Goal: Task Accomplishment & Management: Manage account settings

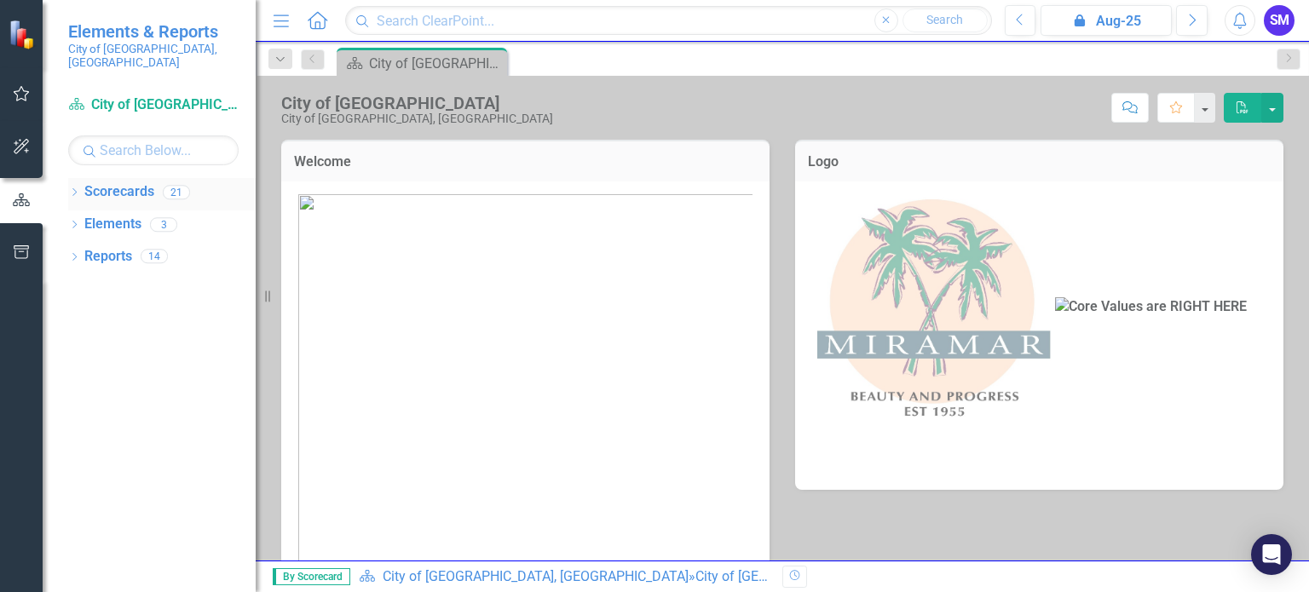
click at [114, 182] on link "Scorecards" at bounding box center [119, 192] width 70 height 20
click at [169, 185] on div "21" at bounding box center [176, 192] width 27 height 14
click at [74, 189] on icon "Dropdown" at bounding box center [74, 193] width 12 height 9
click at [82, 219] on icon "Dropdown" at bounding box center [83, 224] width 13 height 10
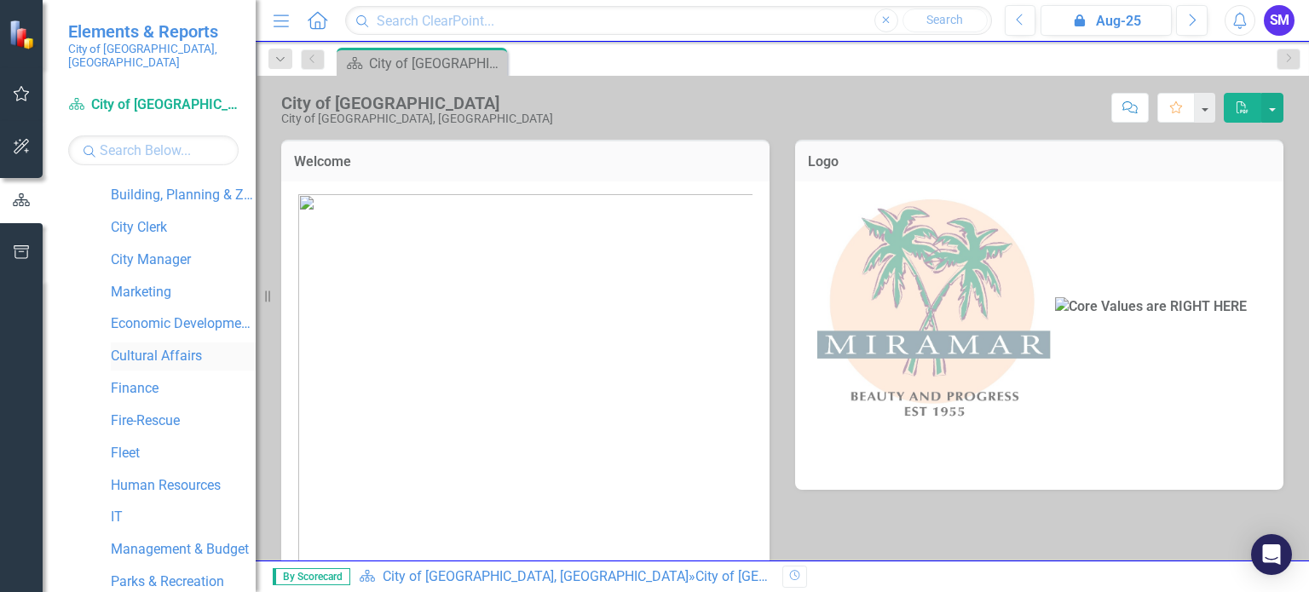
scroll to position [170, 0]
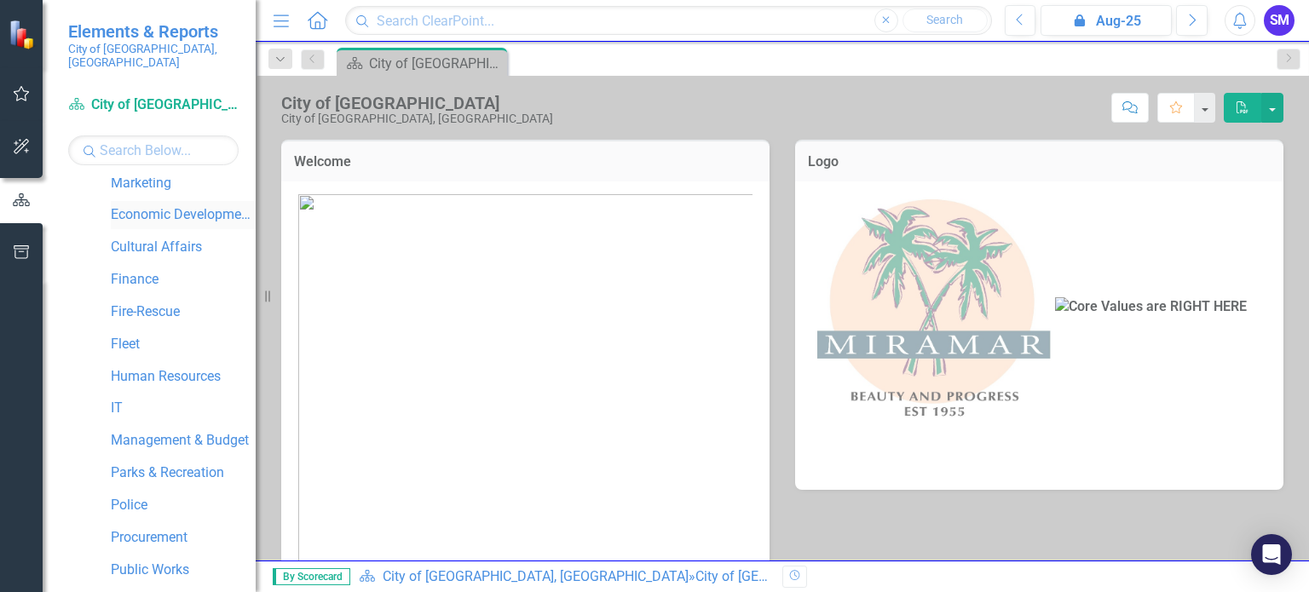
click at [161, 205] on link "Economic Development & Housing" at bounding box center [183, 215] width 145 height 20
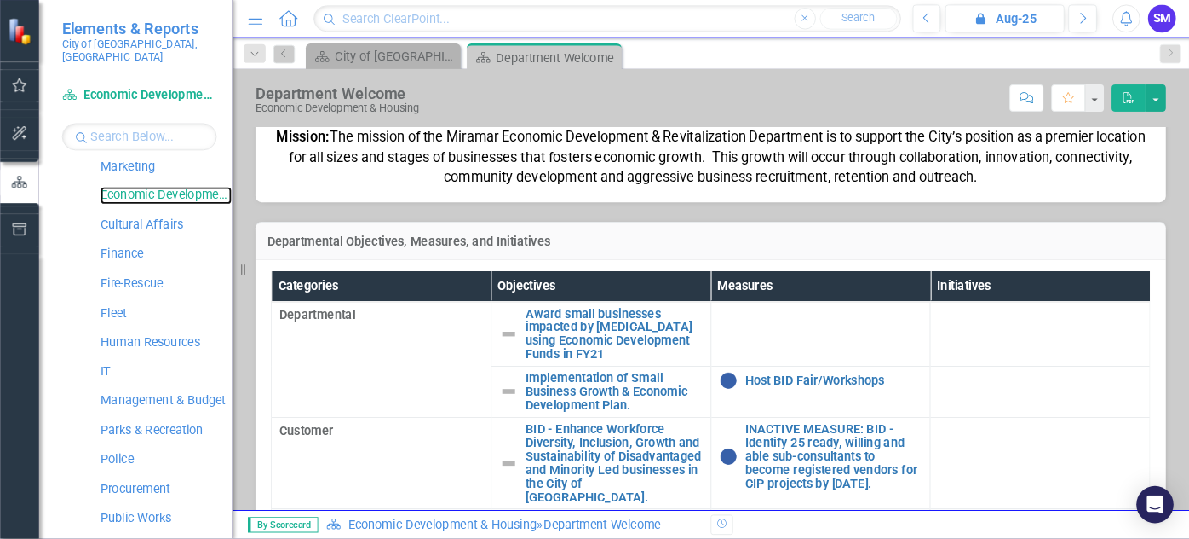
scroll to position [256, 0]
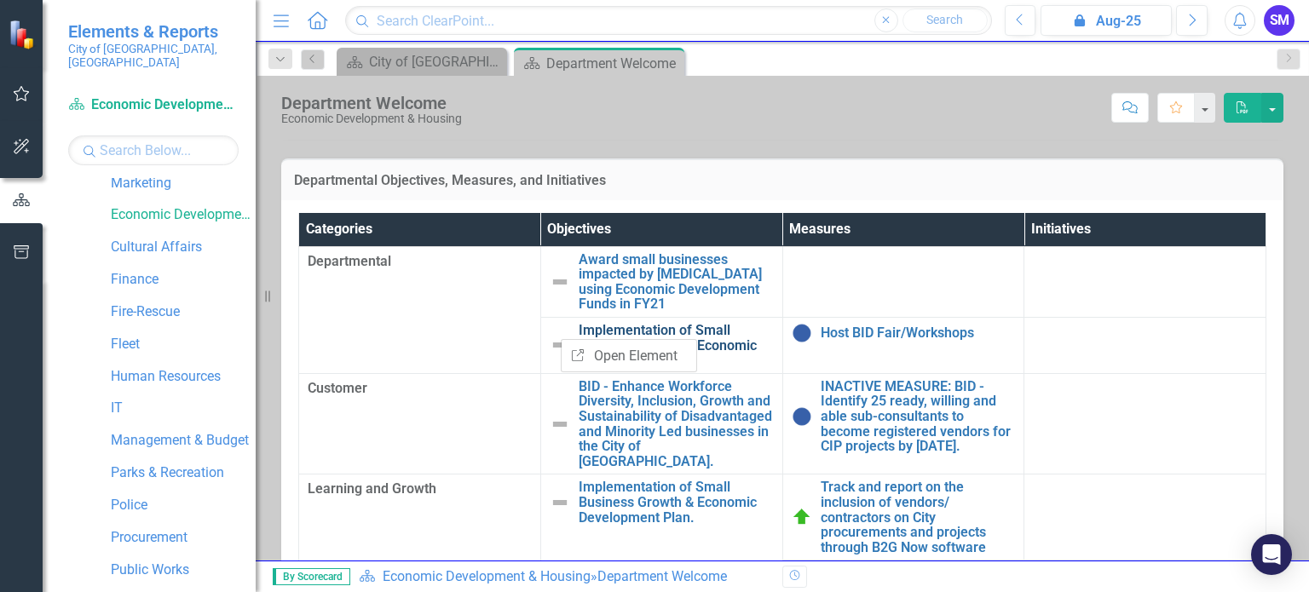
drag, startPoint x: 632, startPoint y: 315, endPoint x: 654, endPoint y: 322, distance: 23.2
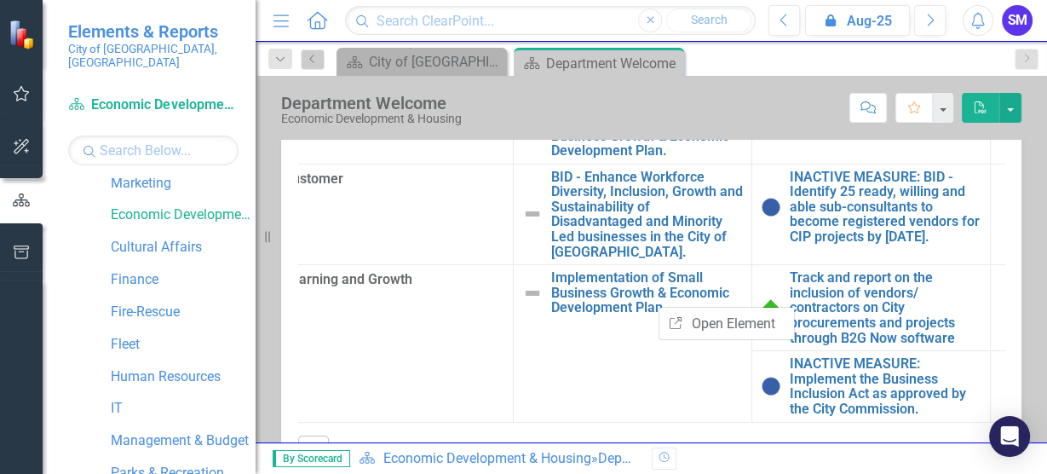
scroll to position [74, 20]
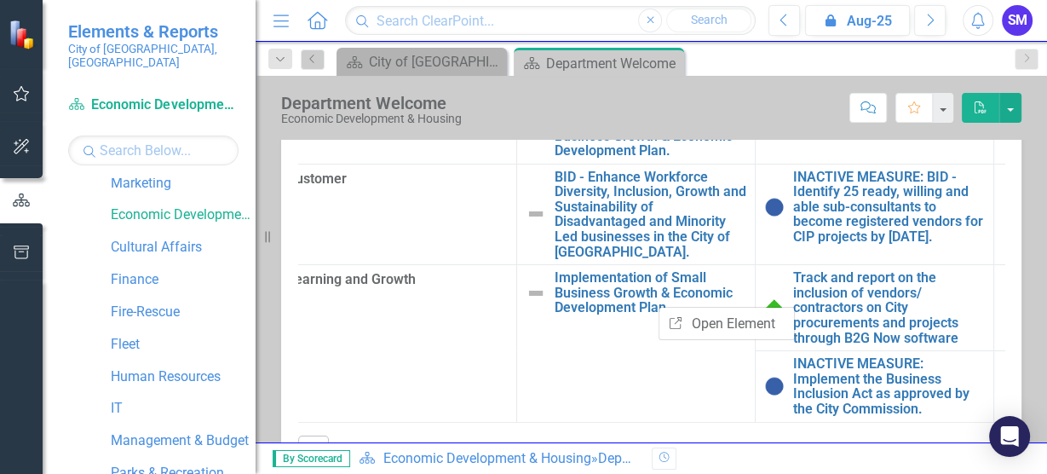
drag, startPoint x: 266, startPoint y: 234, endPoint x: 102, endPoint y: 231, distance: 163.6
click at [102, 231] on div "Elements & Reports City of [GEOGRAPHIC_DATA], [GEOGRAPHIC_DATA] Scorecard Econo…" at bounding box center [128, 237] width 256 height 474
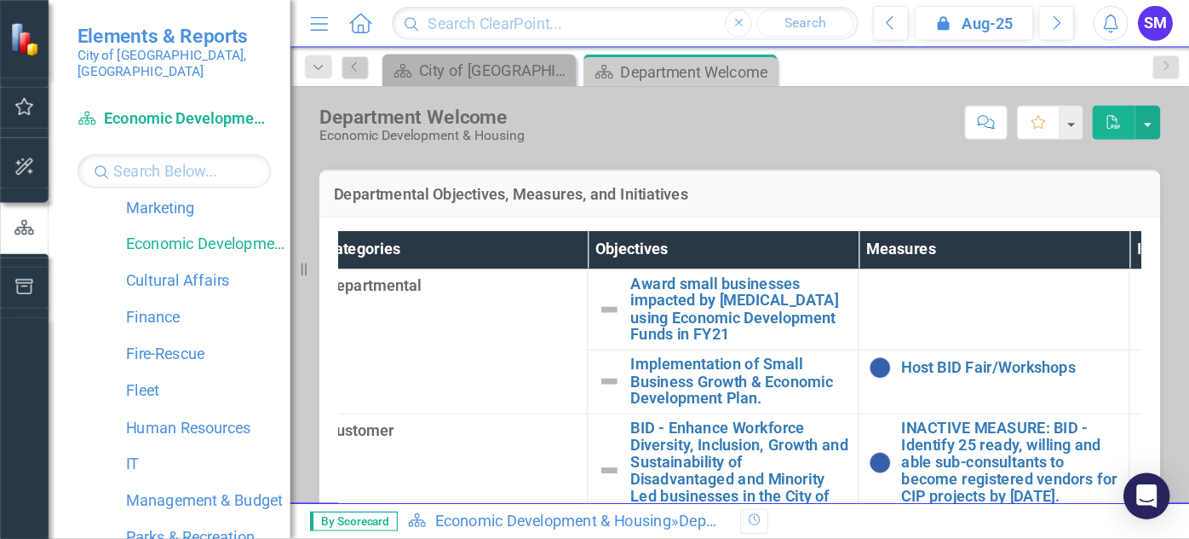
scroll to position [0, 20]
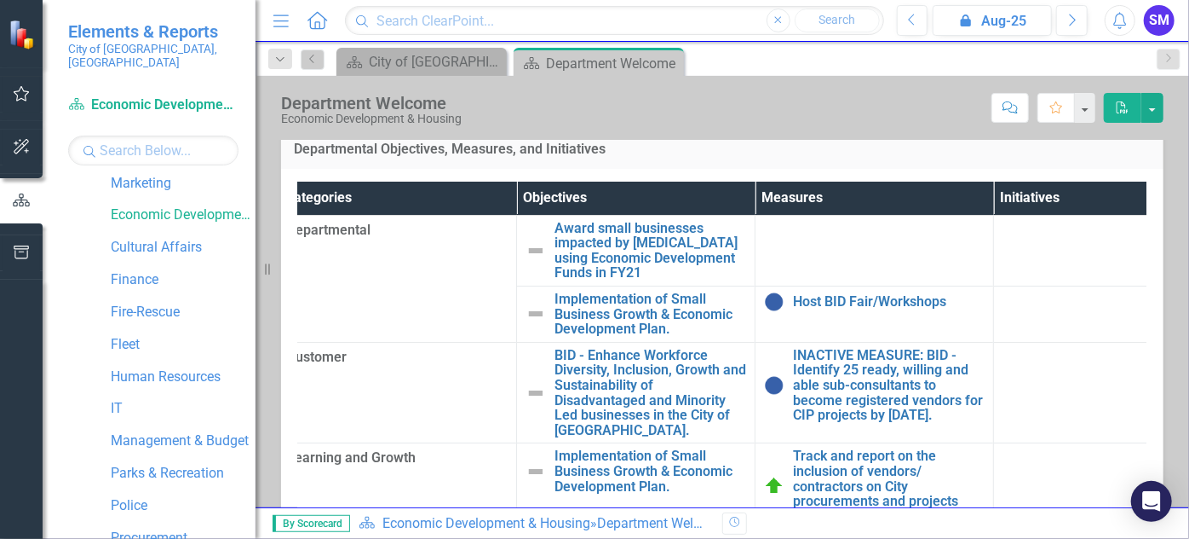
drag, startPoint x: 264, startPoint y: 268, endPoint x: 246, endPoint y: 269, distance: 17.9
click at [246, 269] on div "Elements & Reports City of [GEOGRAPHIC_DATA], [GEOGRAPHIC_DATA] Scorecard Econo…" at bounding box center [128, 269] width 256 height 539
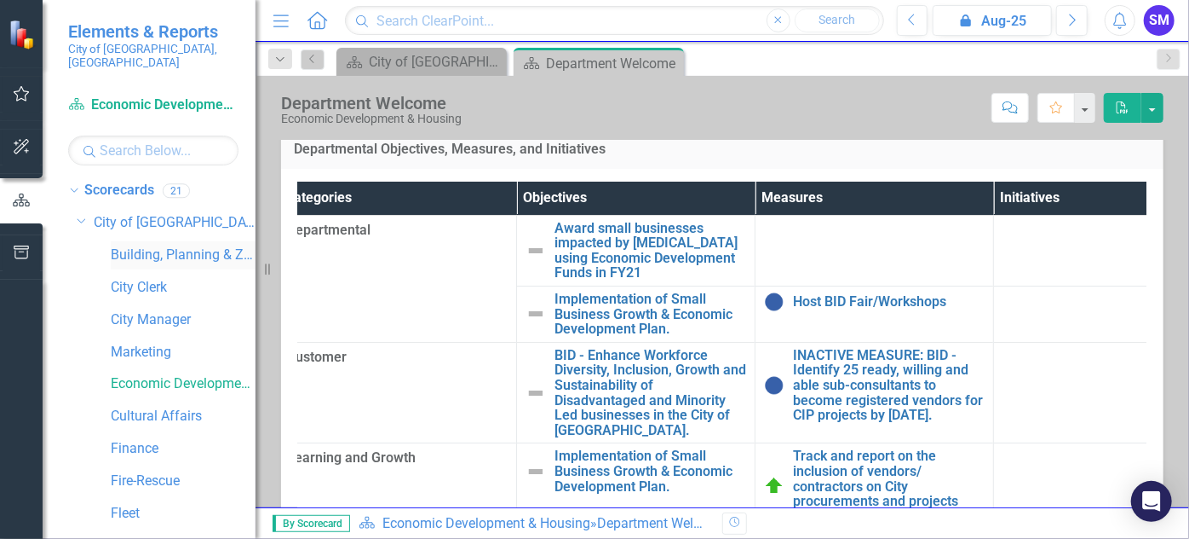
scroll to position [0, 0]
click at [164, 312] on link "City Manager" at bounding box center [183, 322] width 145 height 20
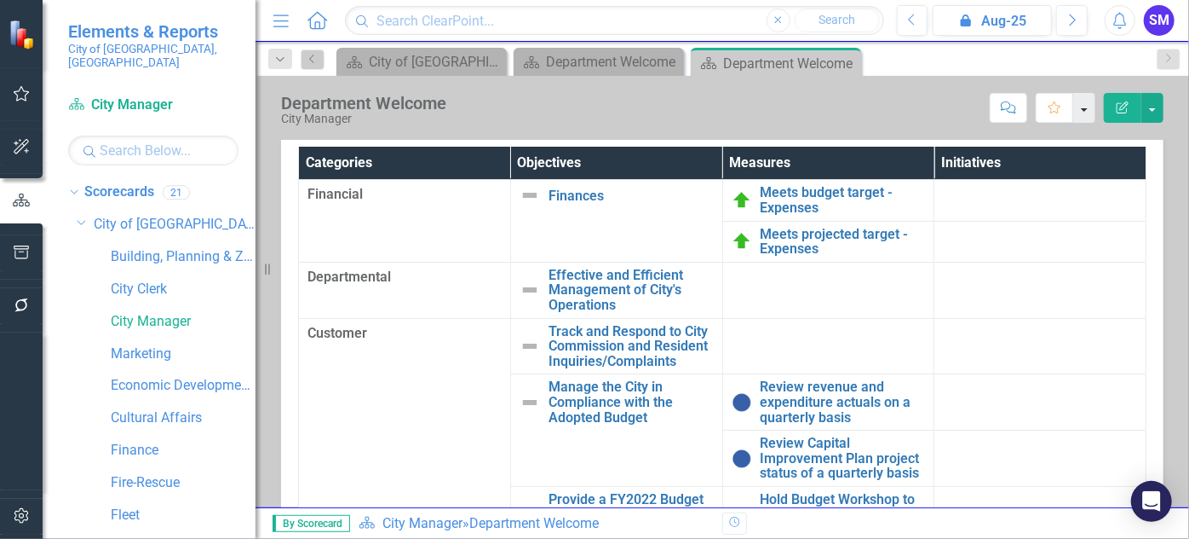
click at [1083, 109] on button "button" at bounding box center [1085, 108] width 22 height 30
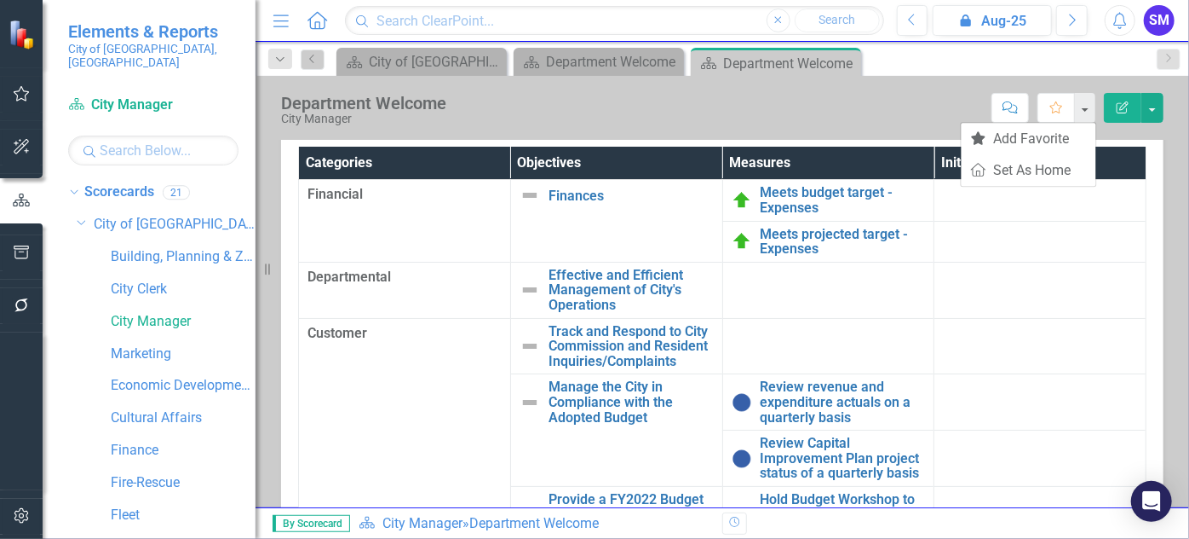
click at [1122, 106] on icon "button" at bounding box center [1123, 107] width 12 height 12
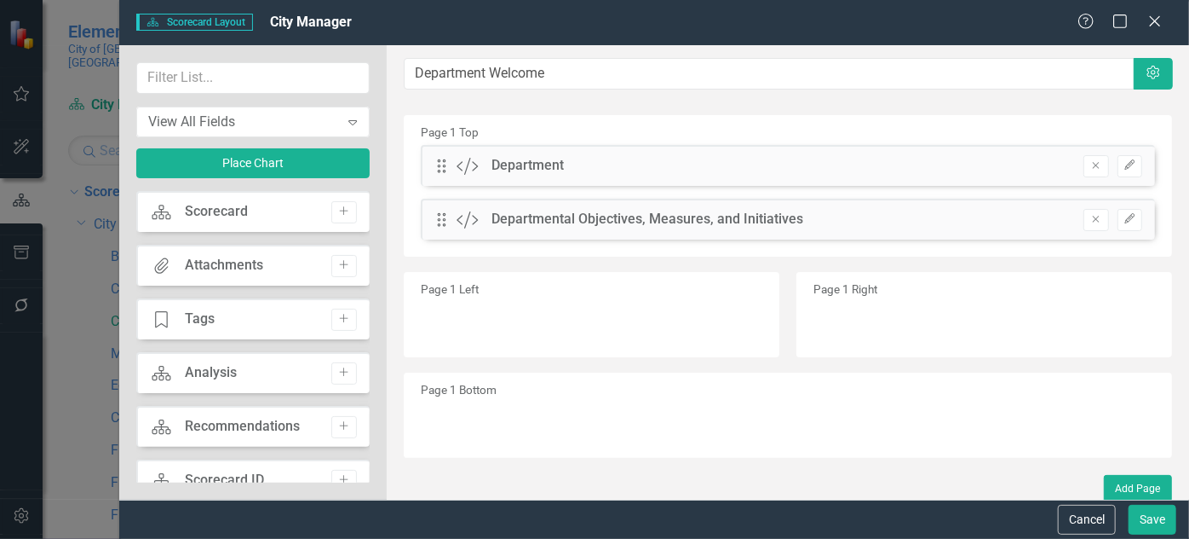
click at [279, 206] on div "Scorecard Scorecard Add" at bounding box center [252, 211] width 233 height 41
click at [233, 208] on div "Scorecard" at bounding box center [216, 212] width 63 height 20
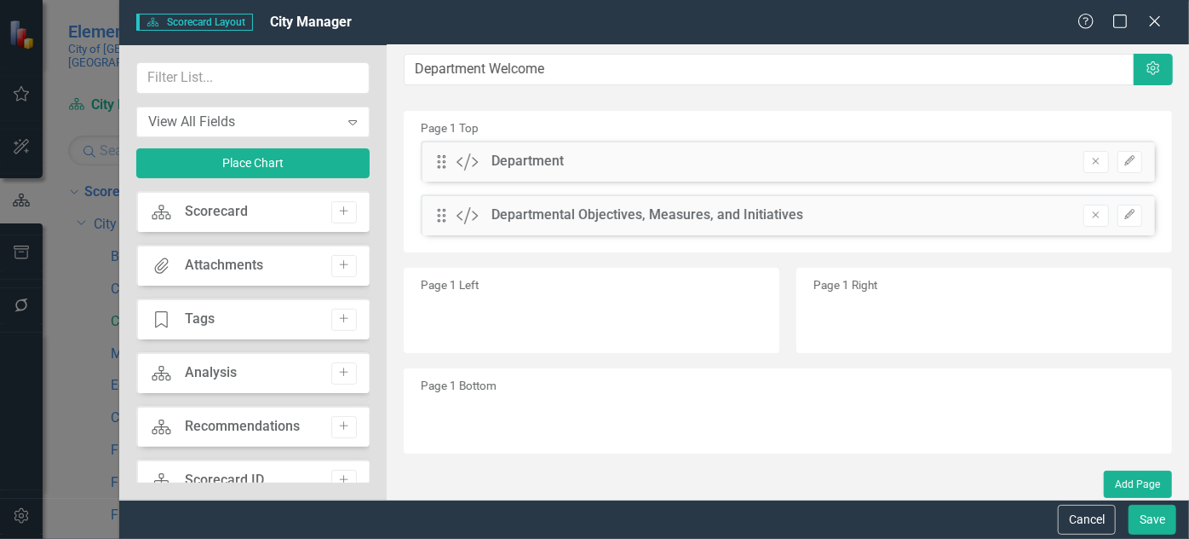
scroll to position [5, 0]
click at [533, 158] on div "Department" at bounding box center [528, 161] width 72 height 20
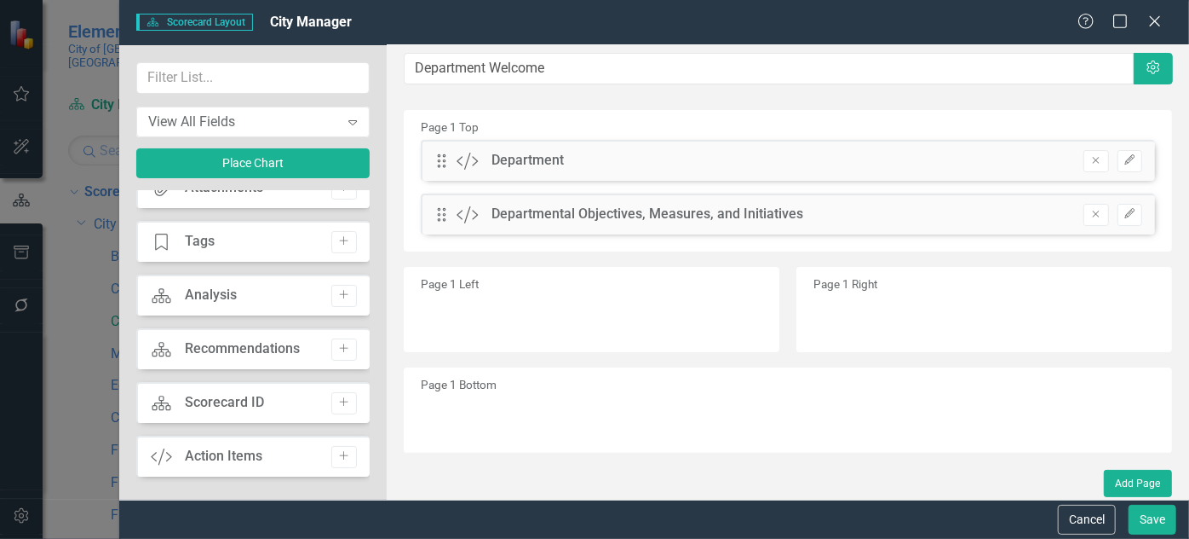
scroll to position [77, 0]
click at [1147, 22] on icon "Close" at bounding box center [1154, 21] width 21 height 16
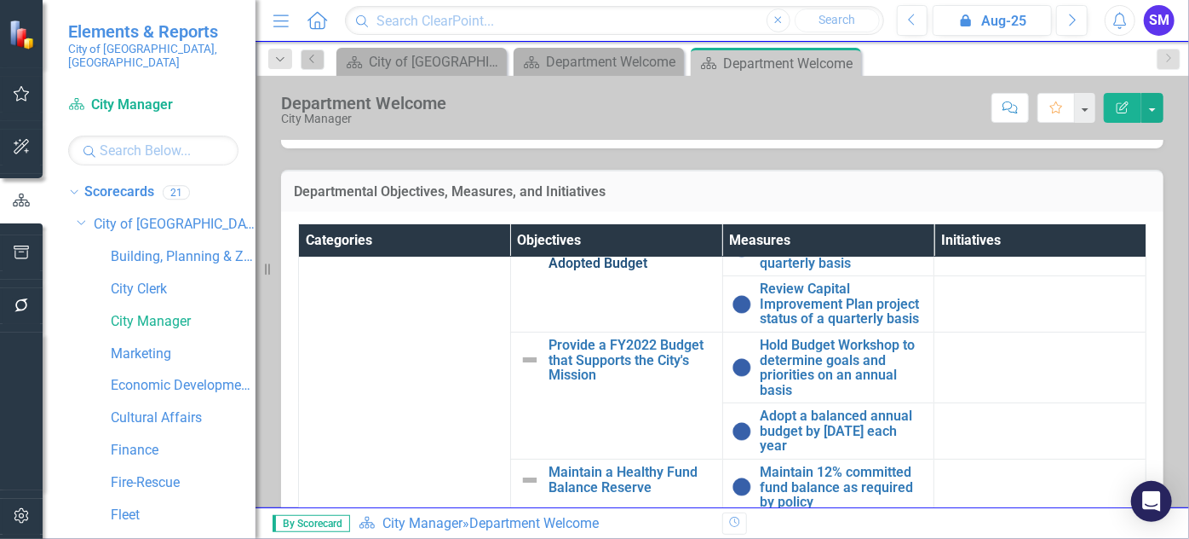
scroll to position [240, 0]
click at [608, 337] on link "Provide a FY2022 Budget that Supports the City's Mission" at bounding box center [631, 359] width 165 height 45
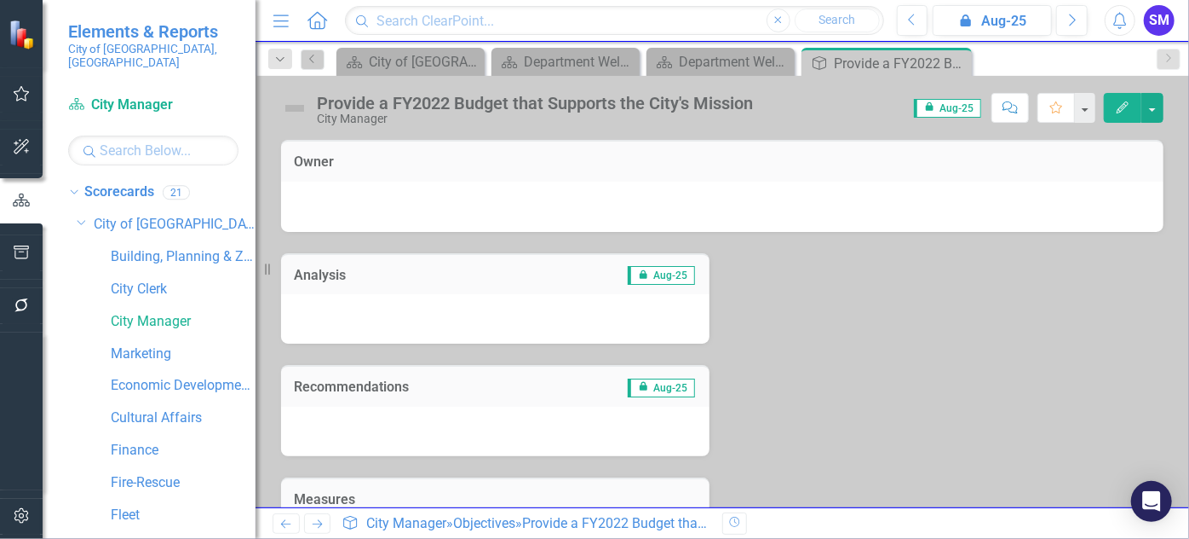
click at [1126, 107] on icon "button" at bounding box center [1123, 107] width 12 height 12
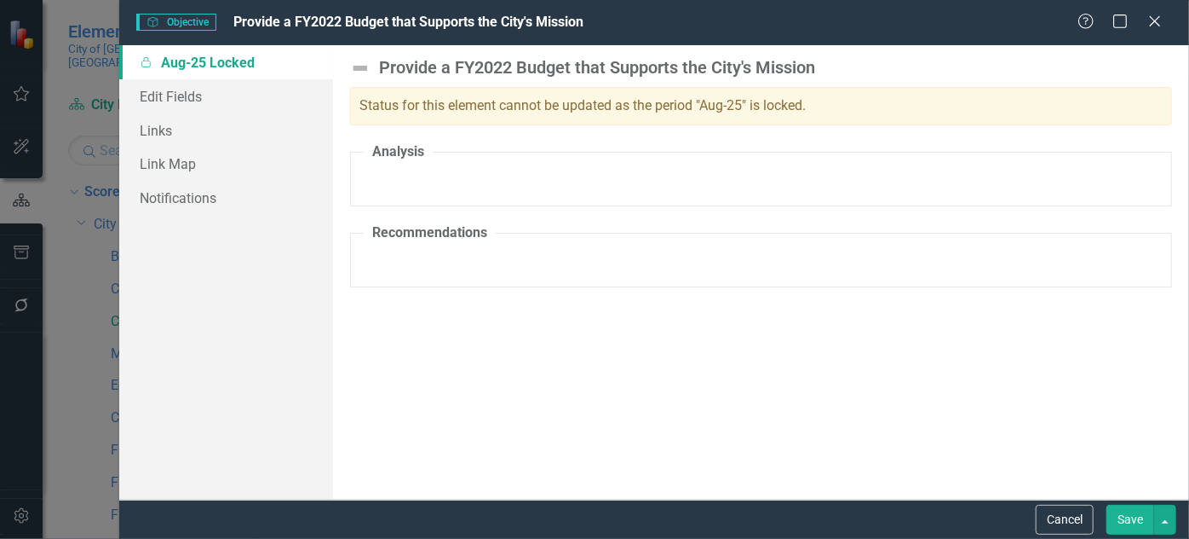
click at [556, 70] on div "Provide a FY2022 Budget that Supports the City's Mission" at bounding box center [597, 67] width 436 height 19
click at [219, 97] on link "Edit Fields" at bounding box center [226, 96] width 214 height 34
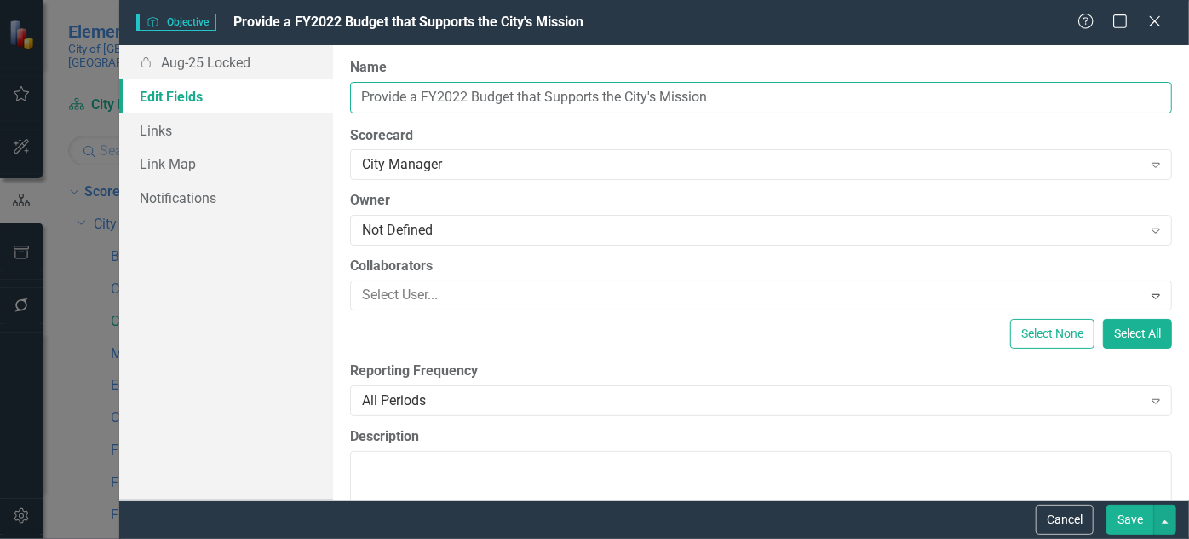
click at [465, 94] on input "Provide a FY2022 Budget that Supports the City's Mission" at bounding box center [761, 98] width 822 height 32
type input "Provide a FY2026 Budget that Supports the City's Mission"
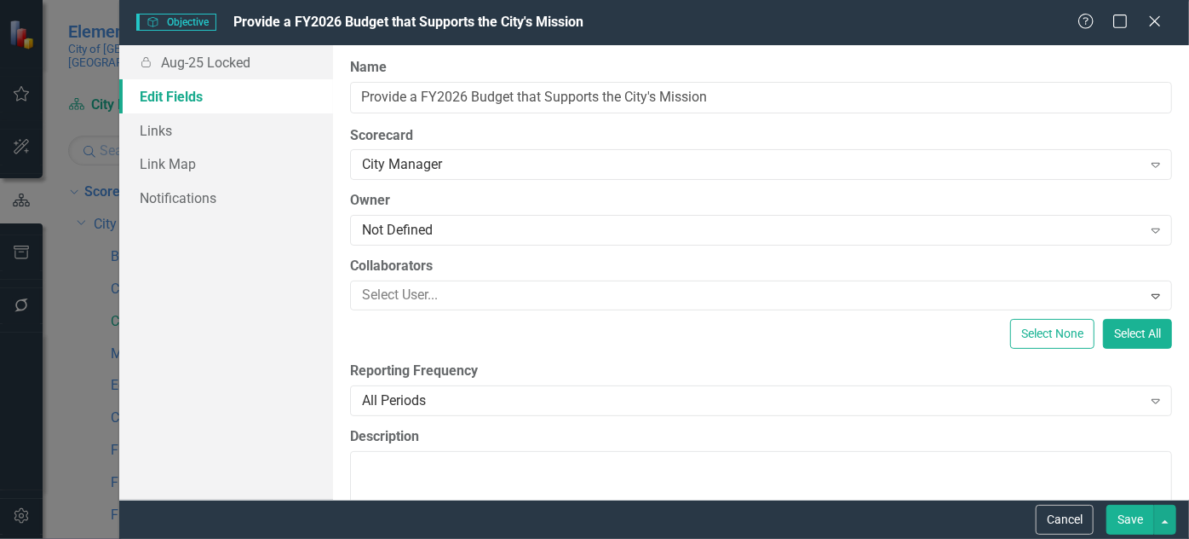
click at [1132, 516] on button "Save" at bounding box center [1131, 519] width 48 height 30
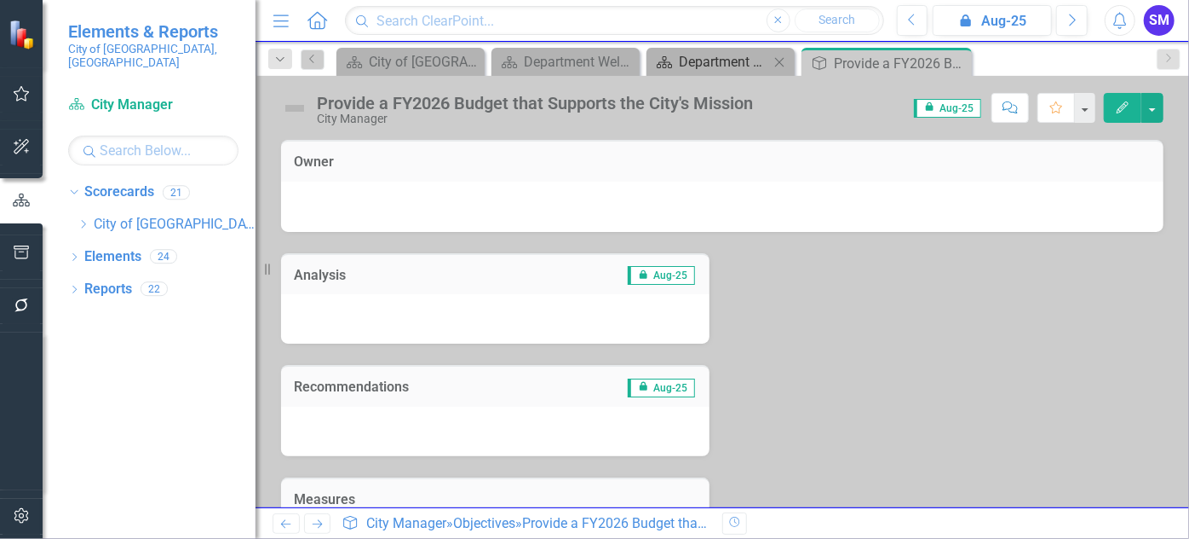
click at [701, 64] on div "Department Welcome" at bounding box center [724, 61] width 90 height 21
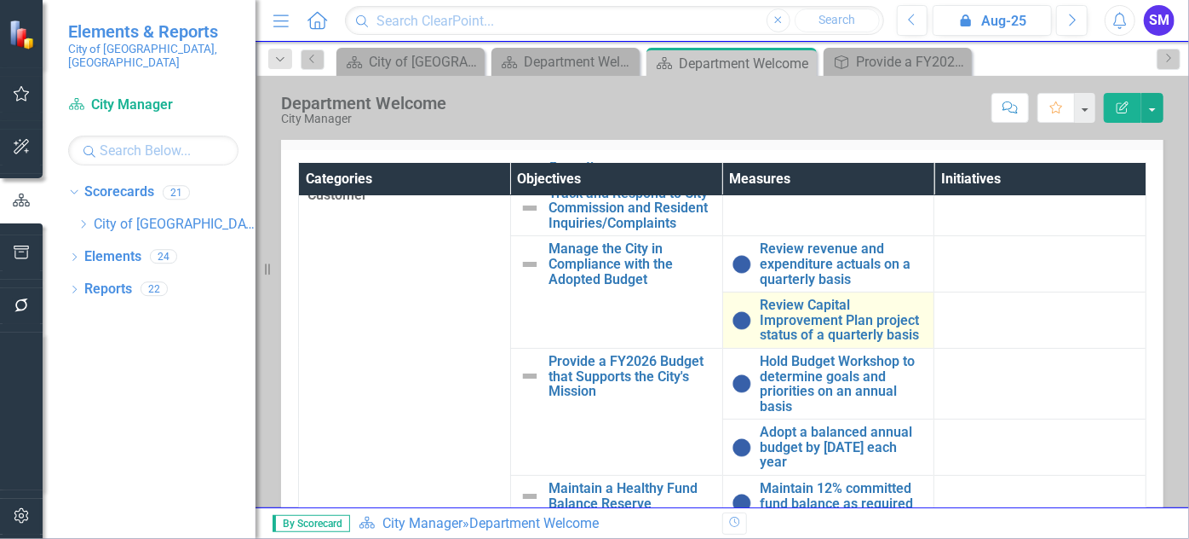
scroll to position [240, 0]
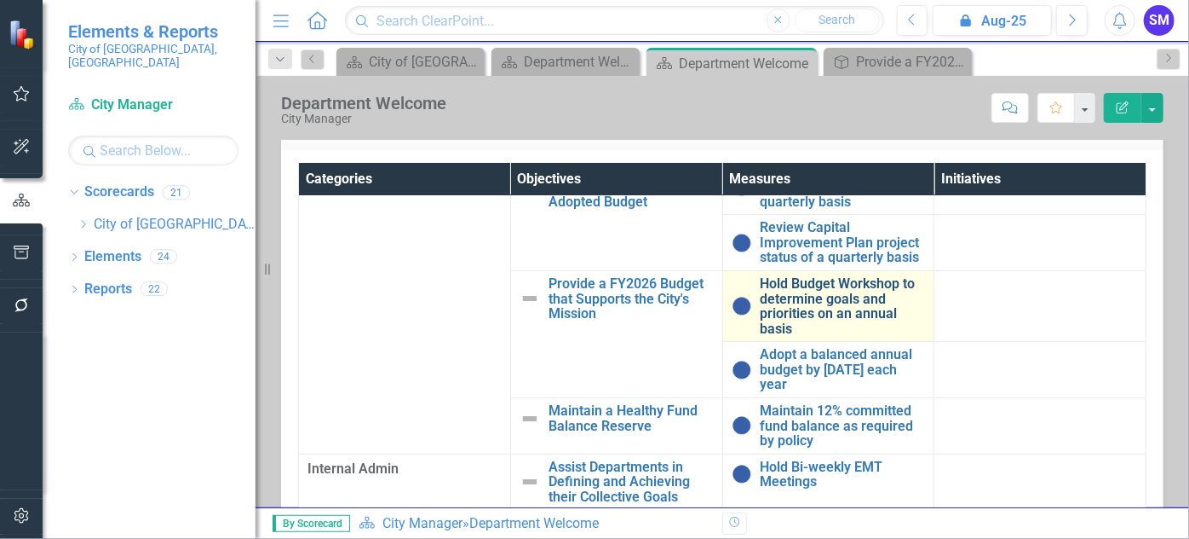
click at [833, 303] on link "Hold Budget Workshop to determine goals and priorities on an annual basis" at bounding box center [843, 306] width 165 height 60
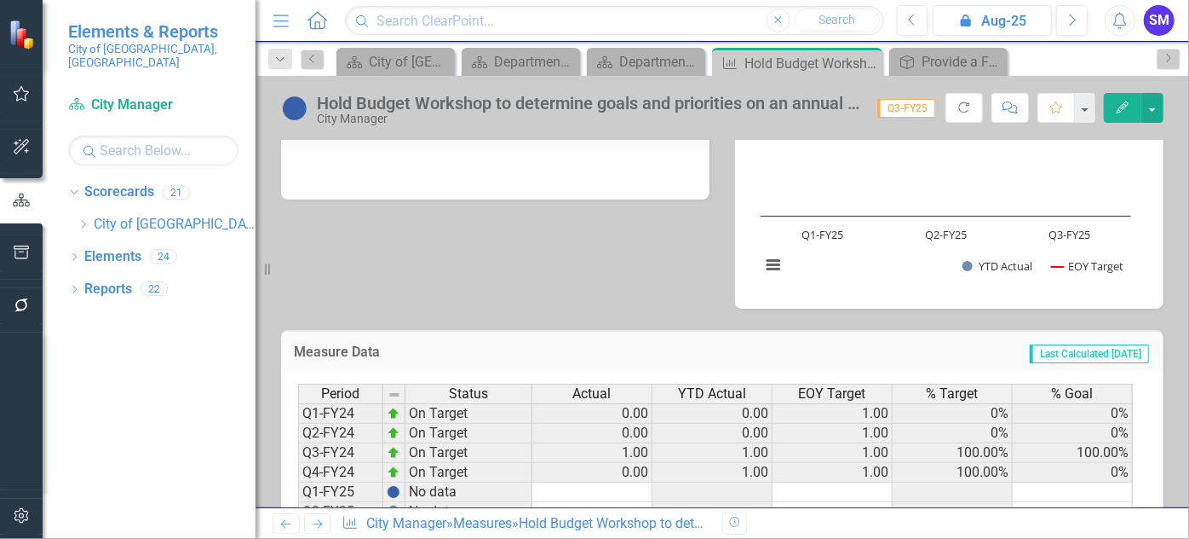
scroll to position [706, 0]
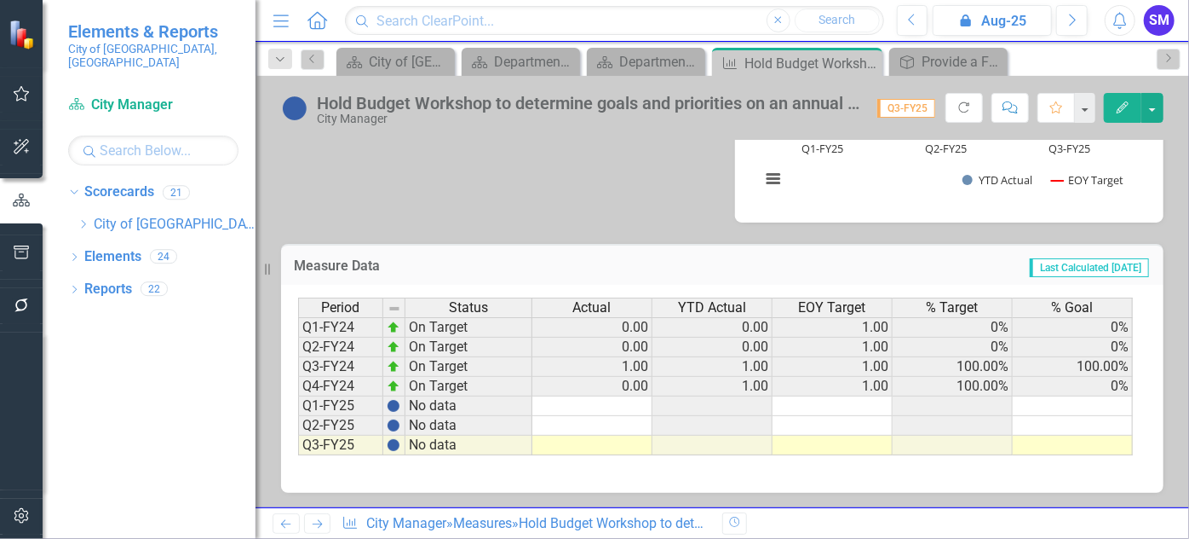
click at [625, 405] on td at bounding box center [593, 406] width 120 height 20
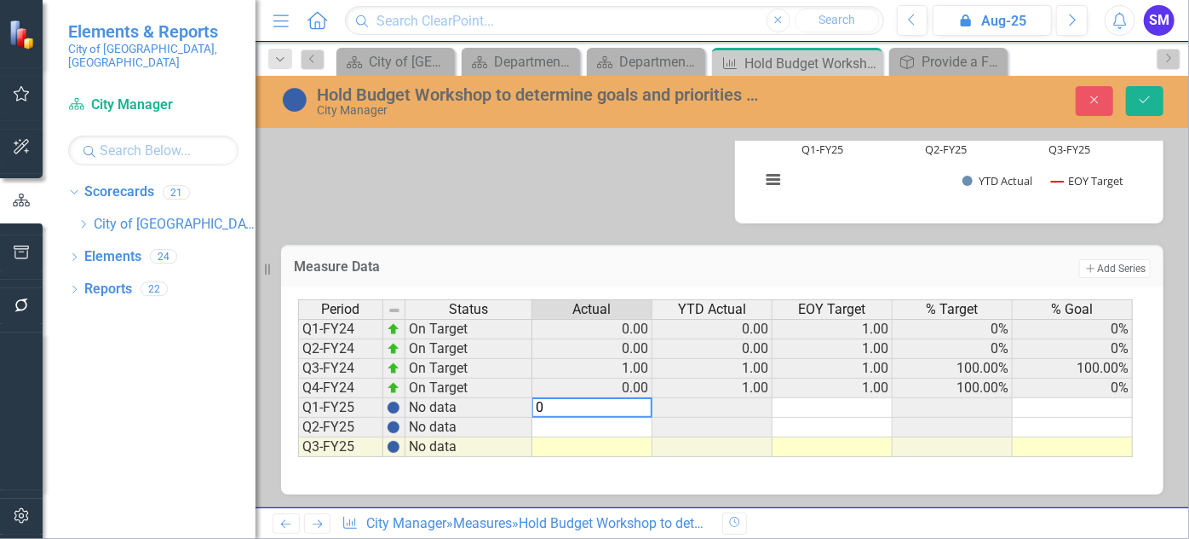
click at [697, 407] on td at bounding box center [713, 408] width 120 height 20
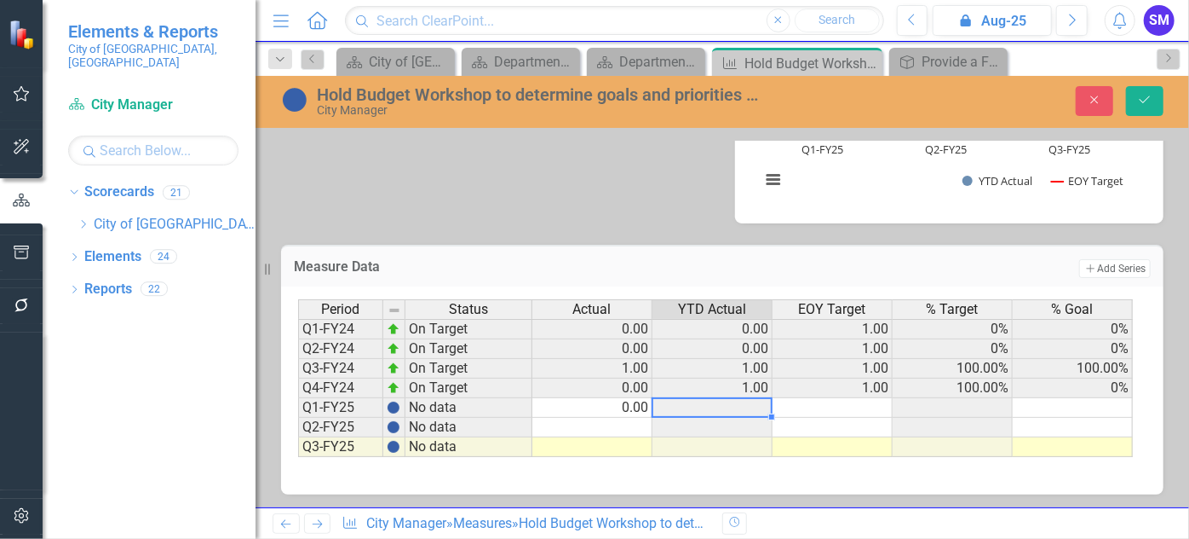
click at [627, 421] on td at bounding box center [593, 428] width 120 height 20
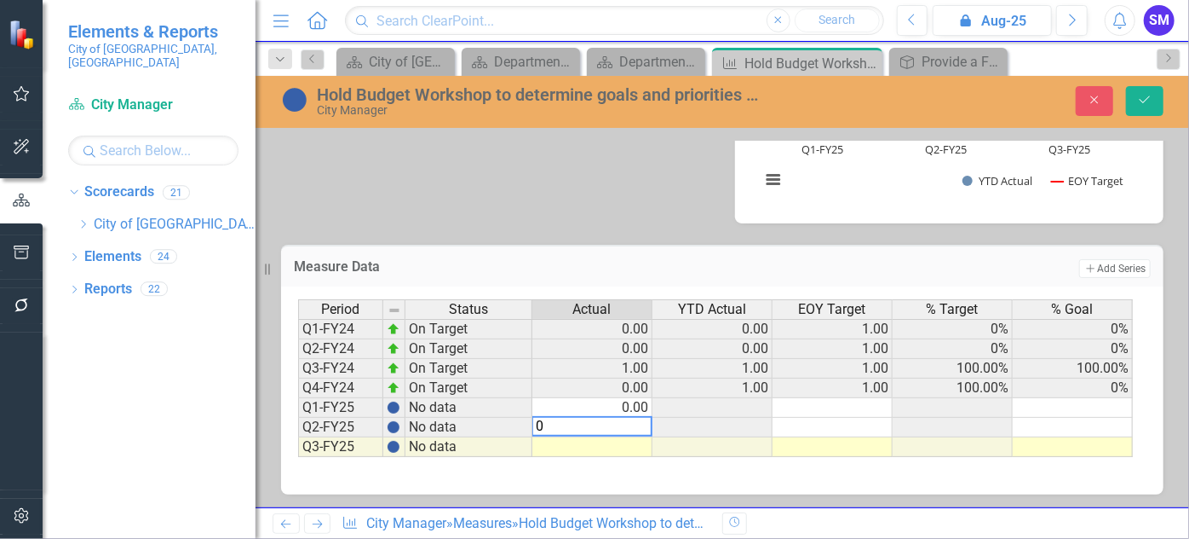
type textarea "0"
click at [629, 447] on td at bounding box center [593, 447] width 120 height 20
type textarea "1"
click at [823, 403] on td at bounding box center [833, 408] width 120 height 20
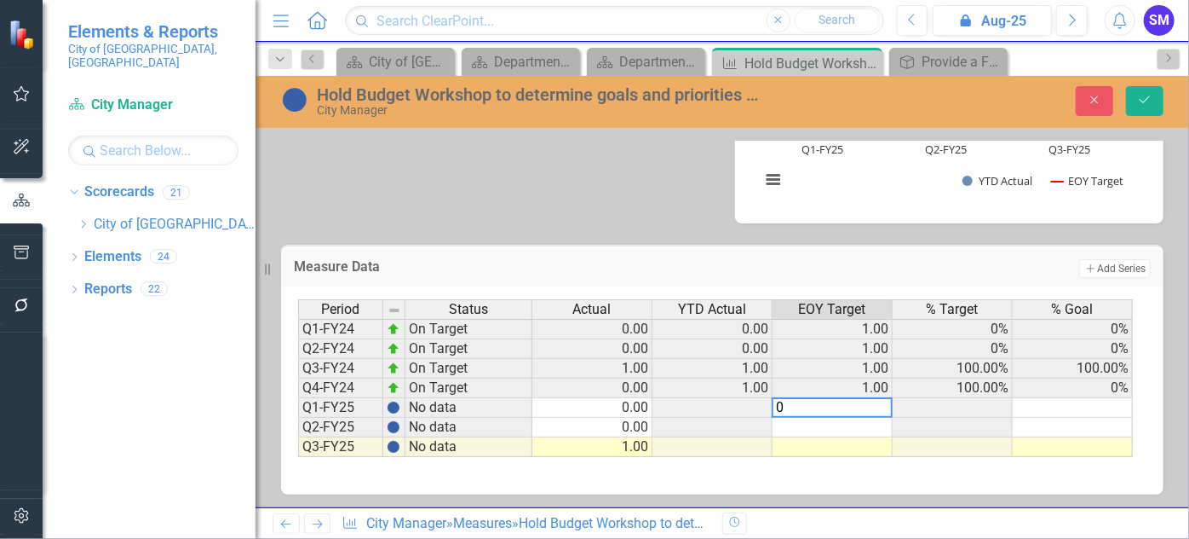
type textarea "0"
click at [829, 423] on td at bounding box center [833, 428] width 120 height 20
type textarea "0"
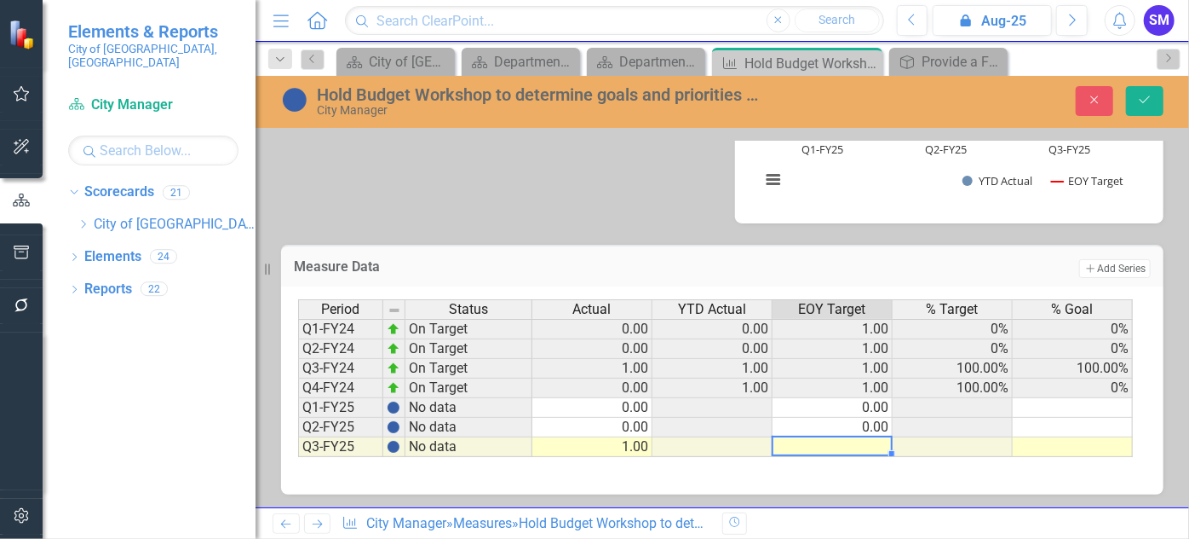
click at [832, 447] on td at bounding box center [833, 447] width 120 height 20
type textarea "1"
click at [1059, 405] on td at bounding box center [1073, 408] width 120 height 20
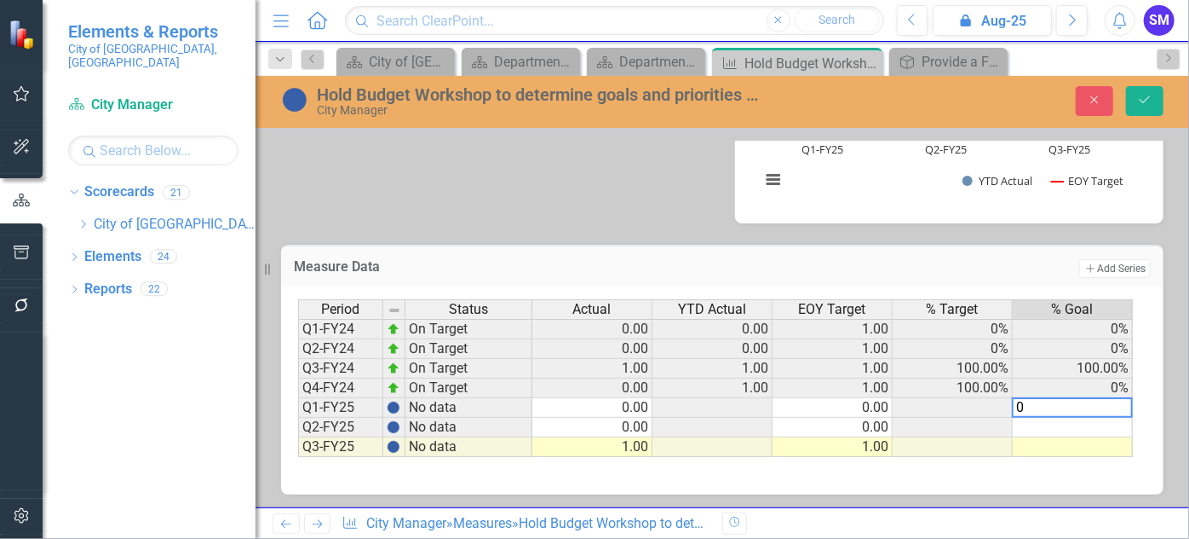
type textarea "0"
click at [1081, 424] on td at bounding box center [1073, 428] width 120 height 20
type textarea "0"
click at [1079, 441] on td at bounding box center [1073, 447] width 120 height 20
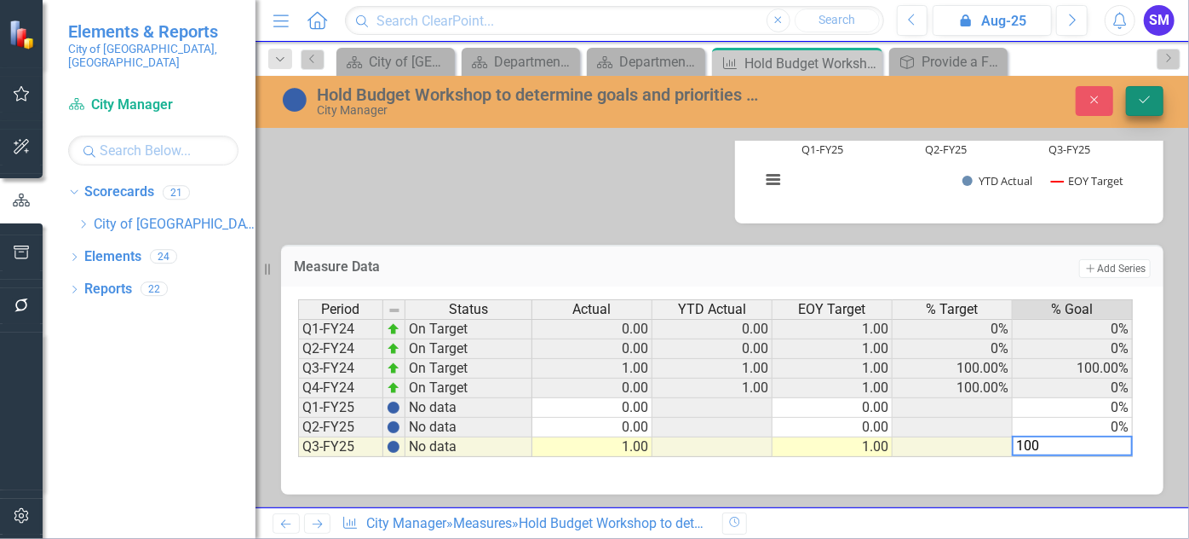
type textarea "100"
click at [1152, 101] on icon "Save" at bounding box center [1145, 100] width 15 height 12
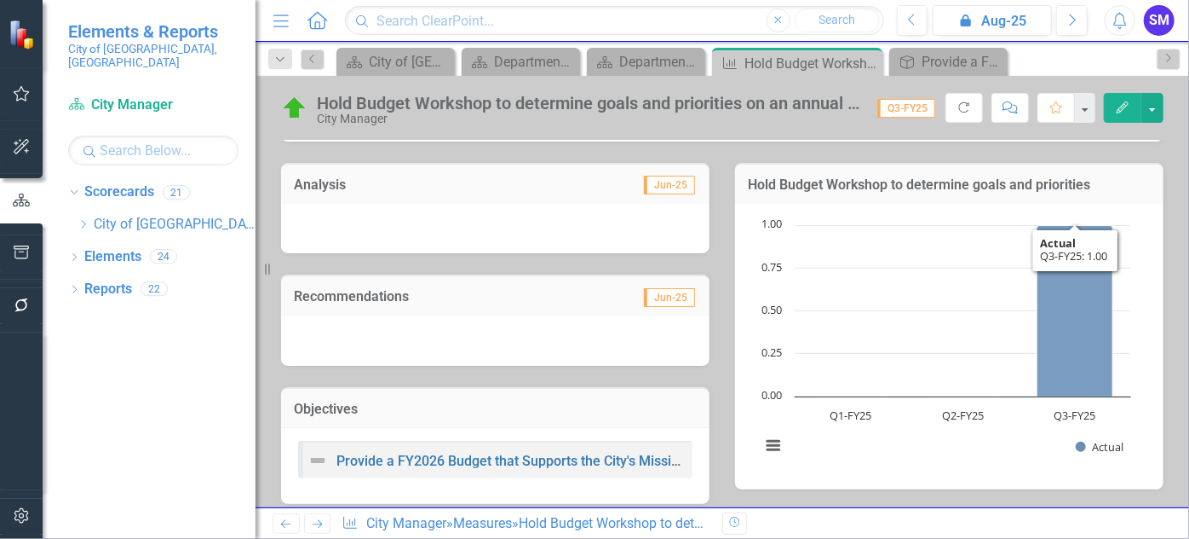
scroll to position [154, 0]
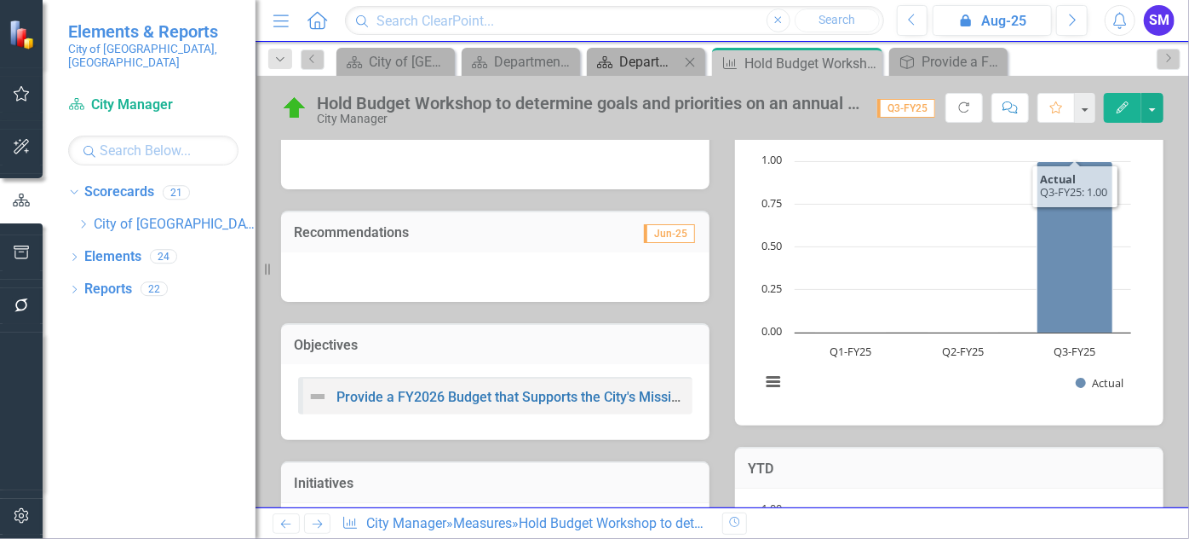
click at [639, 66] on div "Department Welcome" at bounding box center [649, 61] width 60 height 21
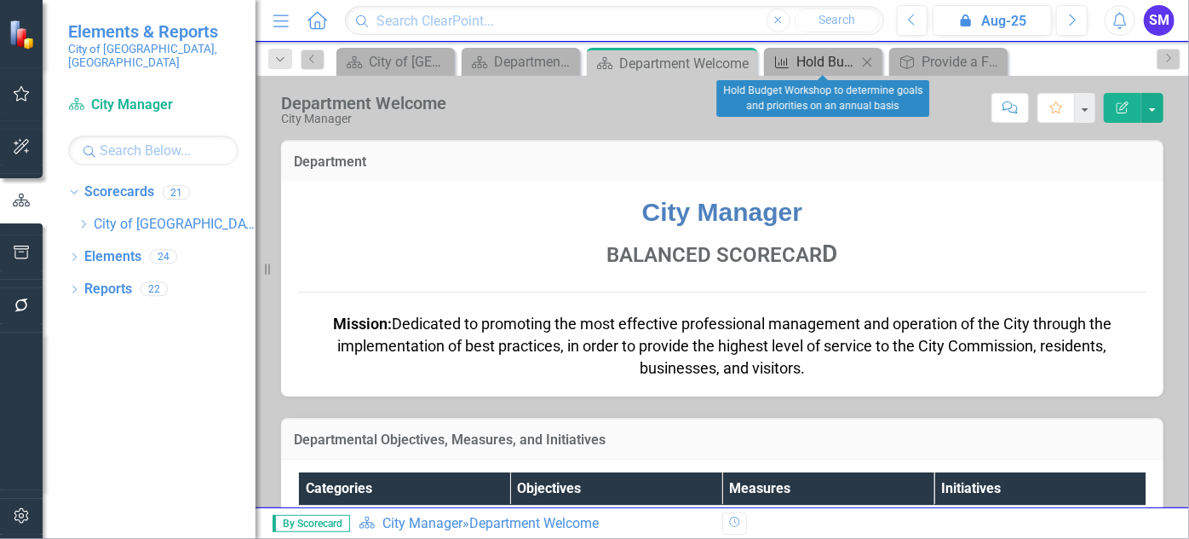
click at [818, 65] on div "Hold Budget Workshop to determine goals and priorities on an annual basis" at bounding box center [827, 61] width 60 height 21
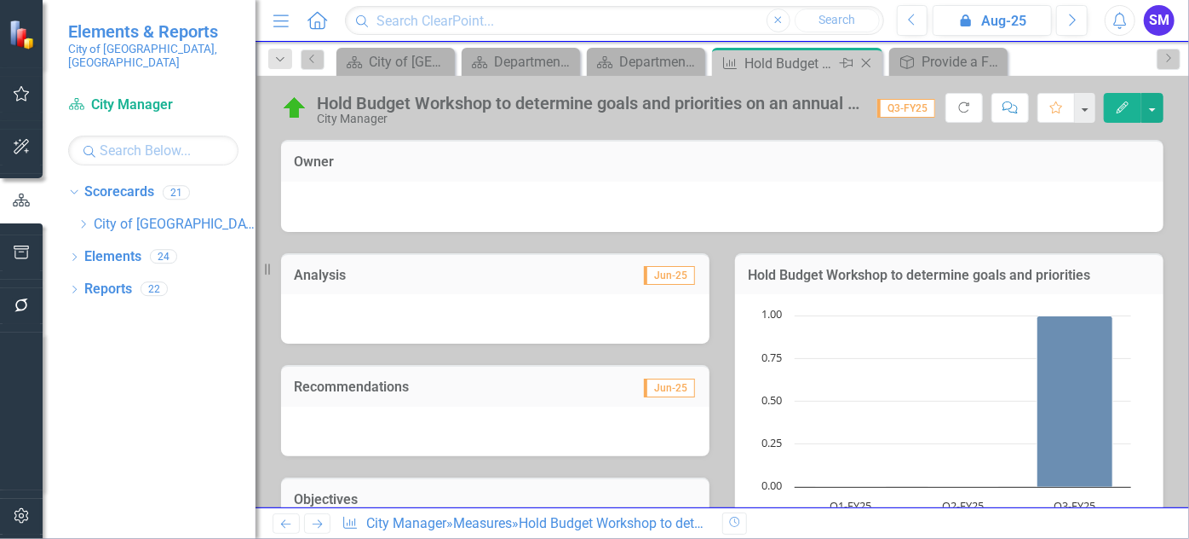
click at [865, 57] on icon "Close" at bounding box center [866, 63] width 17 height 14
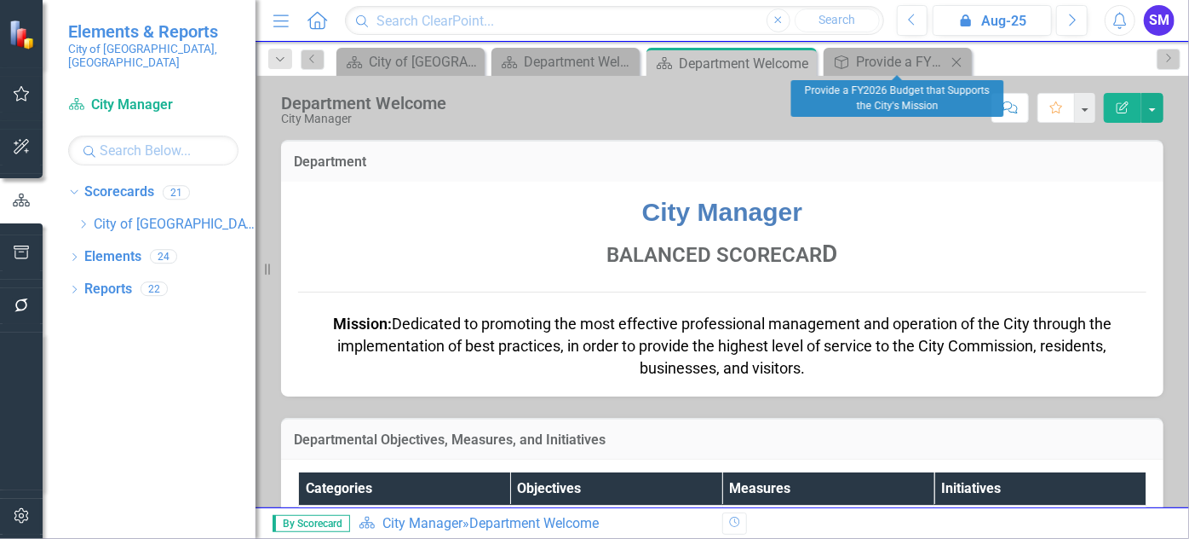
click at [956, 58] on icon "Close" at bounding box center [956, 62] width 17 height 14
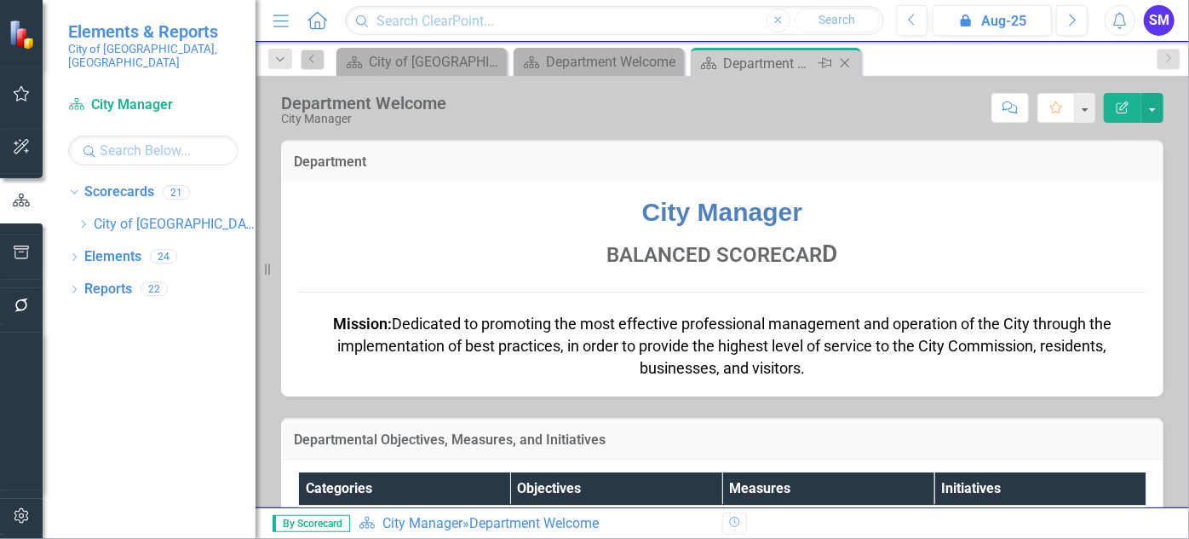
click at [758, 65] on div "Department Welcome" at bounding box center [768, 63] width 91 height 21
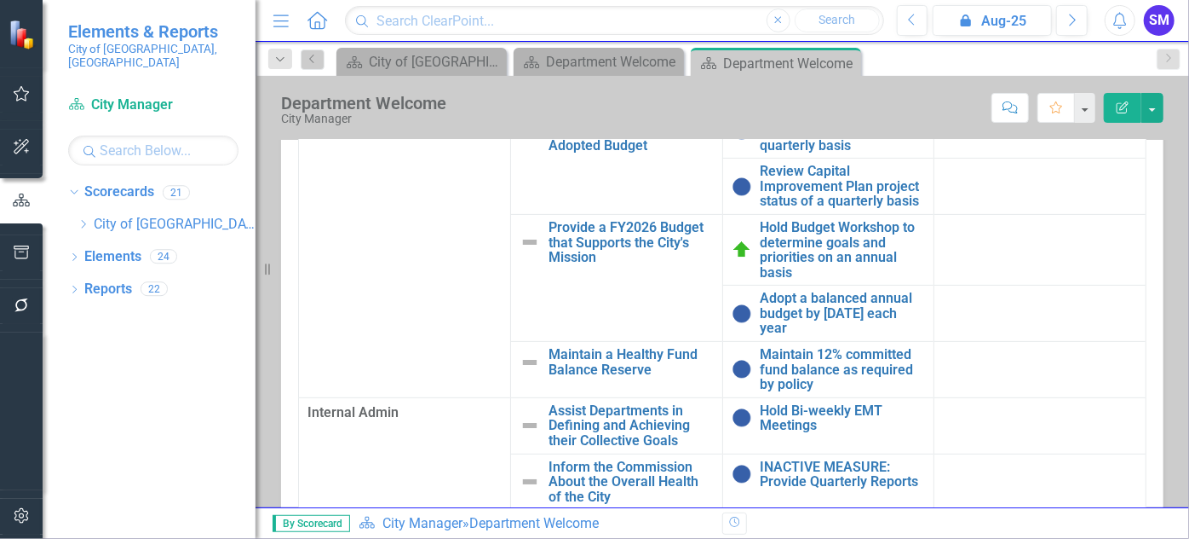
scroll to position [387, 0]
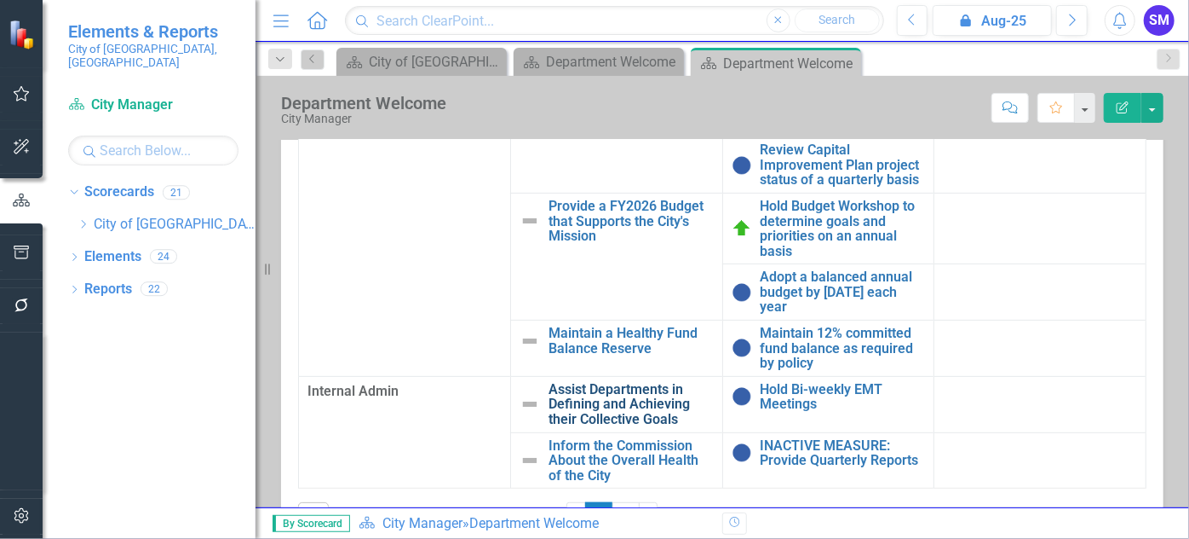
click at [631, 382] on link "Assist Departments in Defining and Achieving their Collective Goals" at bounding box center [631, 404] width 165 height 45
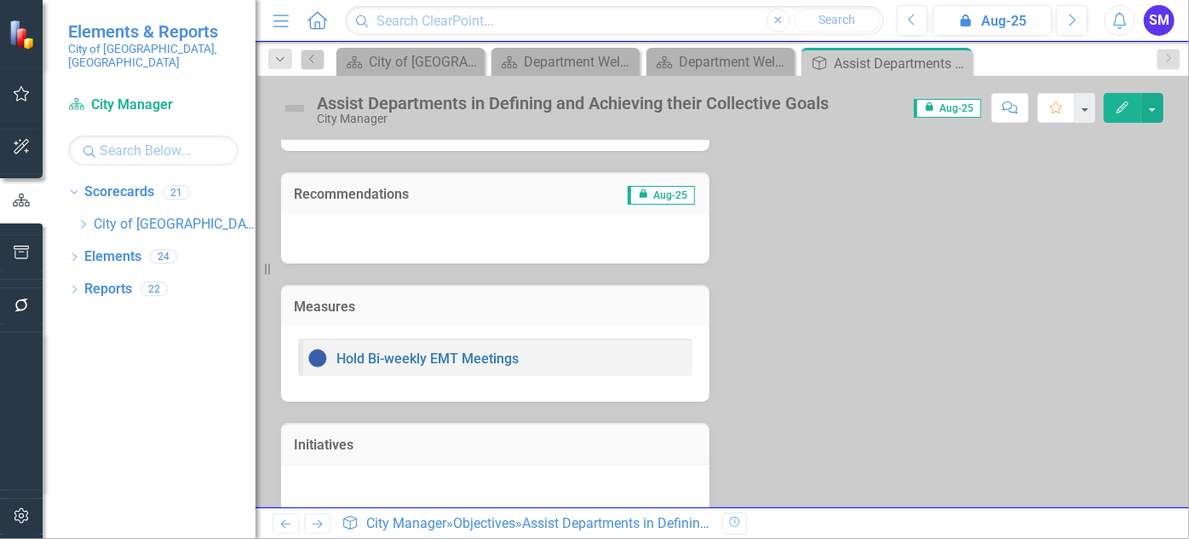
scroll to position [213, 0]
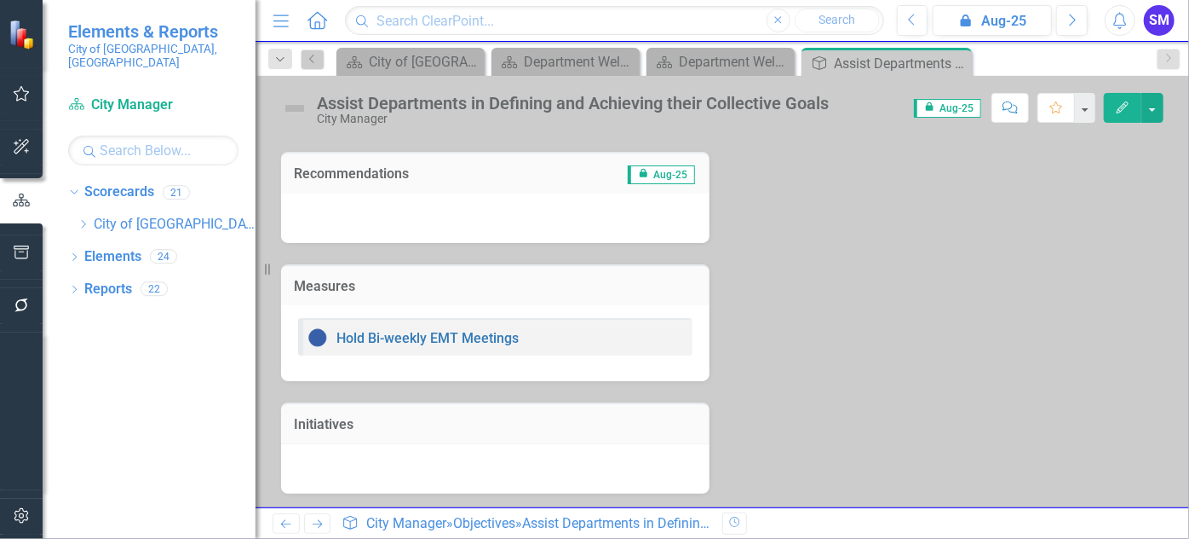
click at [1117, 106] on icon "Edit" at bounding box center [1122, 107] width 15 height 12
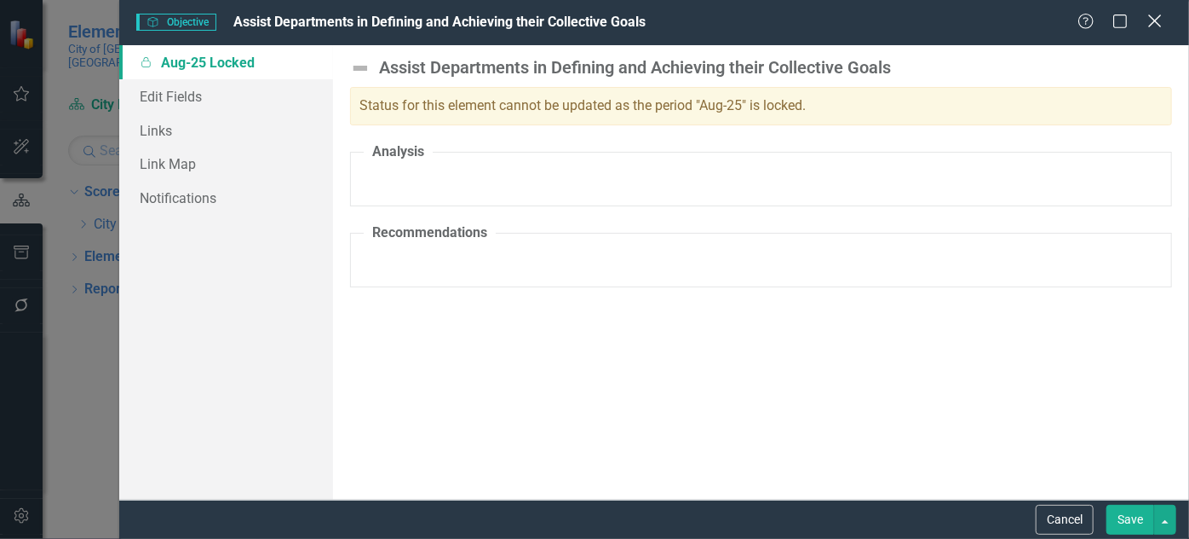
click at [1150, 21] on icon "Close" at bounding box center [1154, 21] width 21 height 16
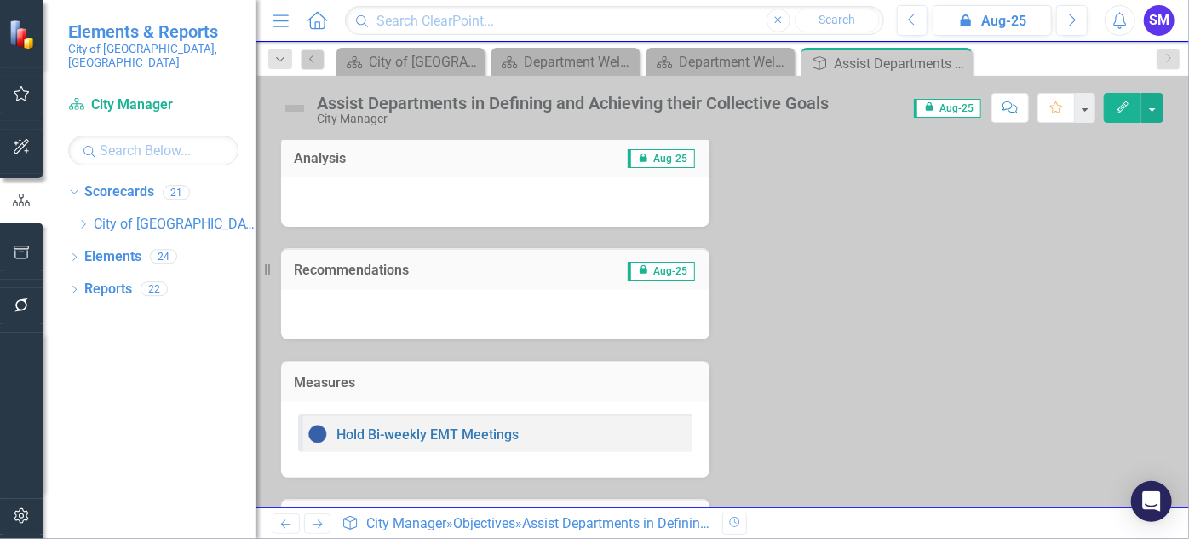
scroll to position [0, 0]
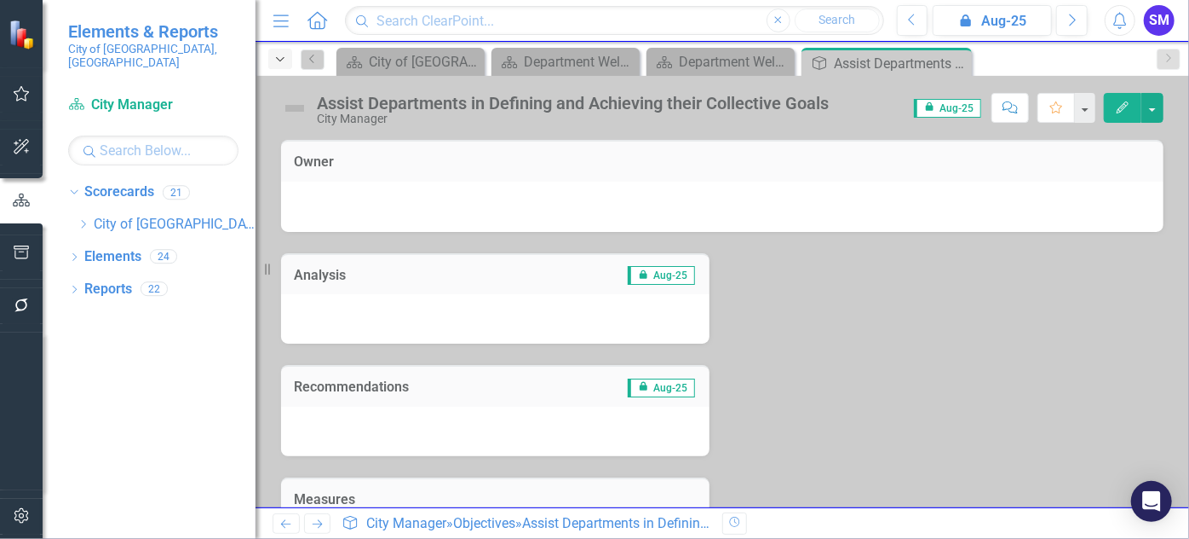
click at [277, 65] on div "Dropdown" at bounding box center [280, 59] width 24 height 20
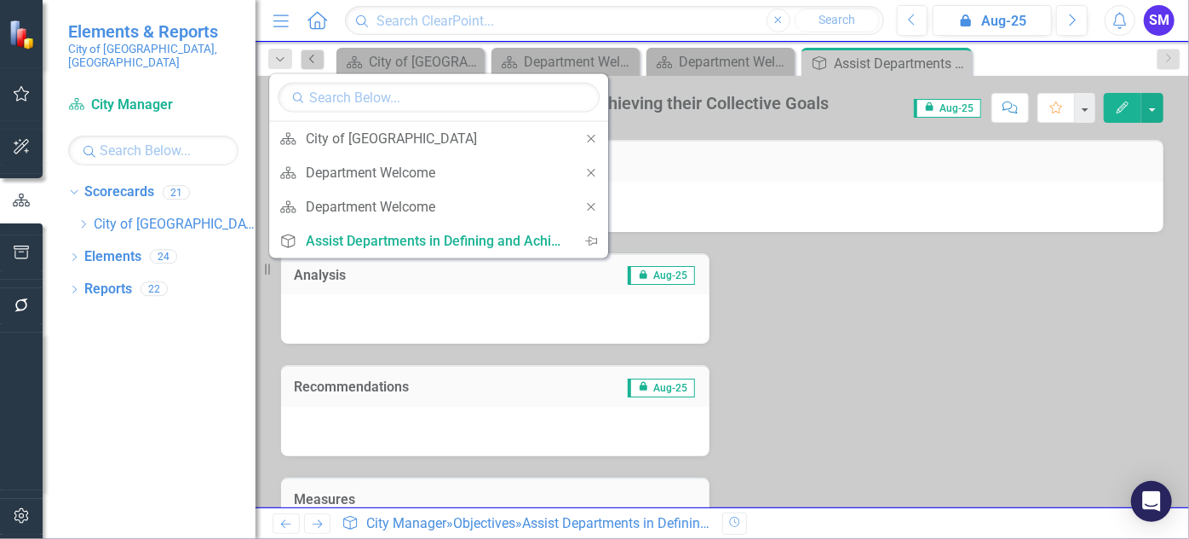
click at [314, 58] on icon "Previous" at bounding box center [313, 59] width 14 height 10
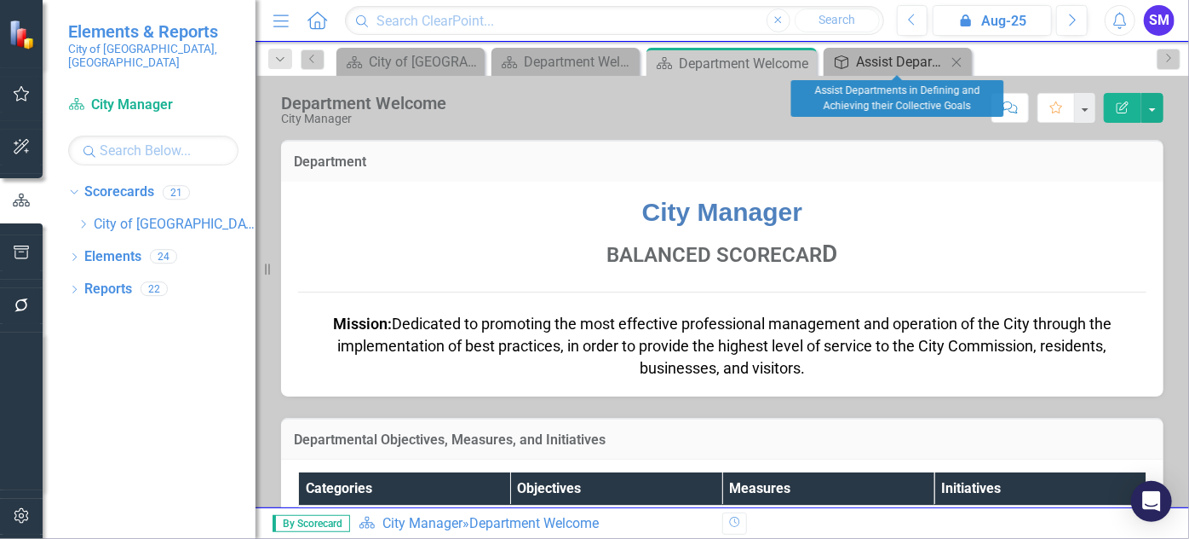
click at [871, 56] on div "Assist Departments in Defining and Achieving their Collective Goals" at bounding box center [901, 61] width 90 height 21
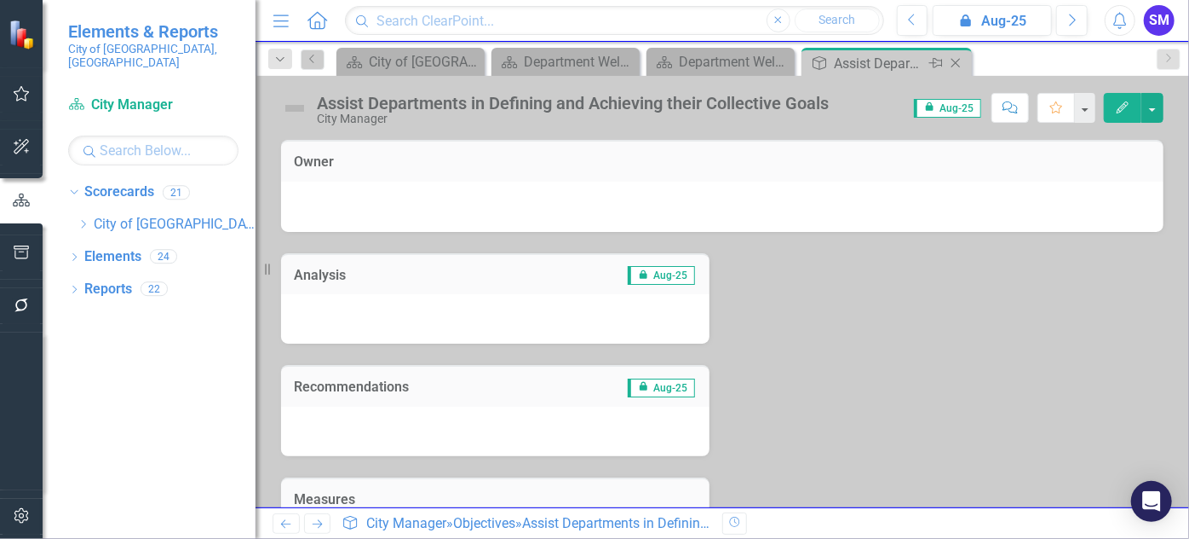
click at [954, 58] on icon "Close" at bounding box center [955, 63] width 17 height 14
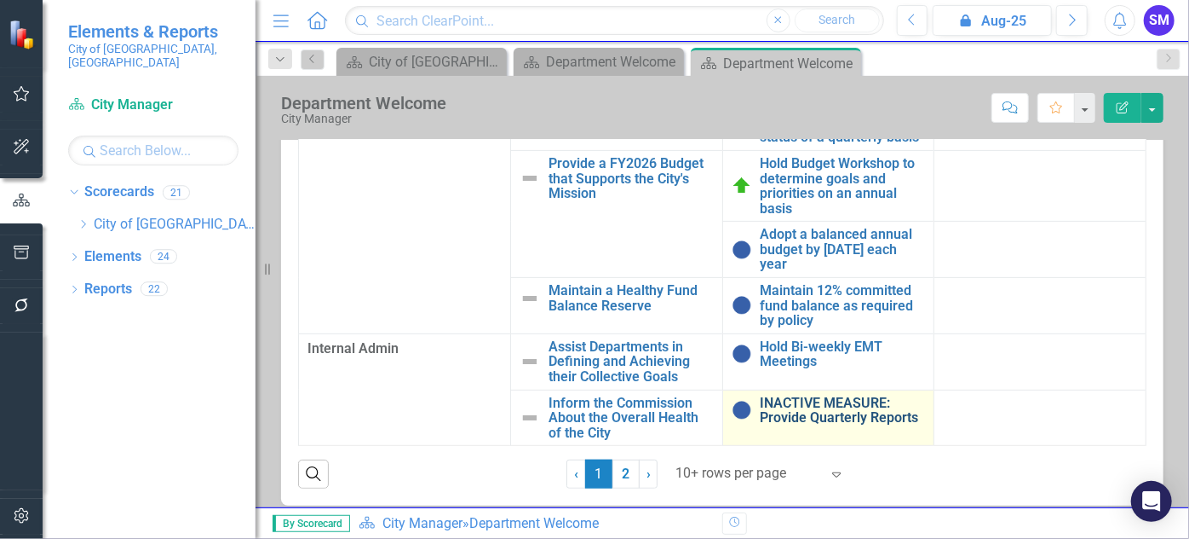
scroll to position [441, 0]
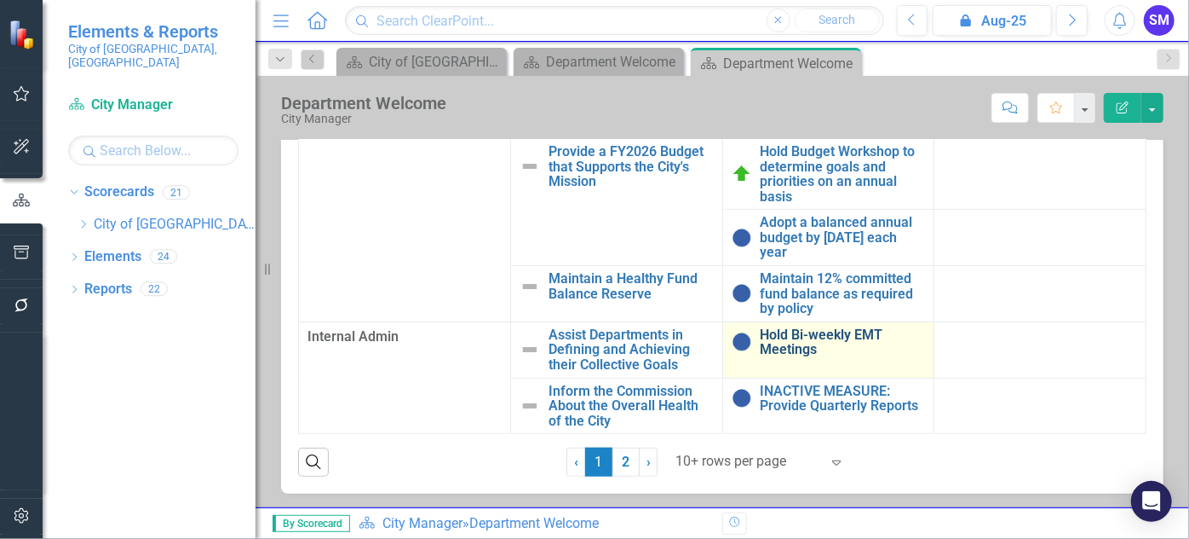
click at [779, 333] on link "Hold Bi-weekly EMT Meetings" at bounding box center [843, 342] width 165 height 30
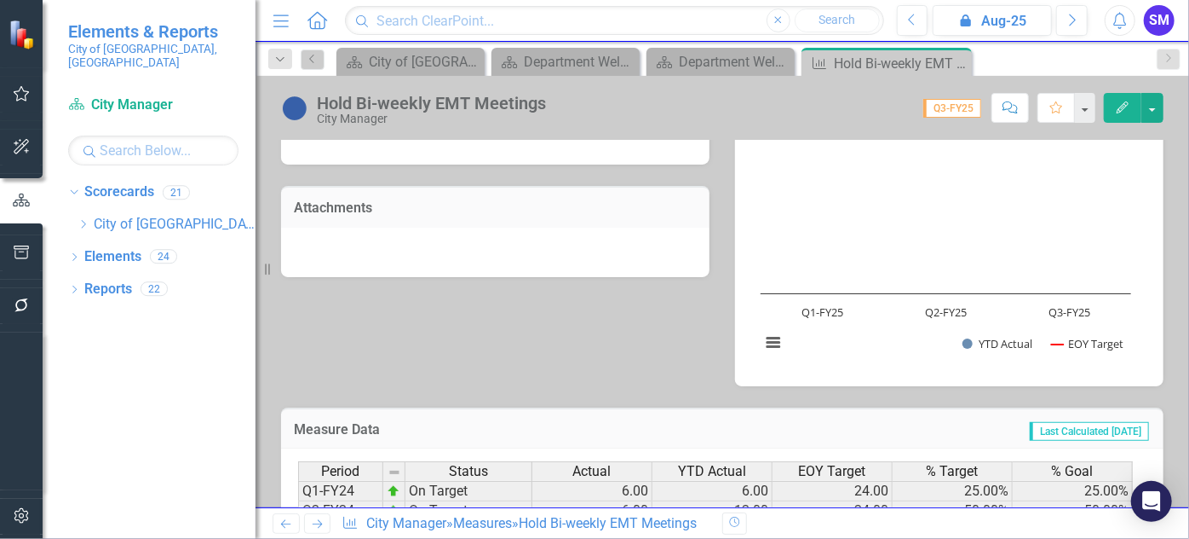
scroll to position [706, 0]
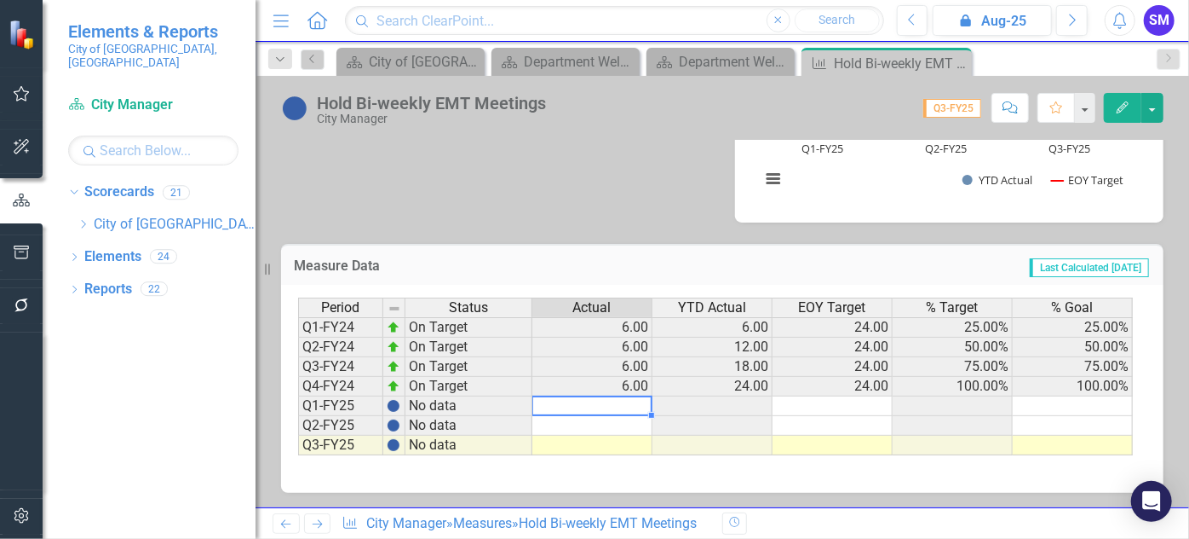
click at [627, 405] on td at bounding box center [593, 406] width 120 height 20
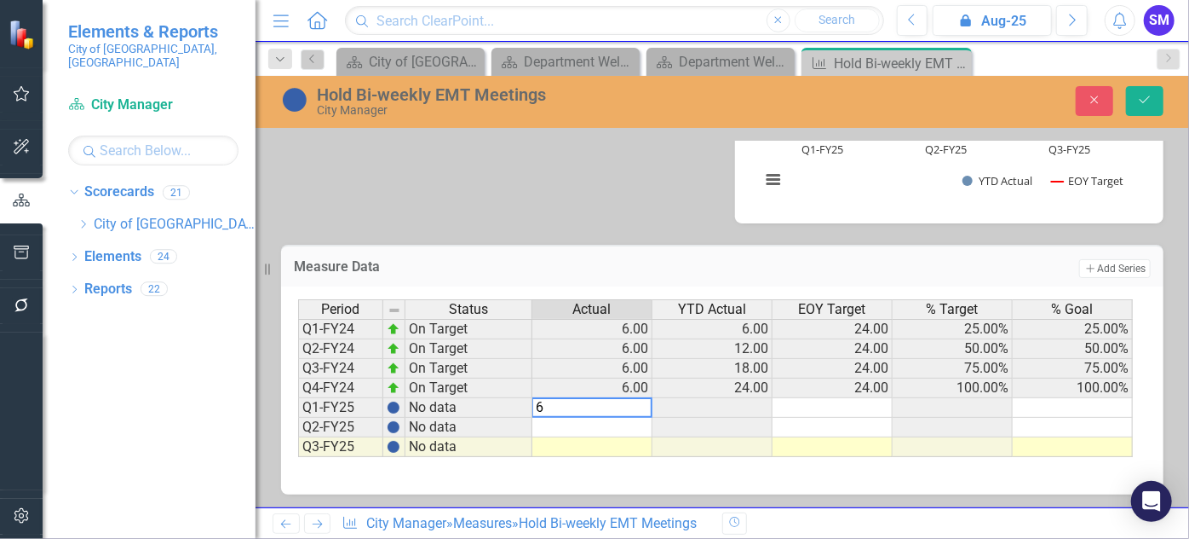
type textarea "6"
click at [625, 422] on td at bounding box center [593, 428] width 120 height 20
type textarea "6"
click at [843, 404] on td at bounding box center [833, 408] width 120 height 20
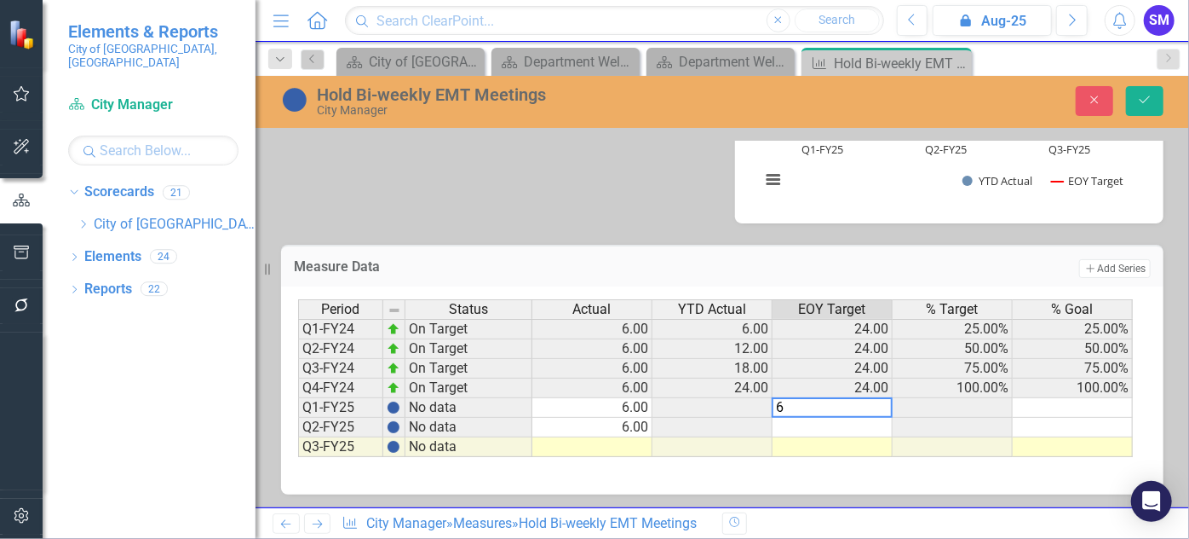
type textarea "6"
click at [834, 424] on td at bounding box center [833, 428] width 120 height 20
type textarea "8"
click at [825, 447] on td at bounding box center [833, 447] width 120 height 20
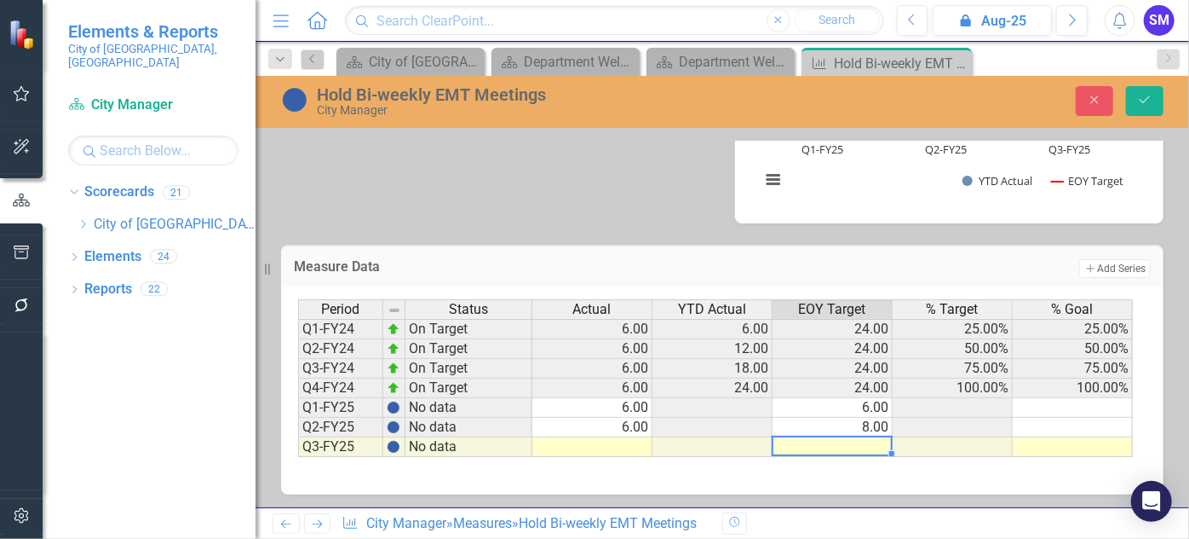
click at [1086, 400] on td at bounding box center [1073, 408] width 120 height 20
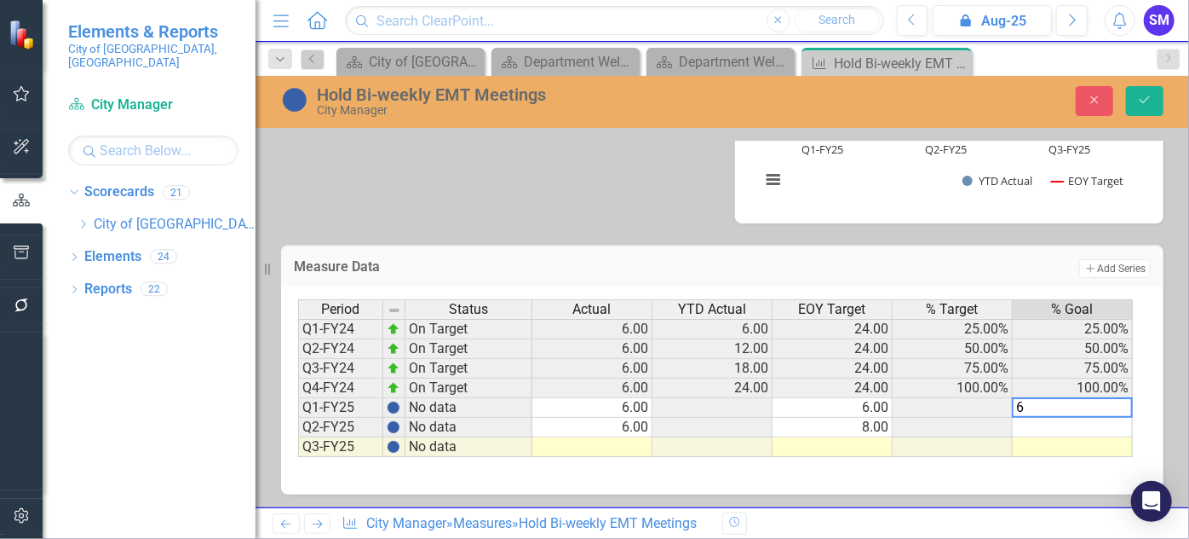
type textarea "6"
click at [1085, 427] on td at bounding box center [1073, 428] width 120 height 20
click at [855, 420] on td "8.00" at bounding box center [833, 428] width 120 height 20
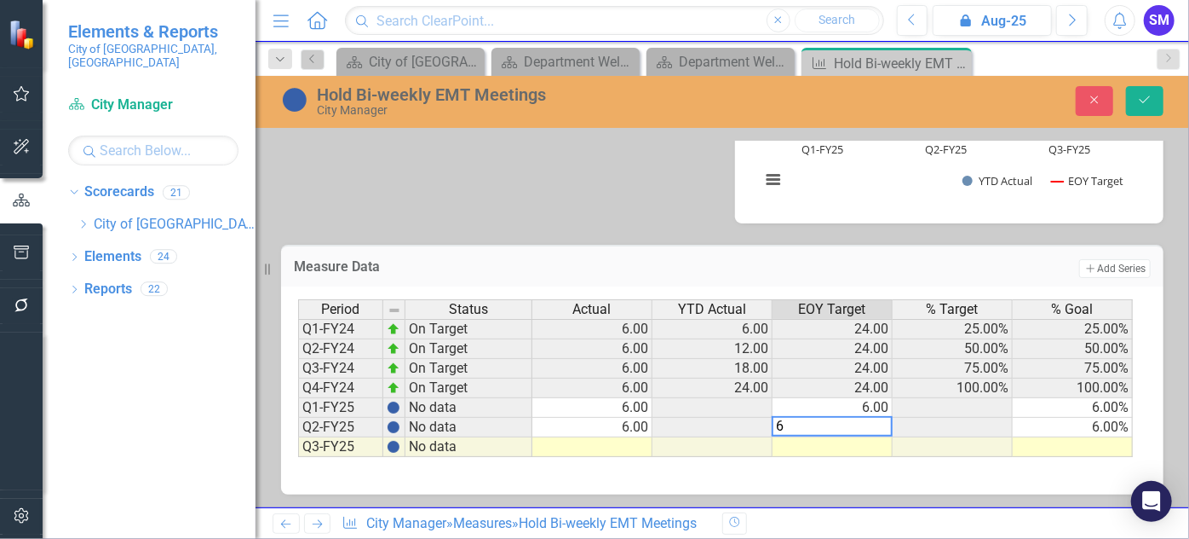
click at [1045, 427] on td "6.00%" at bounding box center [1073, 428] width 120 height 20
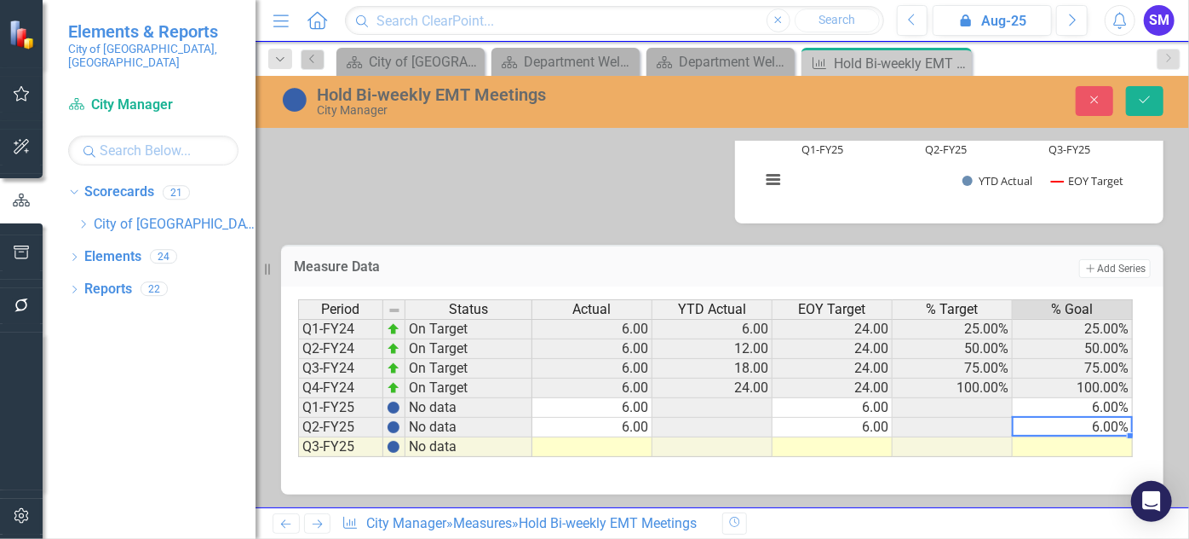
click at [1080, 404] on td "6.00%" at bounding box center [1073, 408] width 120 height 20
click at [1080, 424] on td "6.00%" at bounding box center [1073, 428] width 120 height 20
type textarea "50"
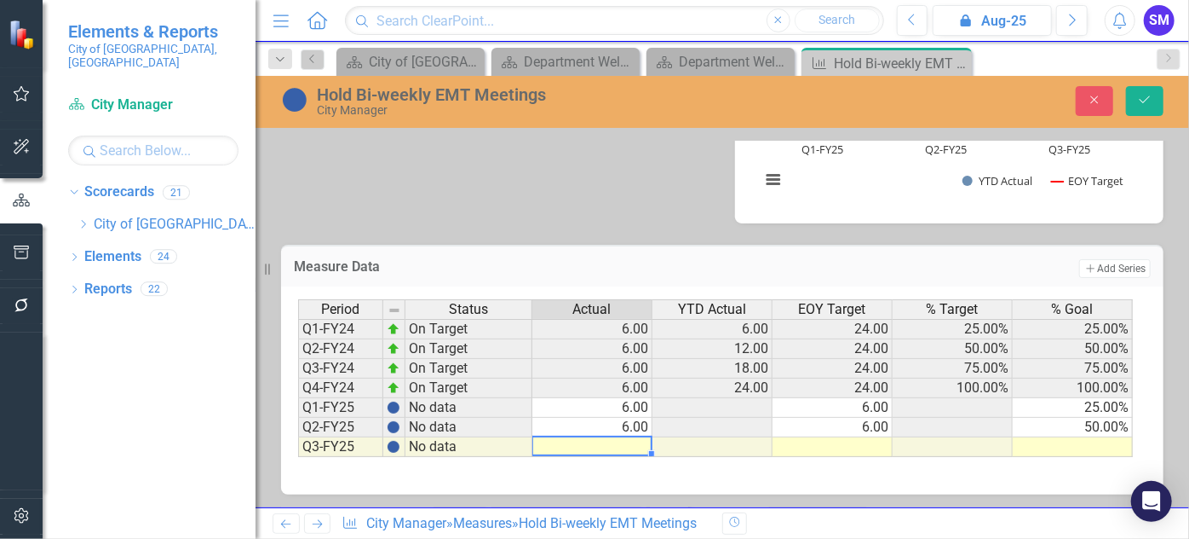
click at [597, 441] on td at bounding box center [593, 447] width 120 height 20
type textarea "6"
click at [870, 441] on td at bounding box center [833, 447] width 120 height 20
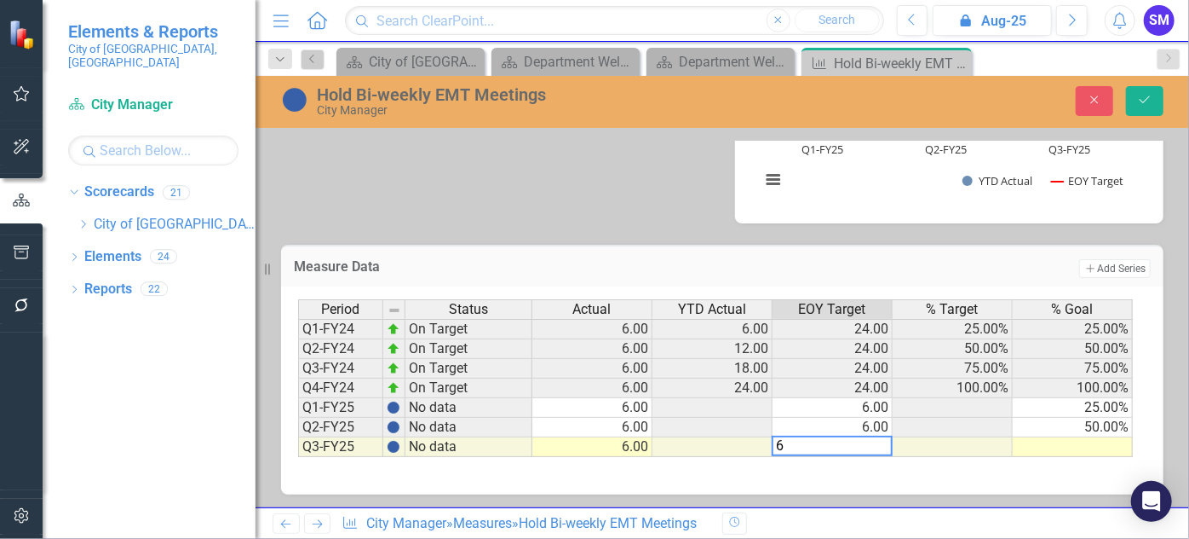
type textarea "6"
click at [1065, 444] on td at bounding box center [1073, 447] width 120 height 20
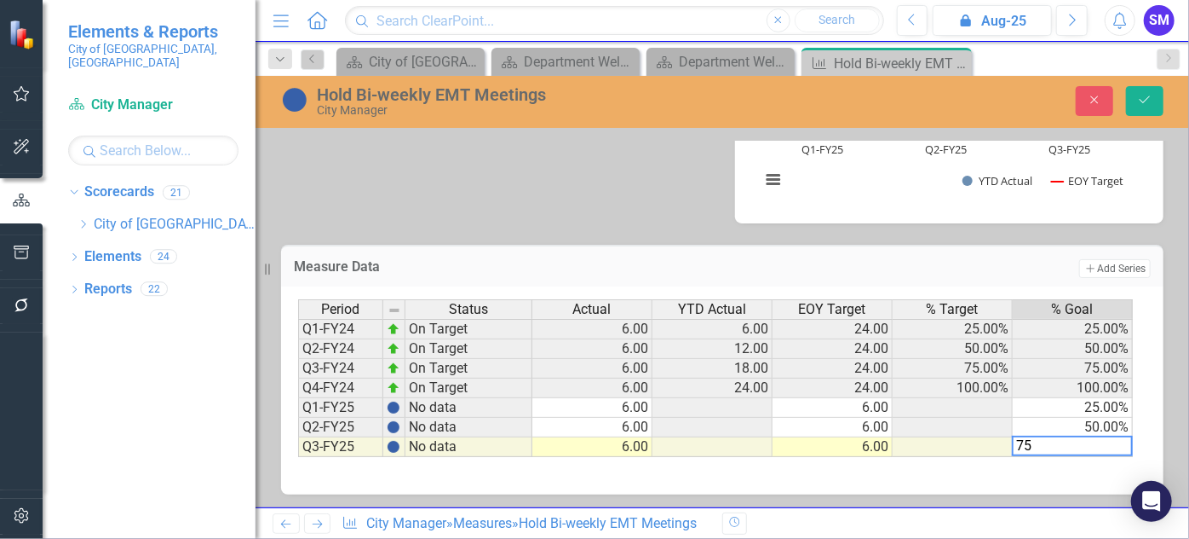
type textarea "75"
click at [1079, 465] on div "Period Status Actual YTD Actual EOY Target % Target % Goal Q1-FY24 On Target 6.…" at bounding box center [722, 384] width 849 height 170
click at [1148, 99] on icon "Save" at bounding box center [1145, 100] width 15 height 12
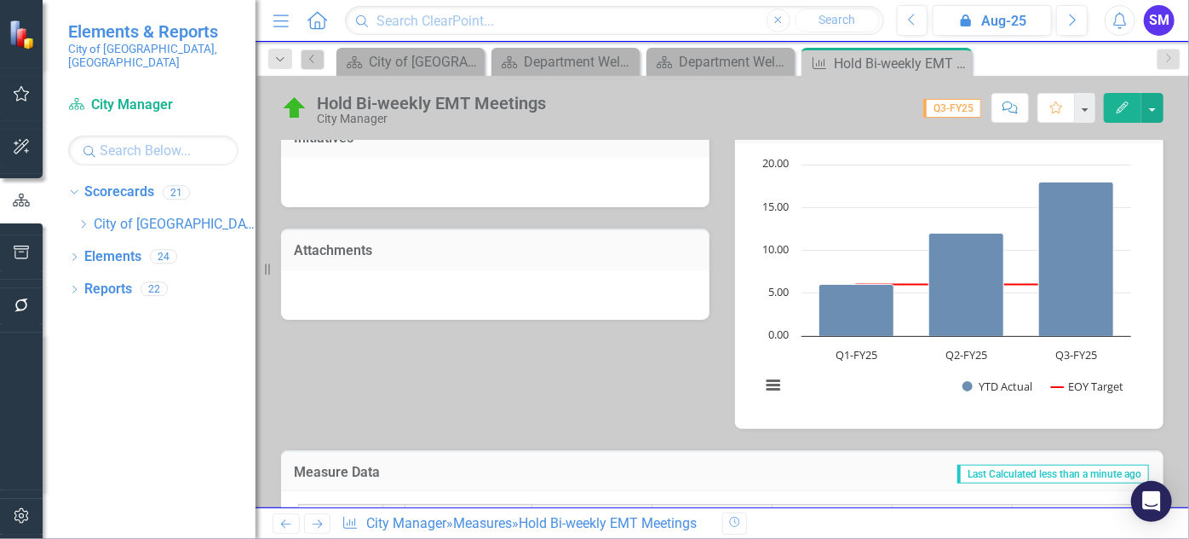
scroll to position [395, 0]
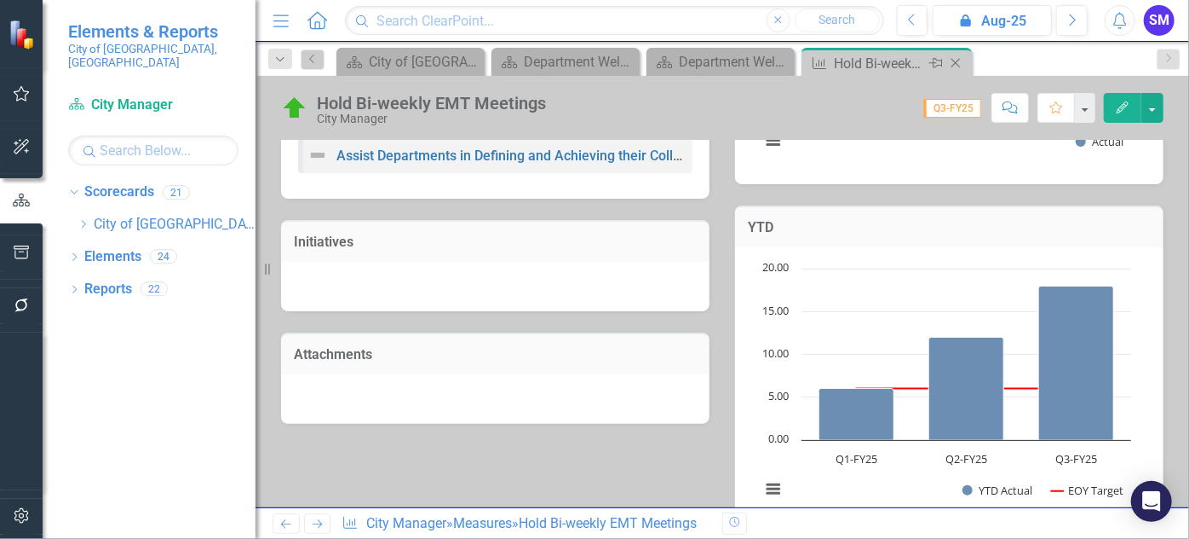
click at [955, 61] on icon at bounding box center [956, 63] width 9 height 9
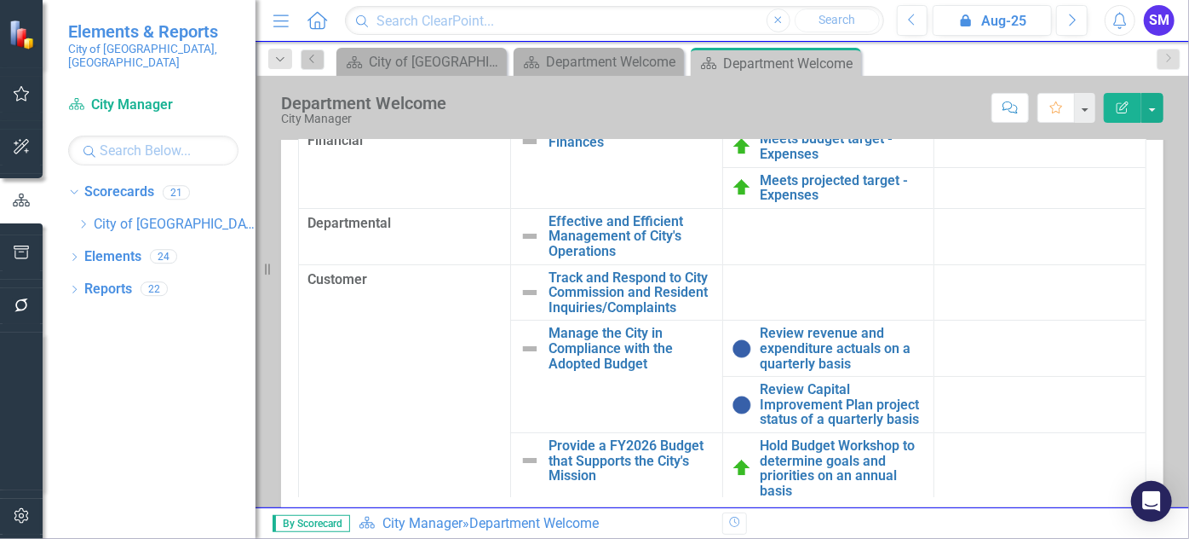
scroll to position [441, 0]
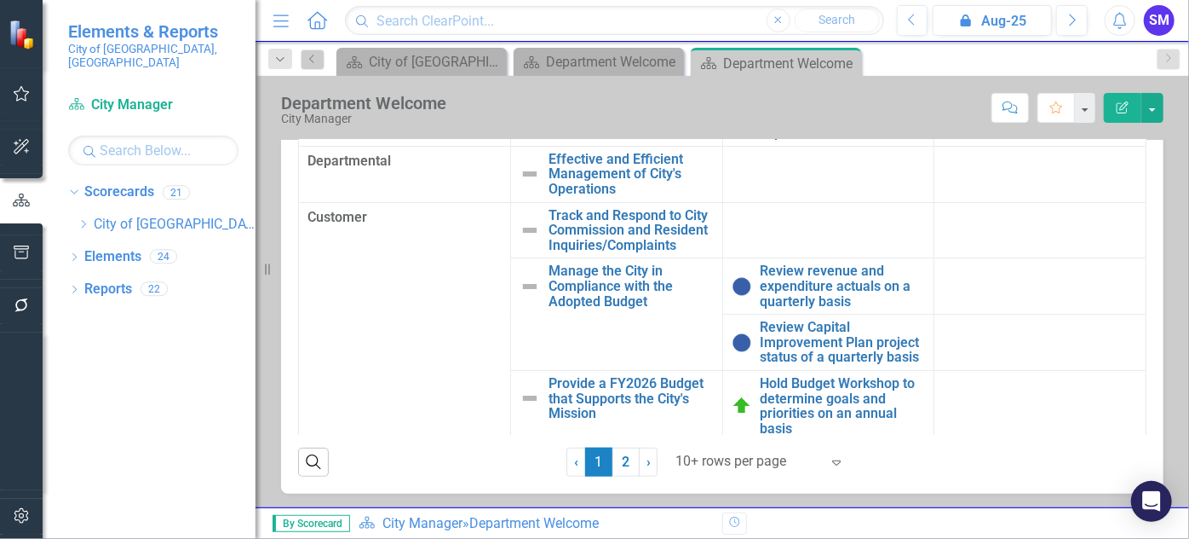
click at [689, 462] on div at bounding box center [748, 461] width 145 height 23
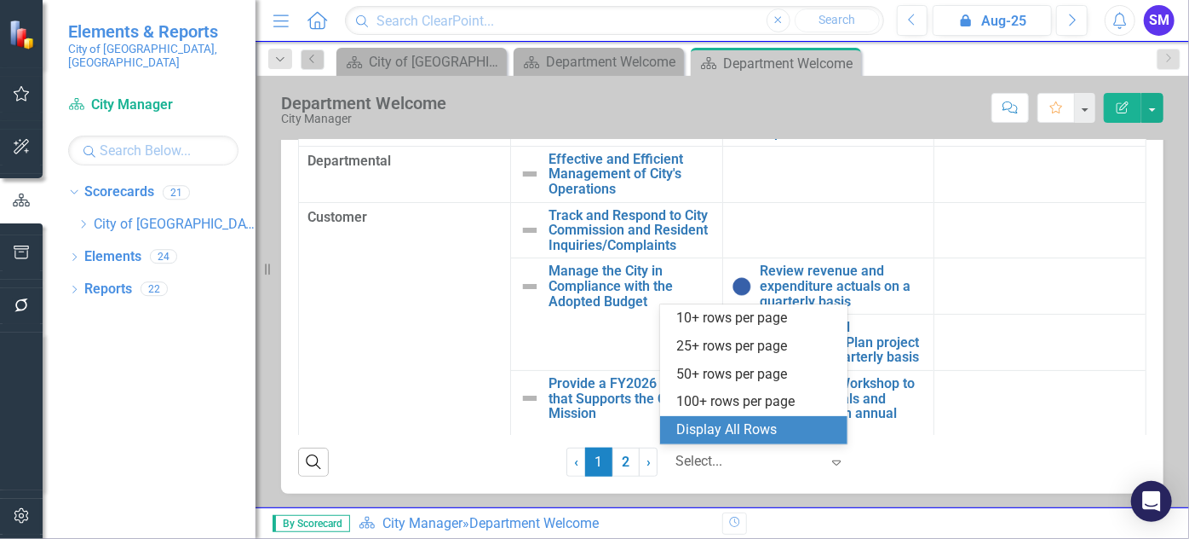
click at [704, 428] on div "Display All Rows" at bounding box center [757, 430] width 160 height 20
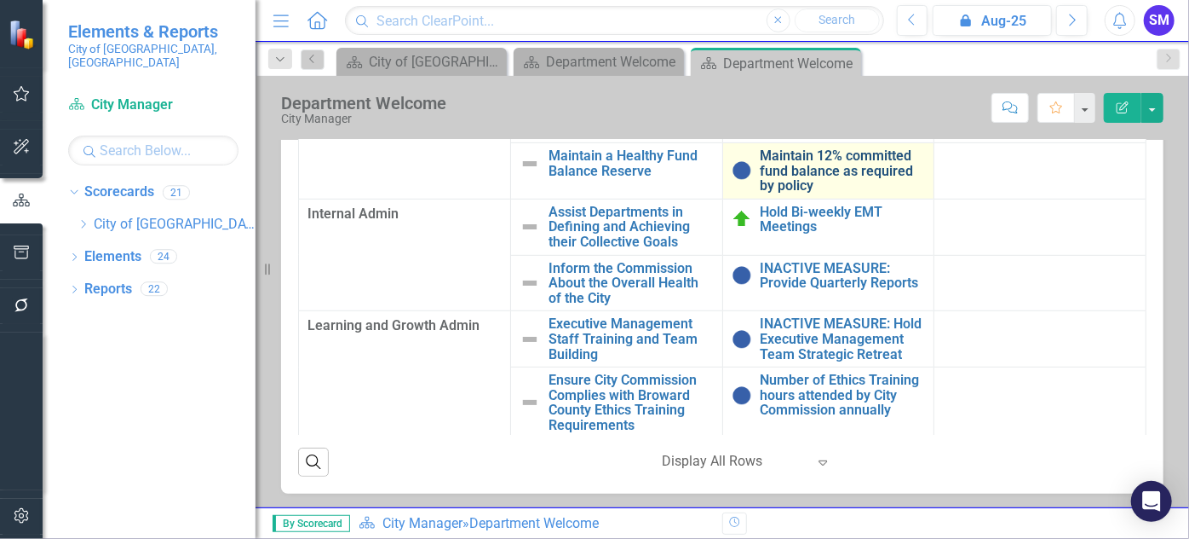
scroll to position [367, 0]
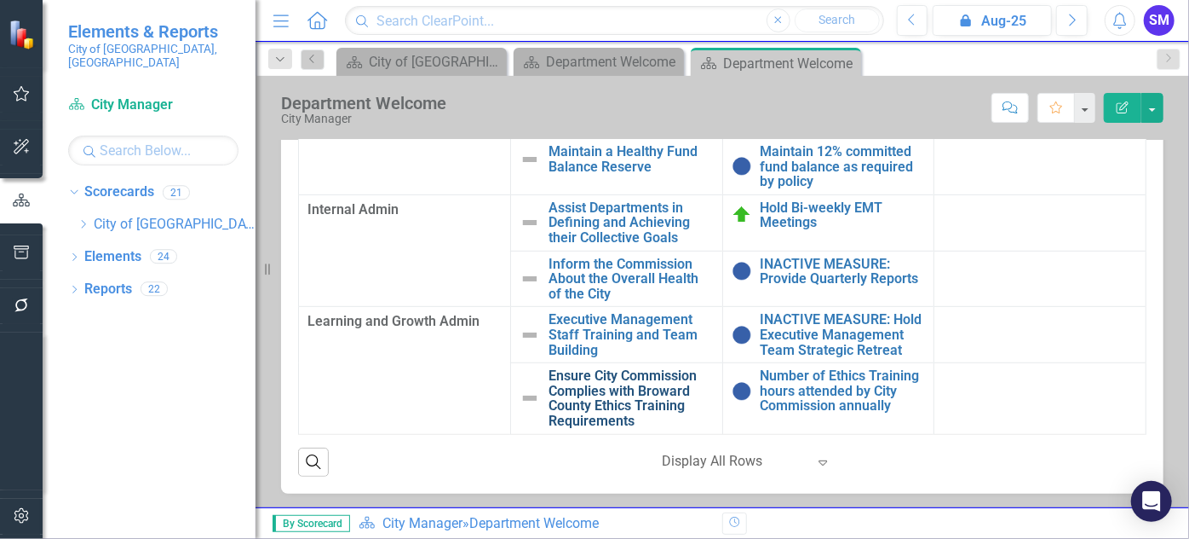
click at [615, 385] on link "Ensure City Commission Complies with Broward County Ethics Training Requirements" at bounding box center [631, 398] width 165 height 60
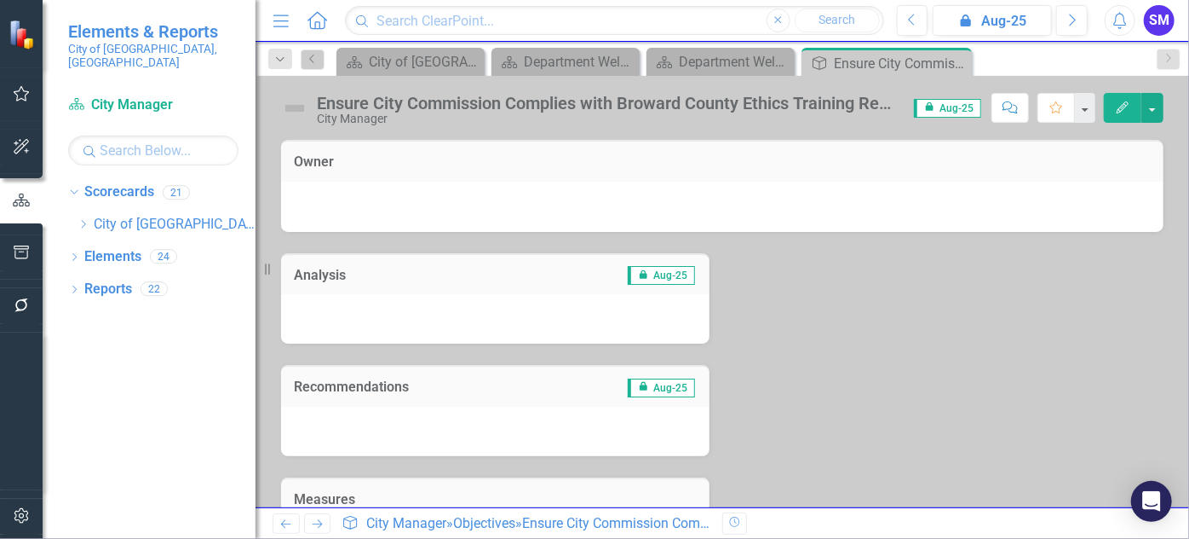
scroll to position [213, 0]
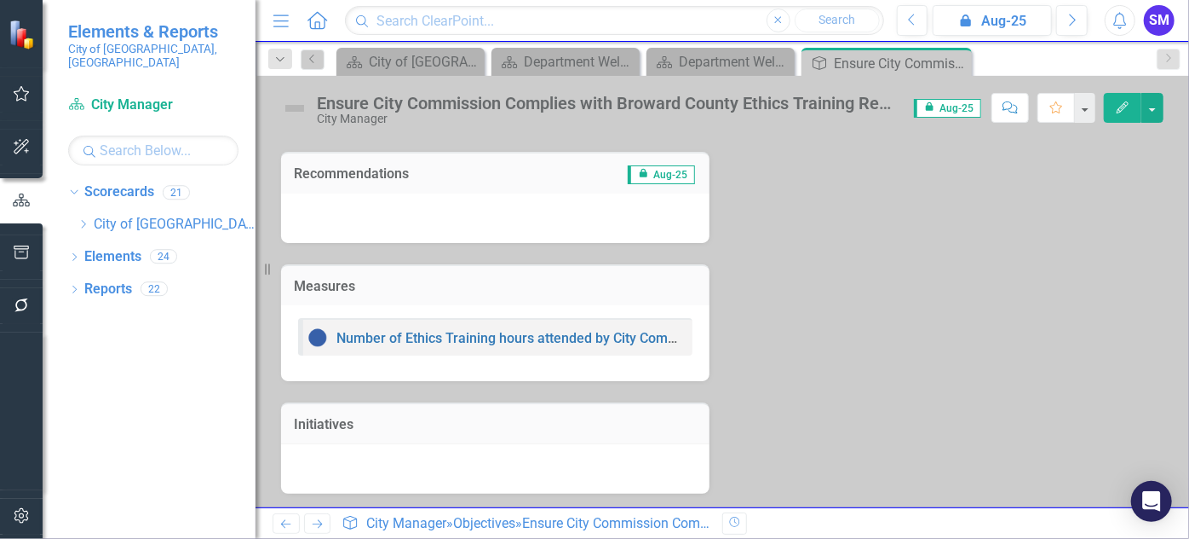
click at [887, 258] on div "Analysis icon.lock Aug-25 Recommendations icon.lock Aug-25 Measures Number of E…" at bounding box center [722, 256] width 908 height 475
click at [884, 363] on div "Analysis icon.lock Aug-25 Recommendations icon.lock Aug-25 Measures Number of E…" at bounding box center [722, 256] width 908 height 475
click at [1119, 101] on icon "Edit" at bounding box center [1122, 107] width 15 height 12
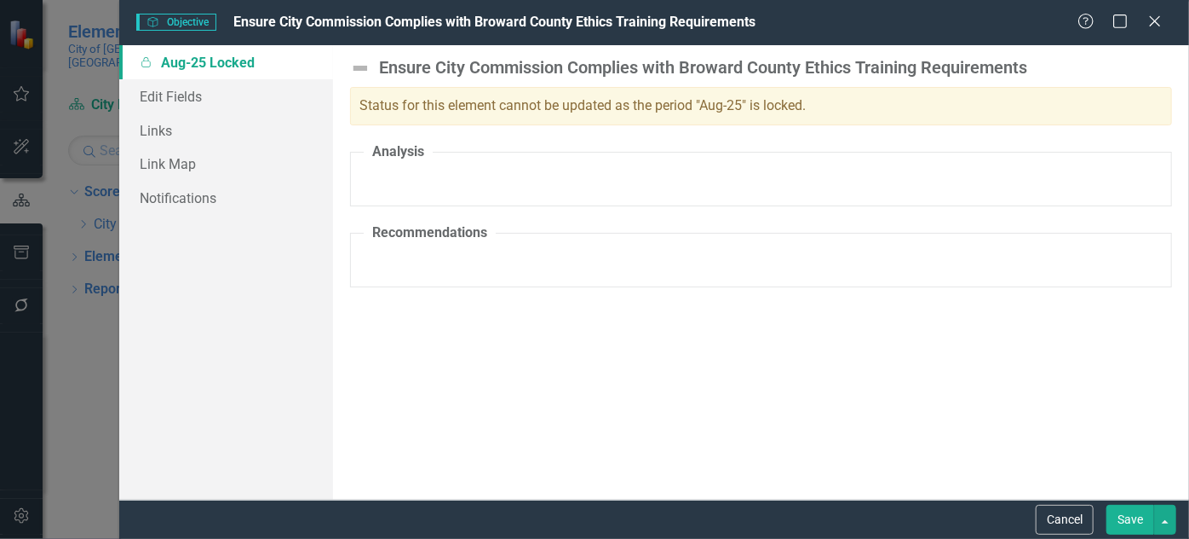
click at [1144, 20] on div "Help Maximize Close" at bounding box center [1125, 23] width 95 height 20
click at [1157, 23] on icon at bounding box center [1155, 20] width 13 height 13
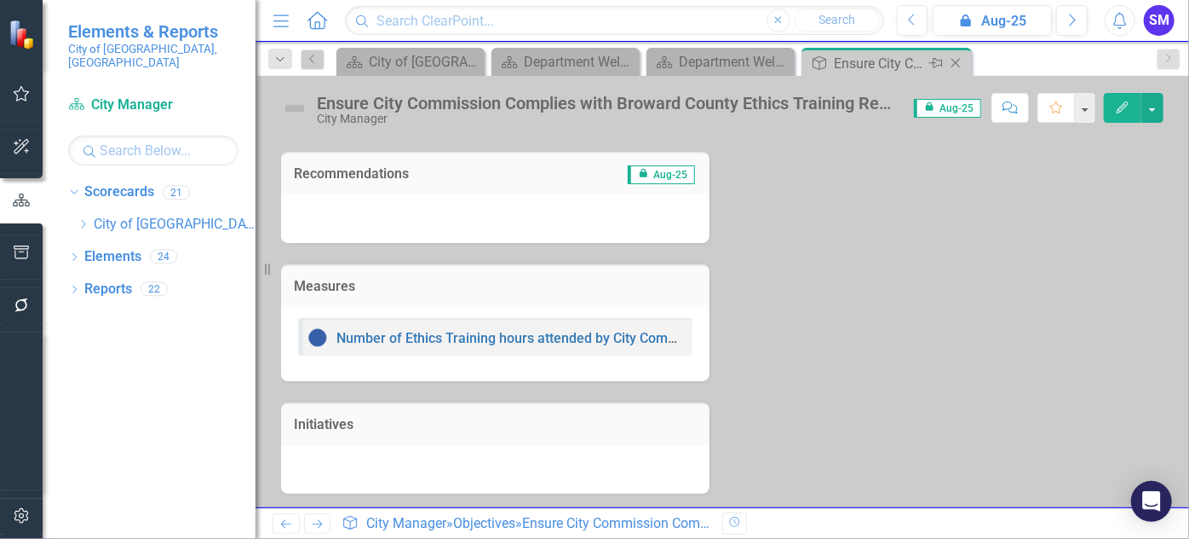
click at [960, 65] on icon "Close" at bounding box center [955, 63] width 17 height 14
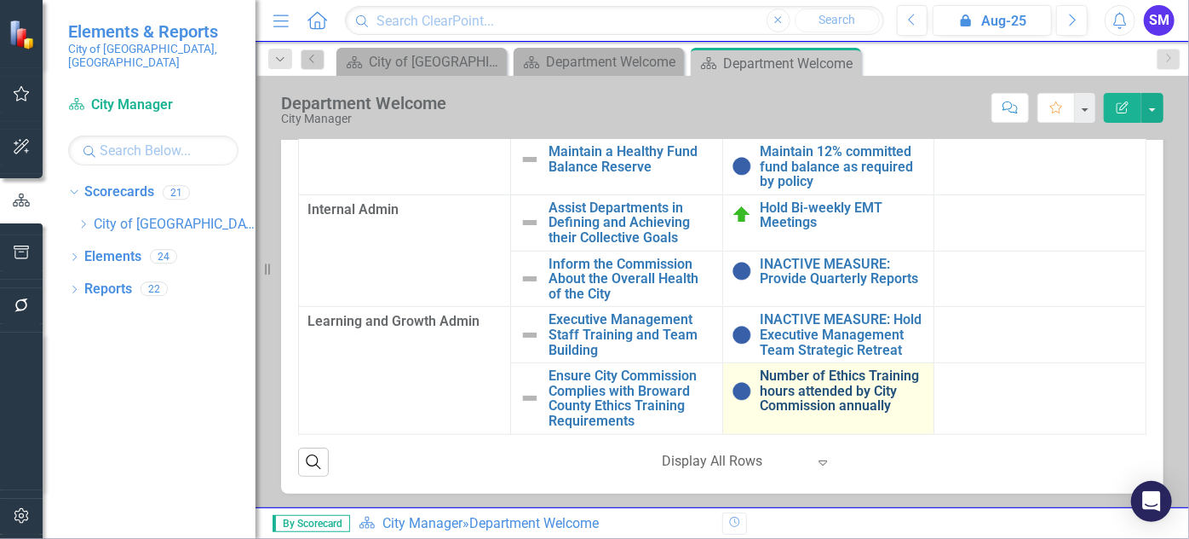
scroll to position [385, 0]
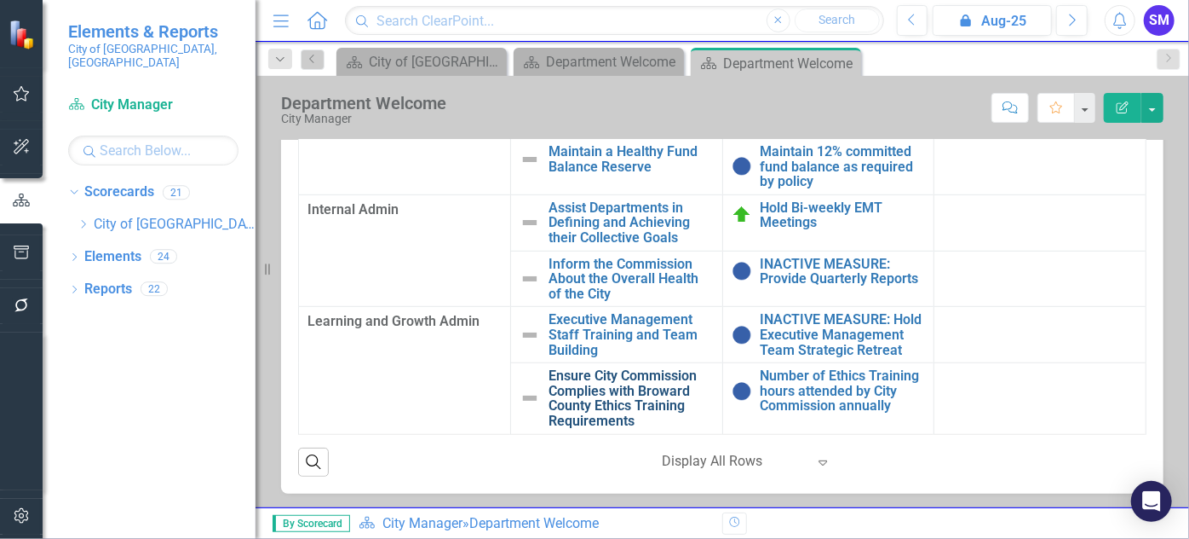
click at [632, 401] on link "Ensure City Commission Complies with Broward County Ethics Training Requirements" at bounding box center [631, 398] width 165 height 60
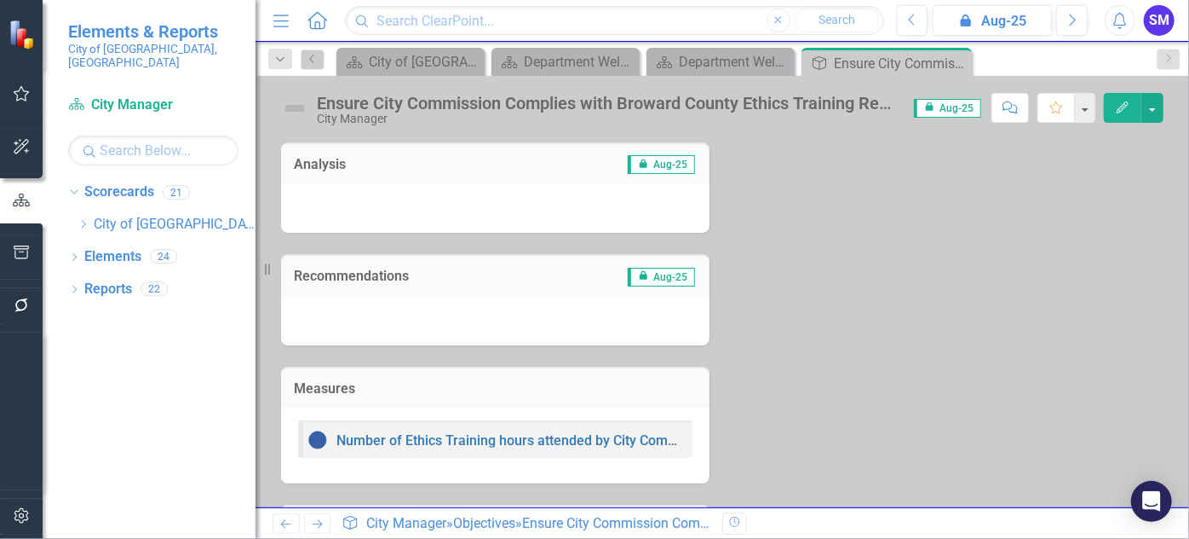
scroll to position [213, 0]
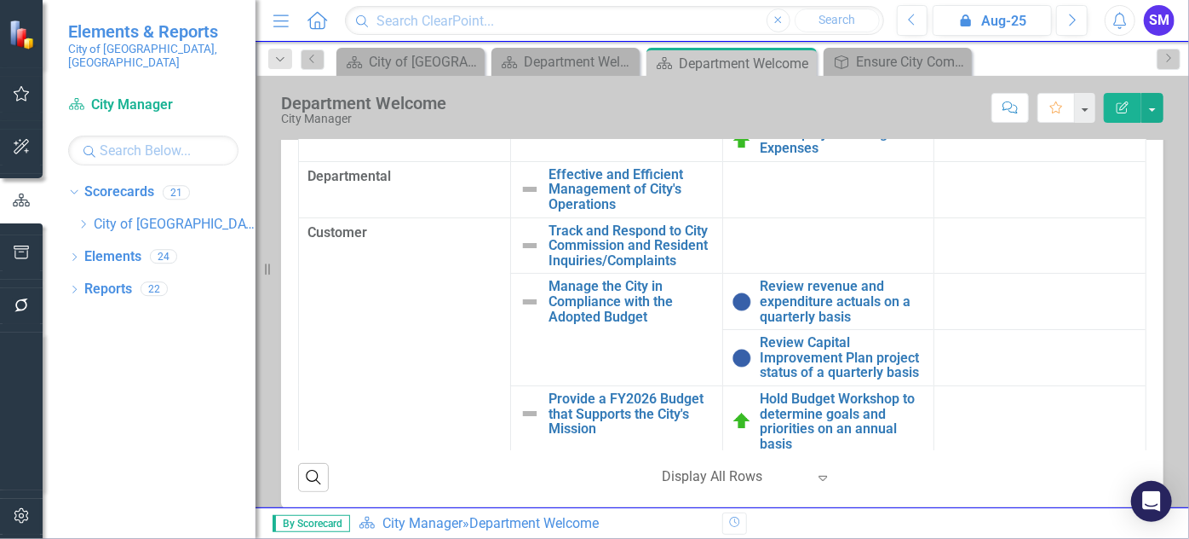
scroll to position [441, 0]
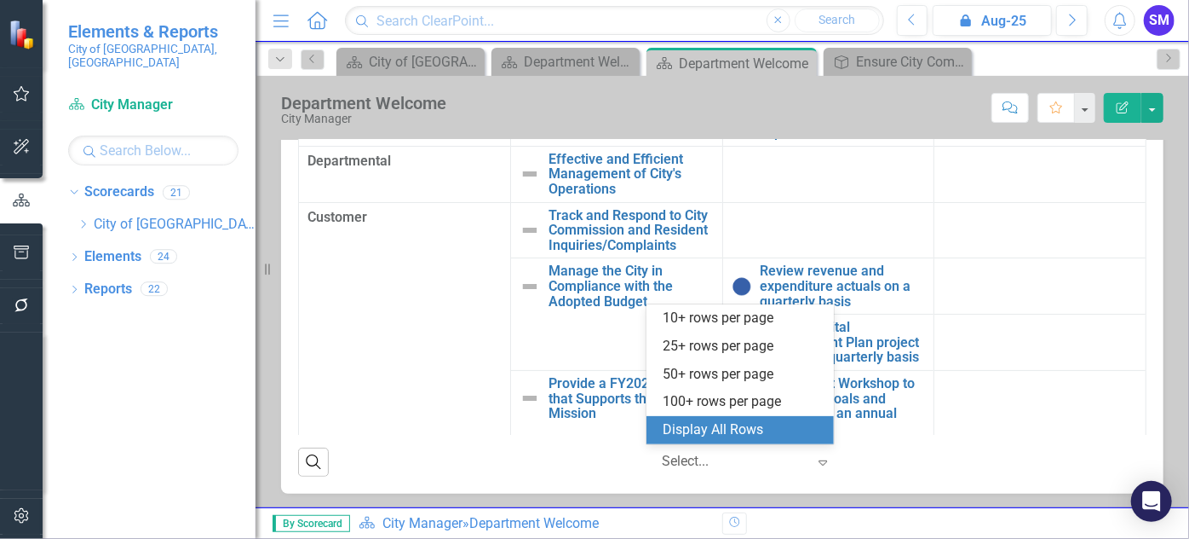
click at [723, 469] on div at bounding box center [734, 461] width 145 height 23
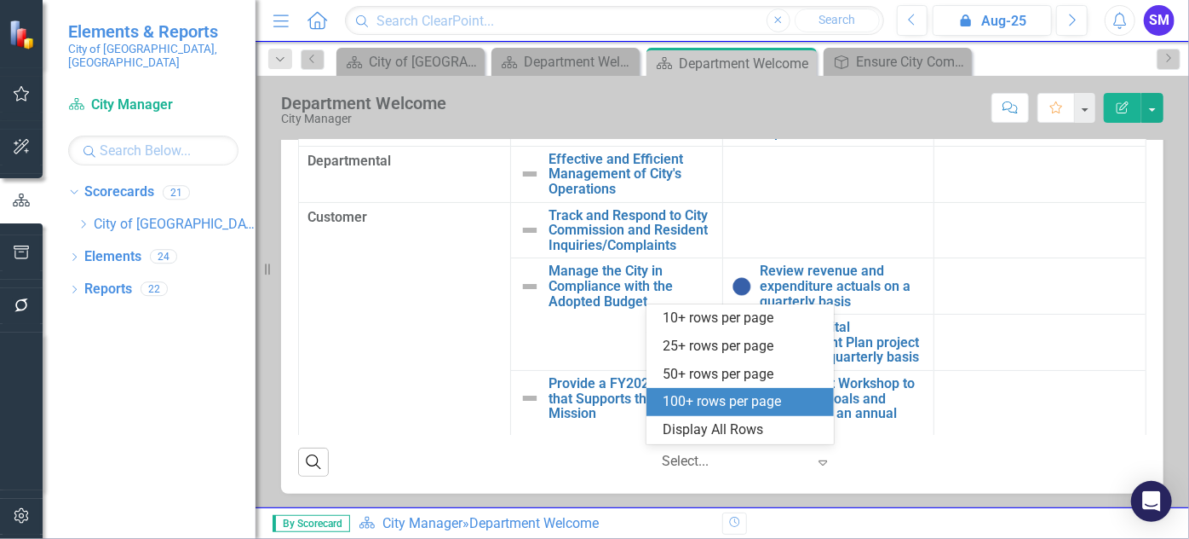
click at [744, 406] on div "100+ rows per page" at bounding box center [744, 402] width 160 height 20
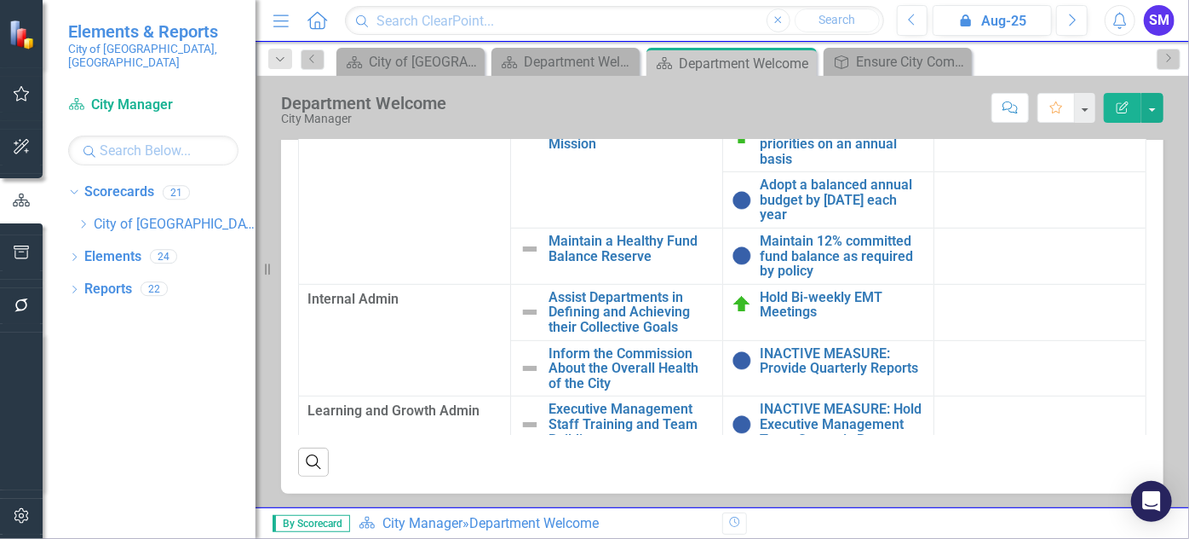
scroll to position [385, 0]
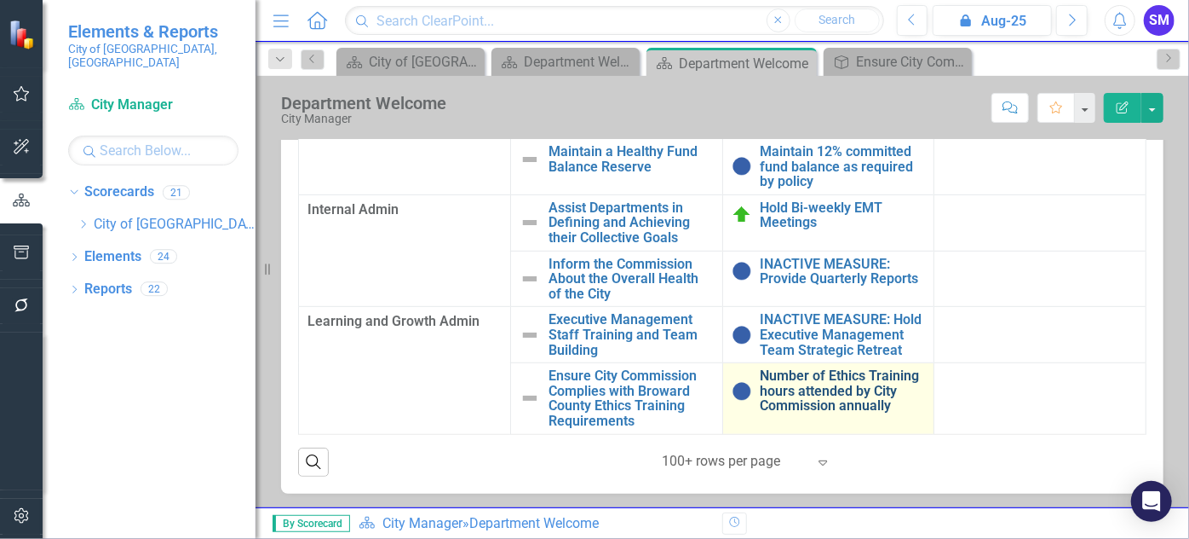
click at [791, 396] on link "Number of Ethics Training hours attended by City Commission annually" at bounding box center [843, 390] width 165 height 45
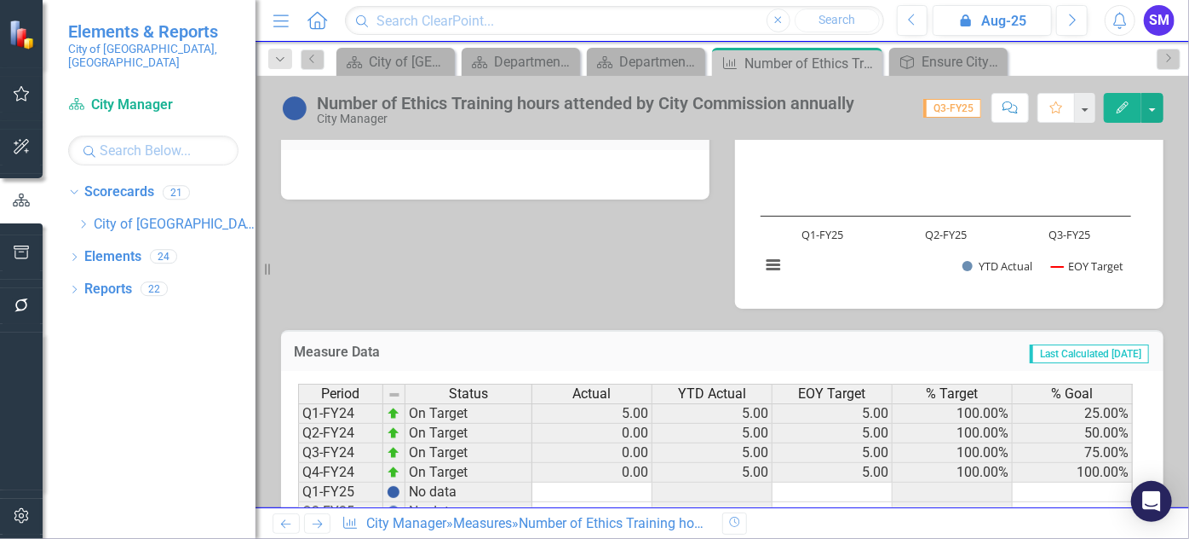
scroll to position [706, 0]
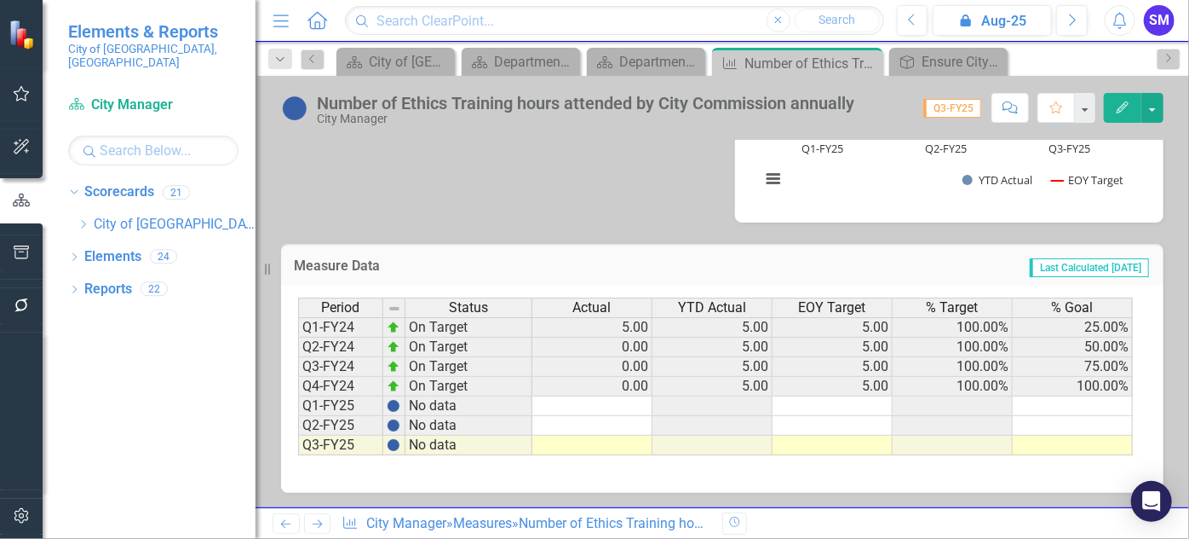
click at [577, 406] on td at bounding box center [593, 406] width 120 height 20
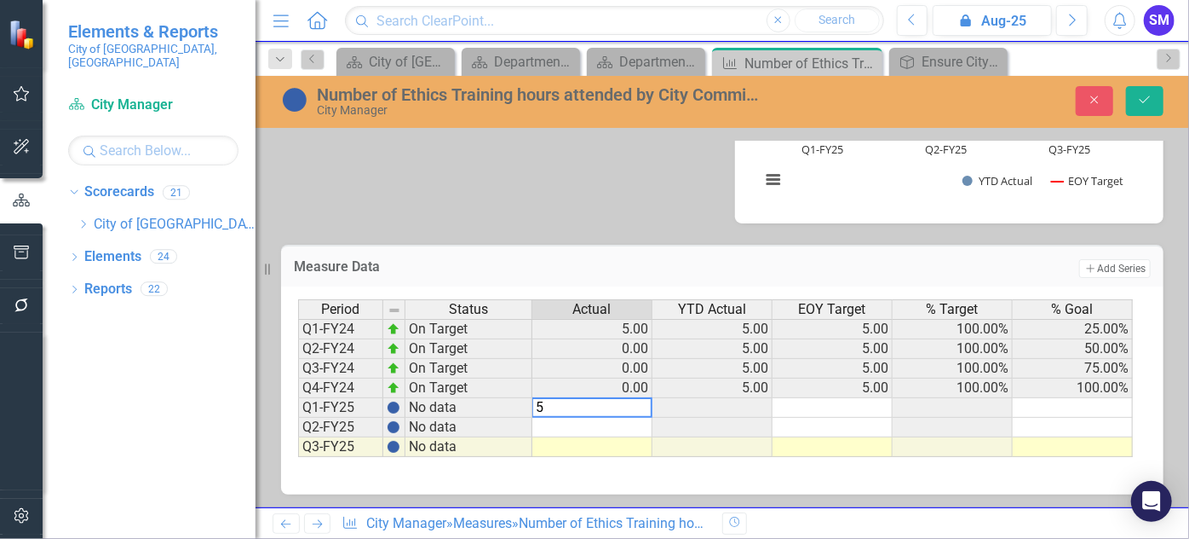
type textarea "5"
click at [844, 408] on td at bounding box center [833, 408] width 120 height 20
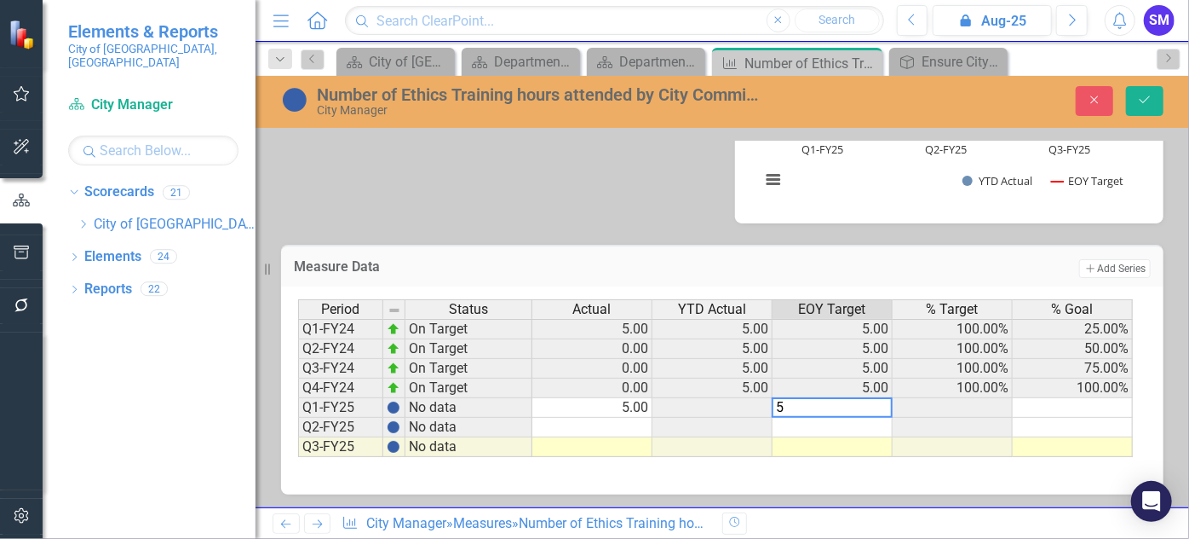
type textarea "5"
click at [1051, 402] on td at bounding box center [1073, 408] width 120 height 20
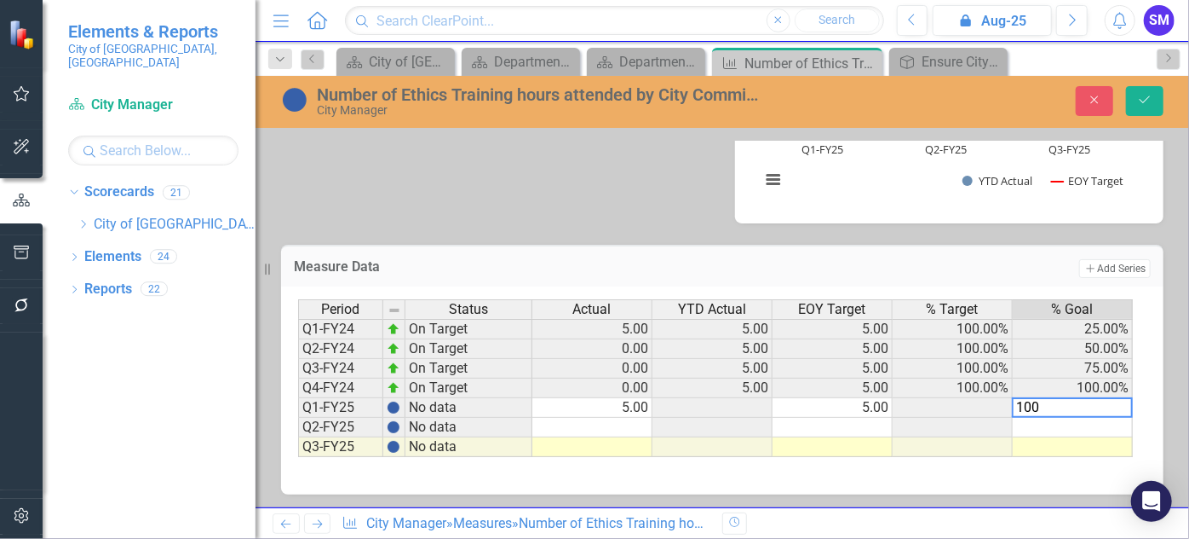
type textarea "100"
click at [602, 428] on td at bounding box center [593, 428] width 120 height 20
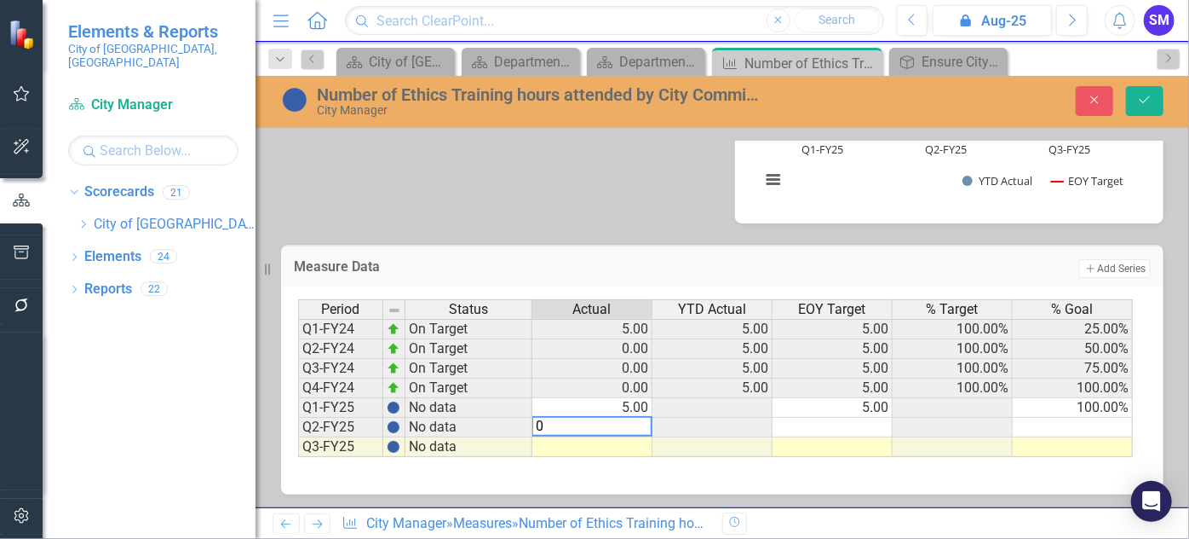
type textarea "0"
click at [832, 423] on td at bounding box center [833, 428] width 120 height 20
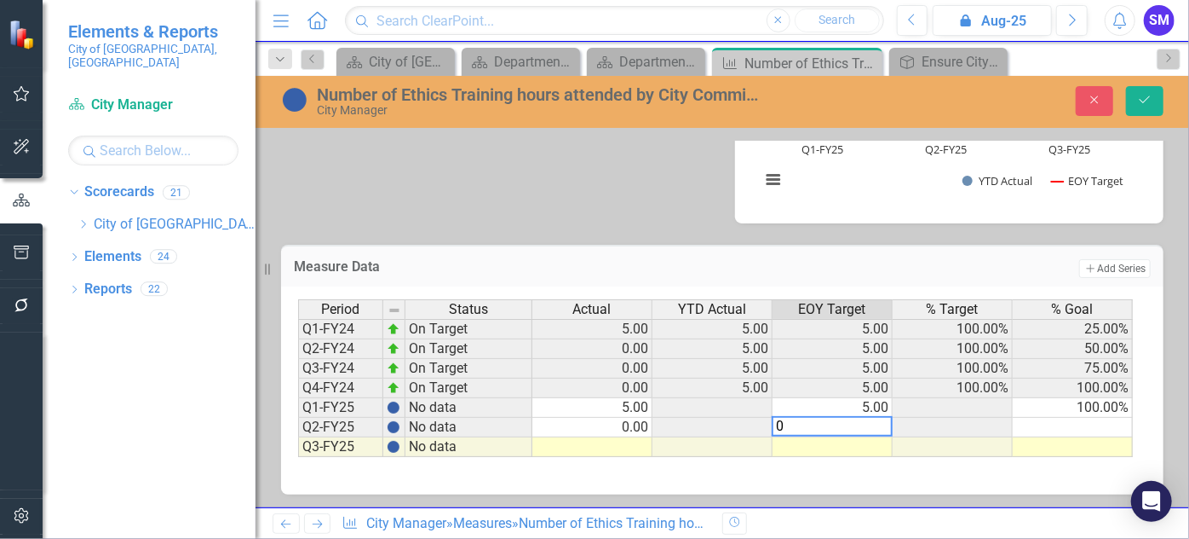
type textarea "0"
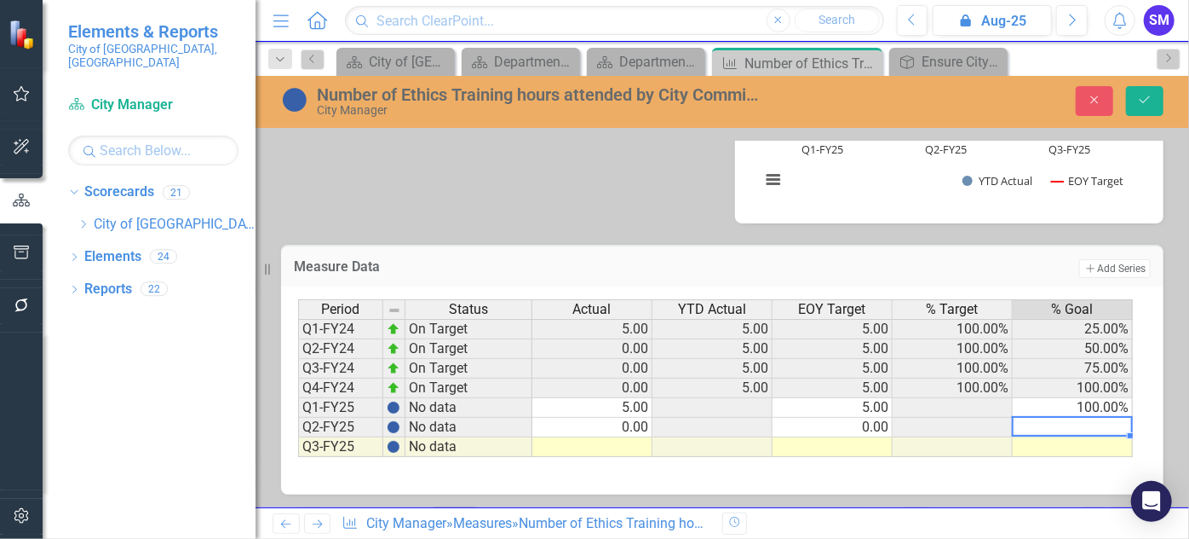
drag, startPoint x: 1061, startPoint y: 420, endPoint x: 886, endPoint y: 440, distance: 175.8
click at [1061, 419] on td at bounding box center [1073, 428] width 120 height 20
type textarea "0"
click at [627, 441] on td at bounding box center [593, 447] width 120 height 20
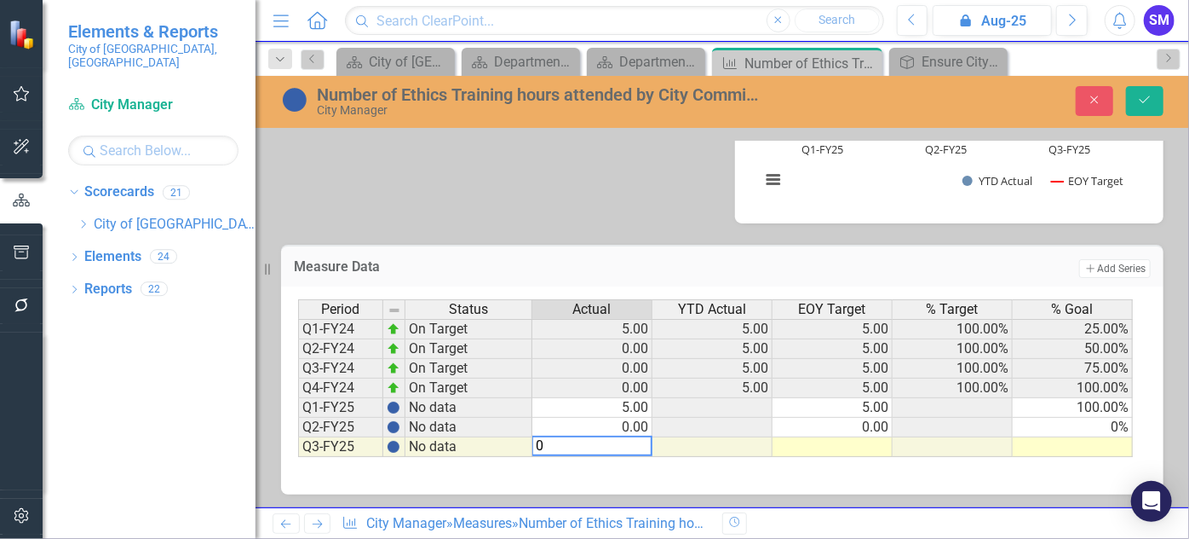
type textarea "0"
click at [812, 445] on td at bounding box center [833, 447] width 120 height 20
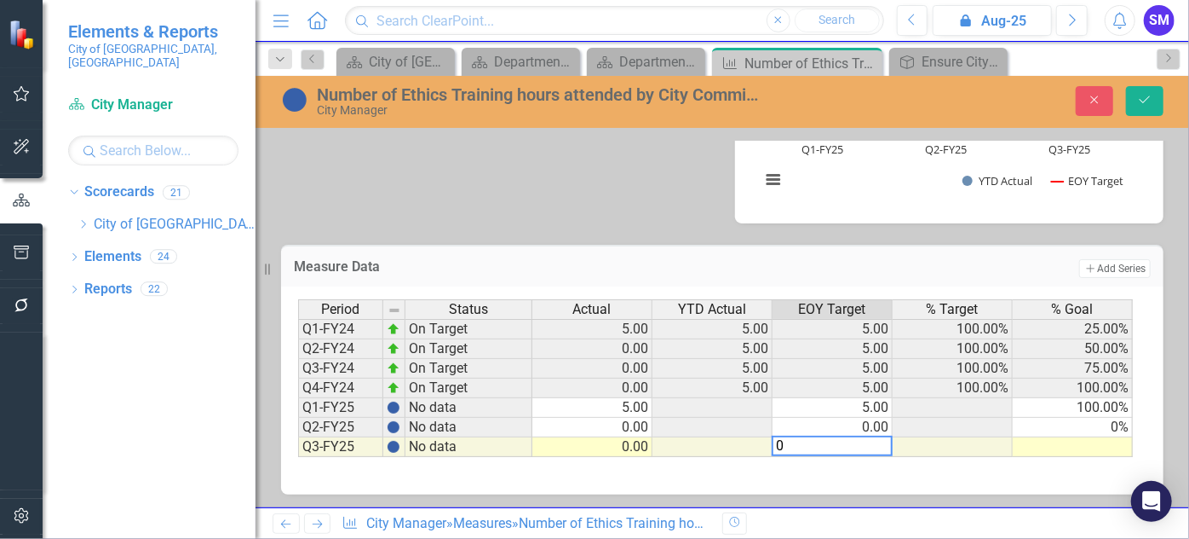
type textarea "0"
click at [1036, 446] on td at bounding box center [1073, 447] width 120 height 20
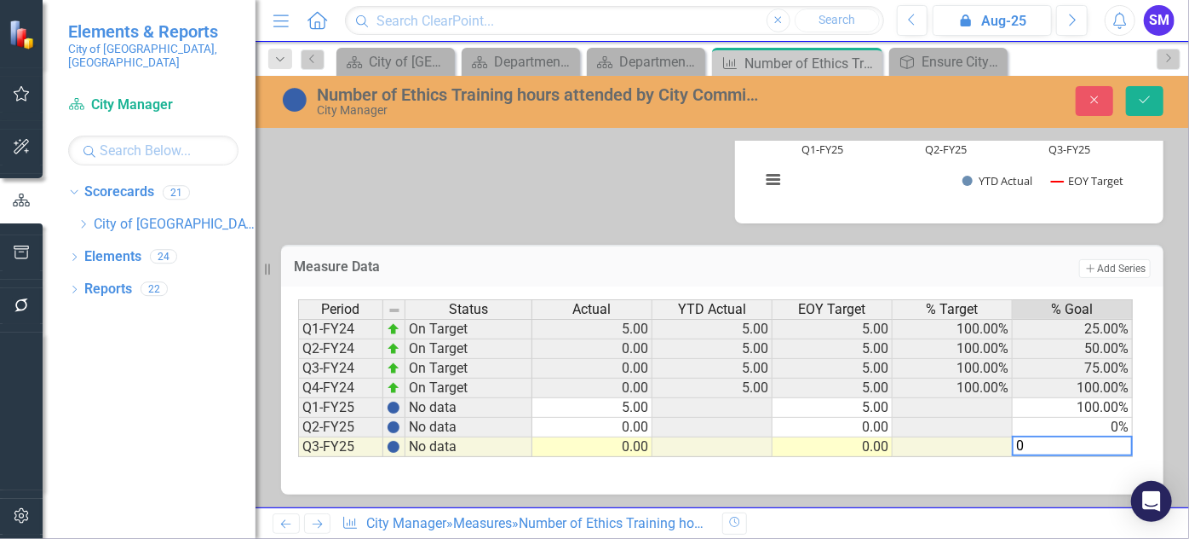
type textarea "0"
click at [298, 413] on div "Period Status Actual YTD Actual EOY Target % Target % Goal Q1-FY24 On Target 5.…" at bounding box center [298, 378] width 0 height 158
click at [1140, 99] on icon "Save" at bounding box center [1145, 100] width 15 height 12
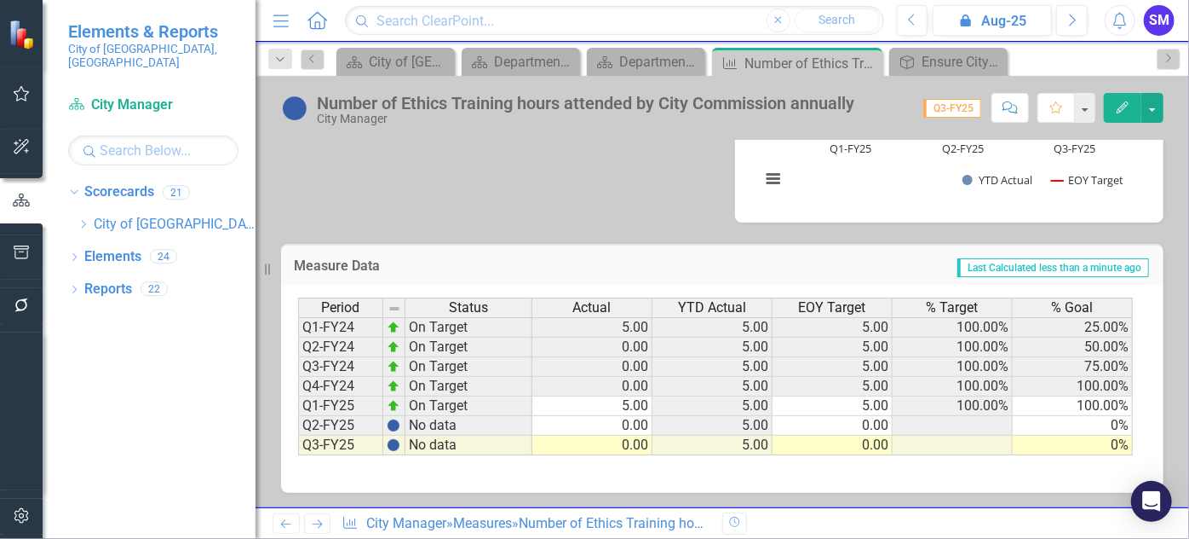
click at [1108, 423] on td "0%" at bounding box center [1073, 426] width 120 height 20
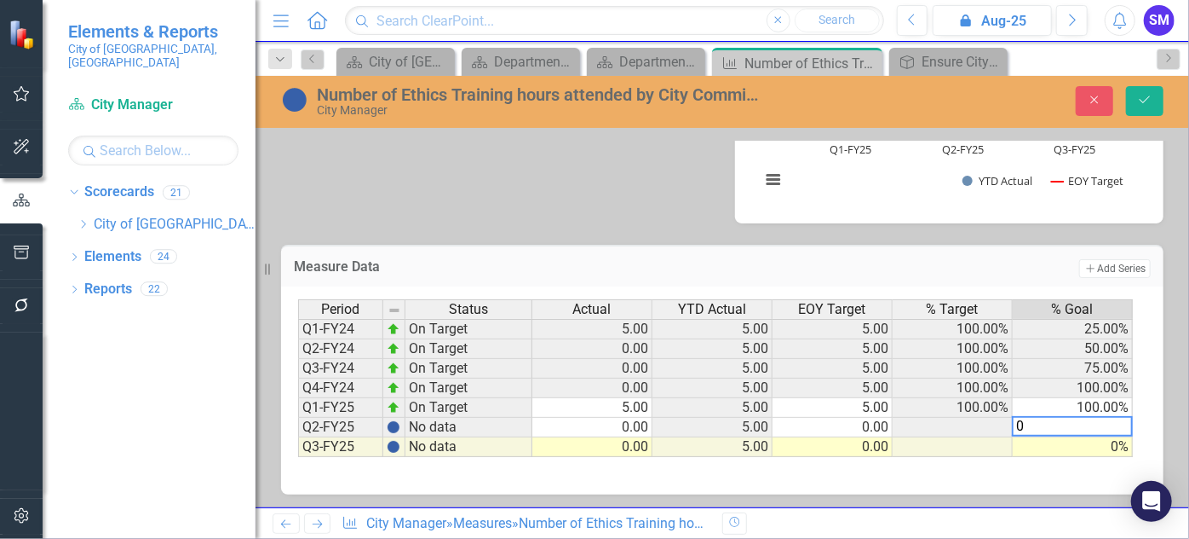
click at [1120, 438] on td "0%" at bounding box center [1073, 447] width 120 height 20
type textarea "100"
click at [1092, 412] on td "100.00%" at bounding box center [1073, 408] width 120 height 20
click at [1149, 95] on icon "Save" at bounding box center [1145, 100] width 15 height 12
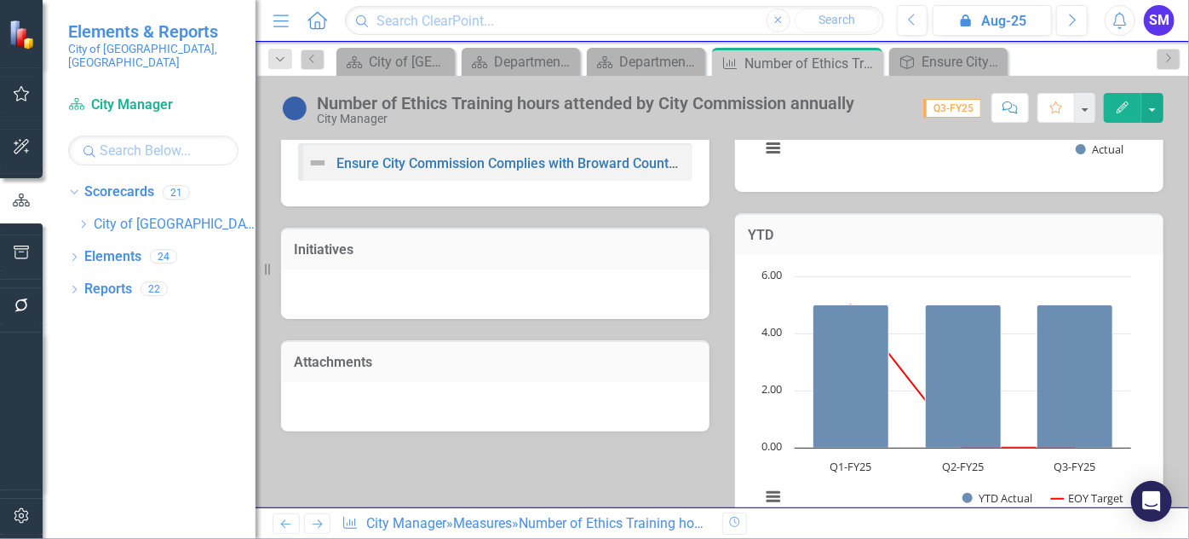
scroll to position [387, 0]
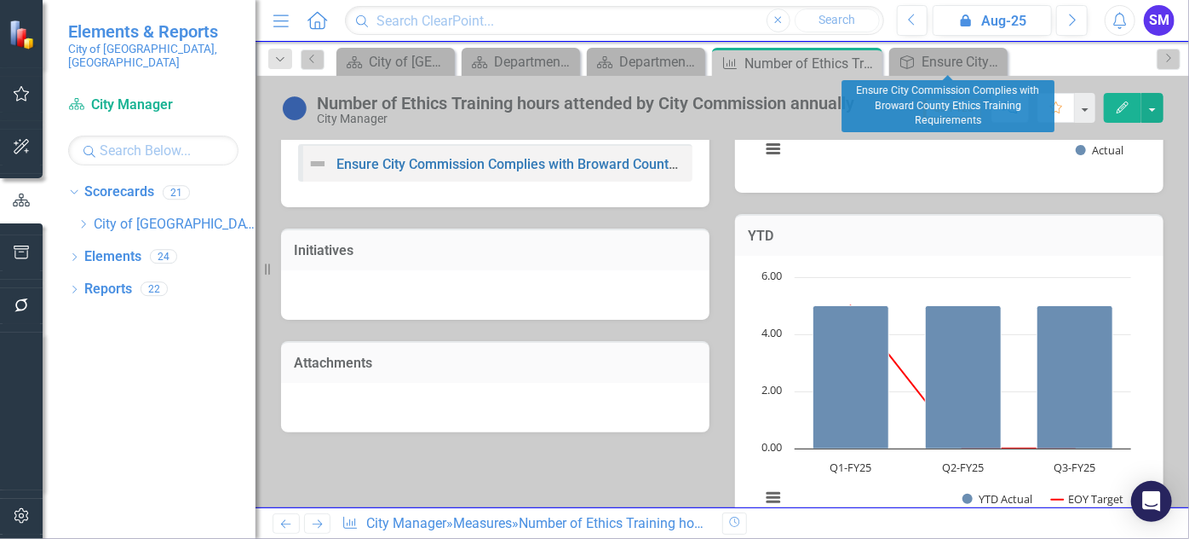
drag, startPoint x: 994, startPoint y: 58, endPoint x: 981, endPoint y: 73, distance: 20.0
click at [0, 0] on icon "Close" at bounding box center [0, 0] width 0 height 0
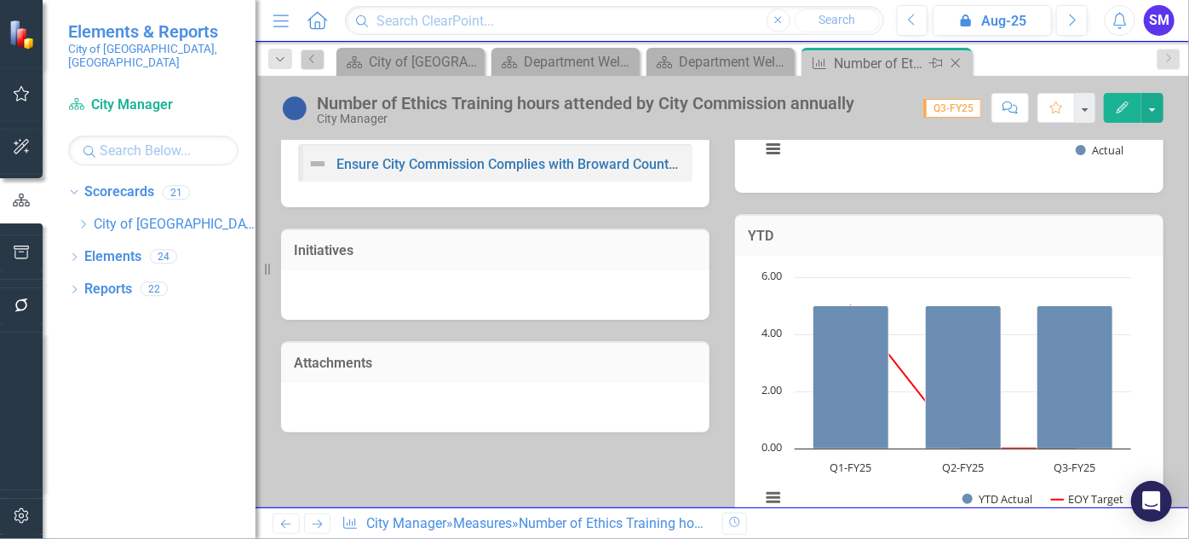
click at [955, 61] on icon at bounding box center [956, 63] width 9 height 9
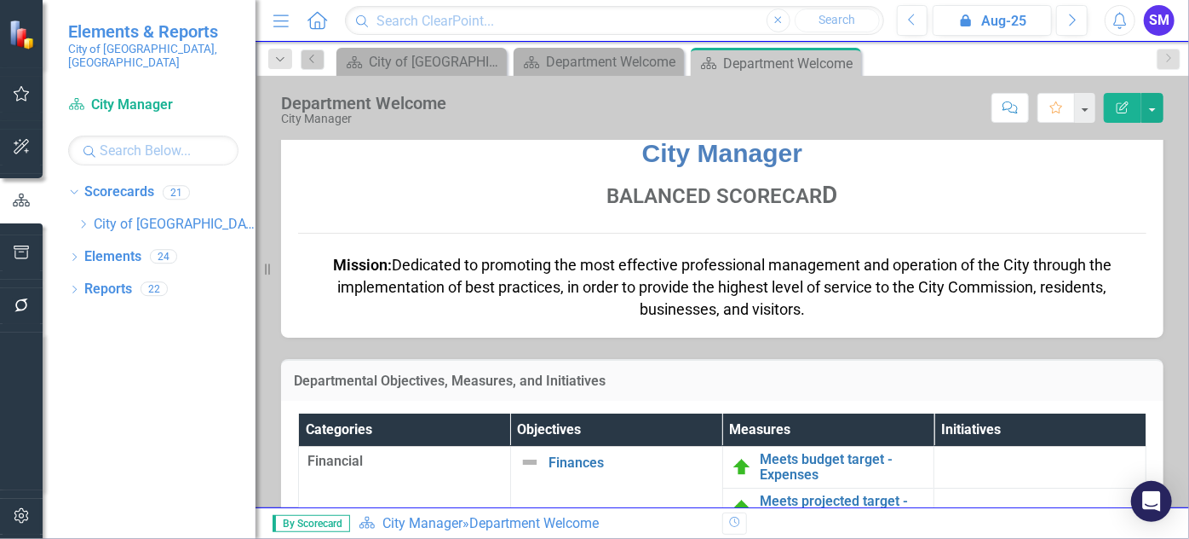
scroll to position [387, 0]
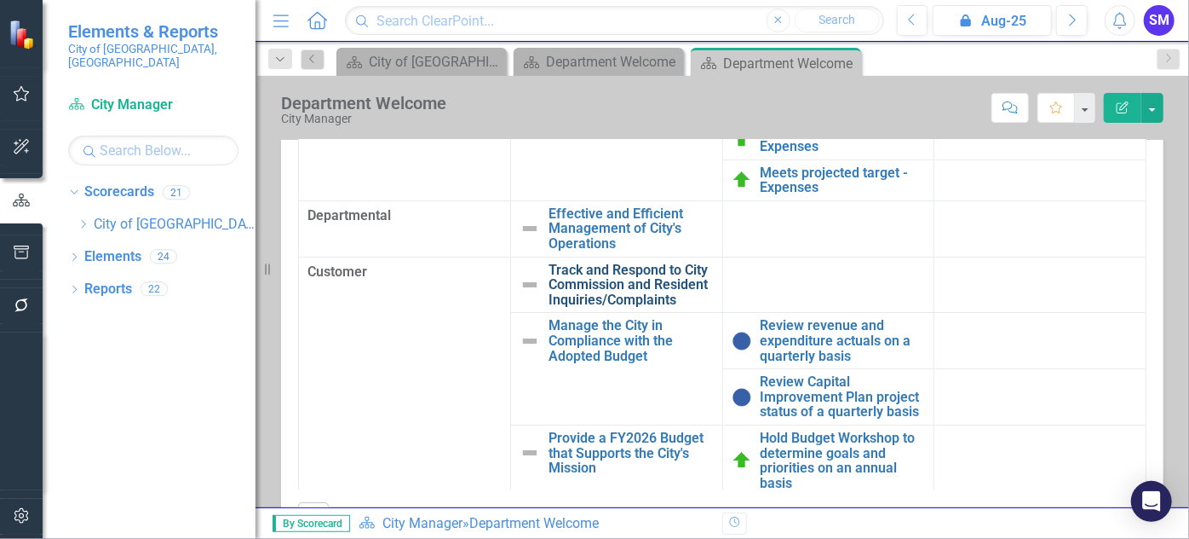
click at [576, 302] on link "Track and Respond to City Commission and Resident Inquiries/Complaints" at bounding box center [631, 284] width 165 height 45
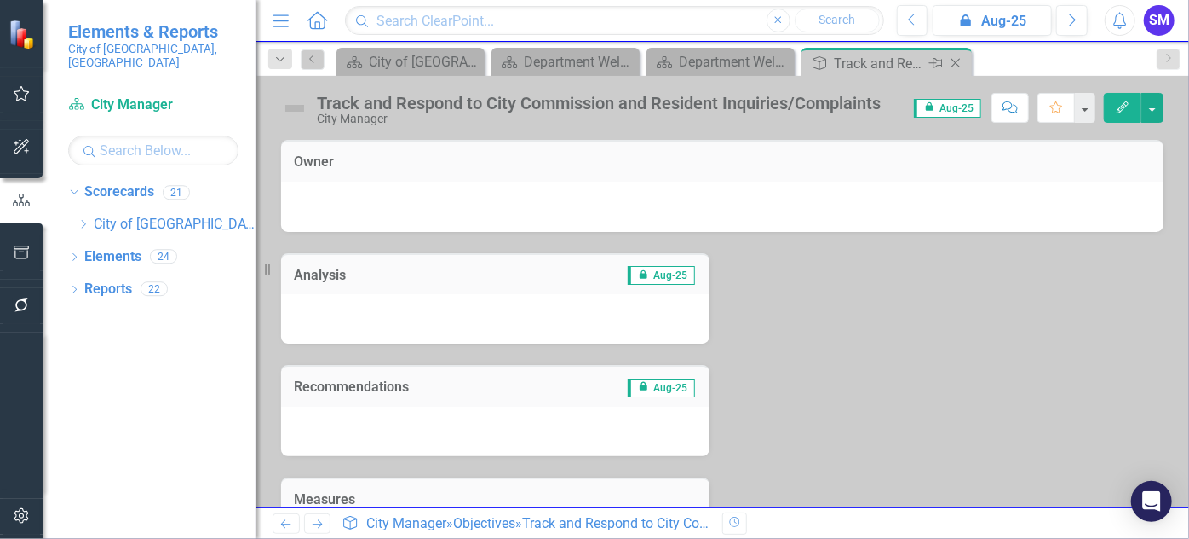
click at [959, 60] on icon "Close" at bounding box center [955, 63] width 17 height 14
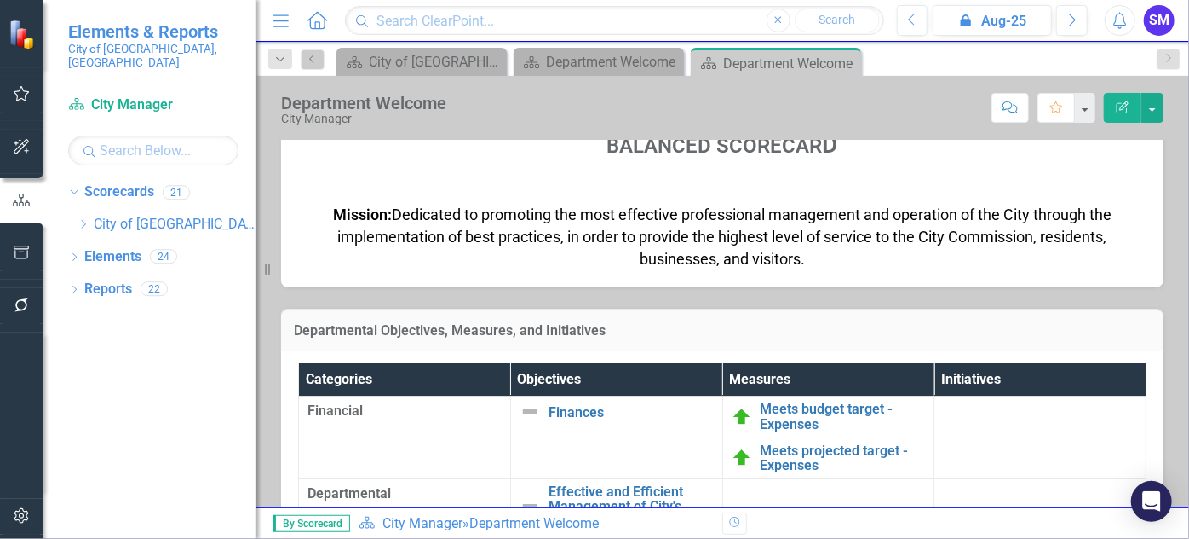
scroll to position [309, 0]
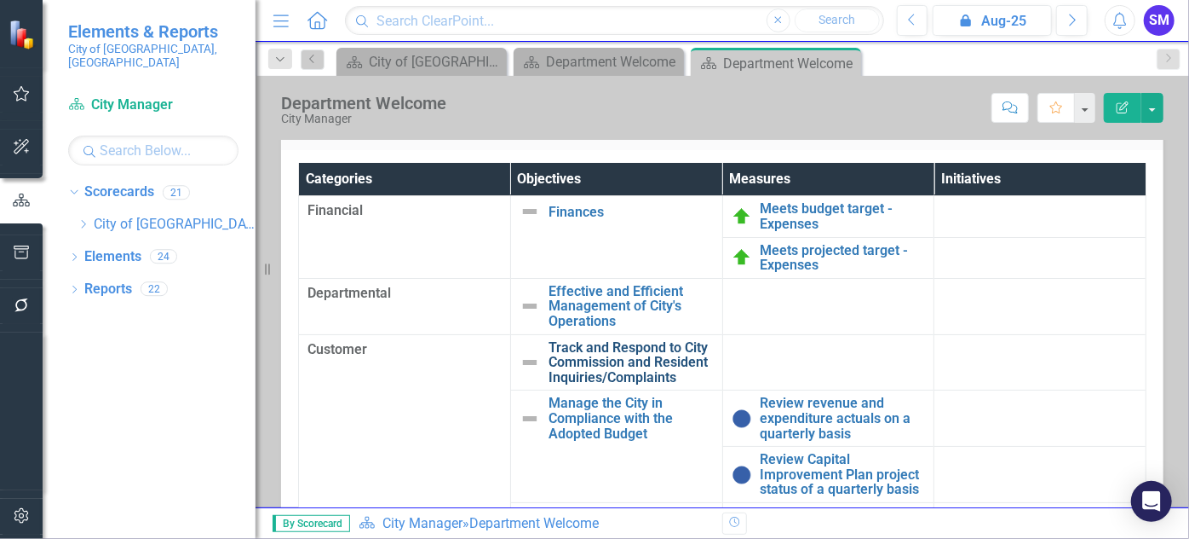
click at [564, 372] on link "Track and Respond to City Commission and Resident Inquiries/Complaints" at bounding box center [631, 362] width 165 height 45
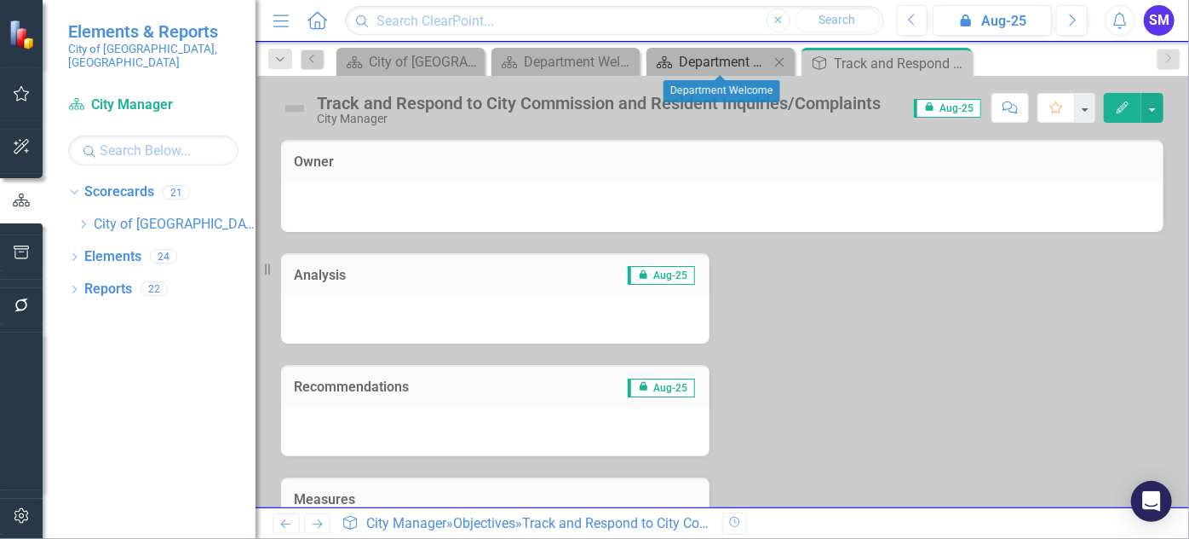
click at [747, 59] on div "Department Welcome" at bounding box center [724, 61] width 90 height 21
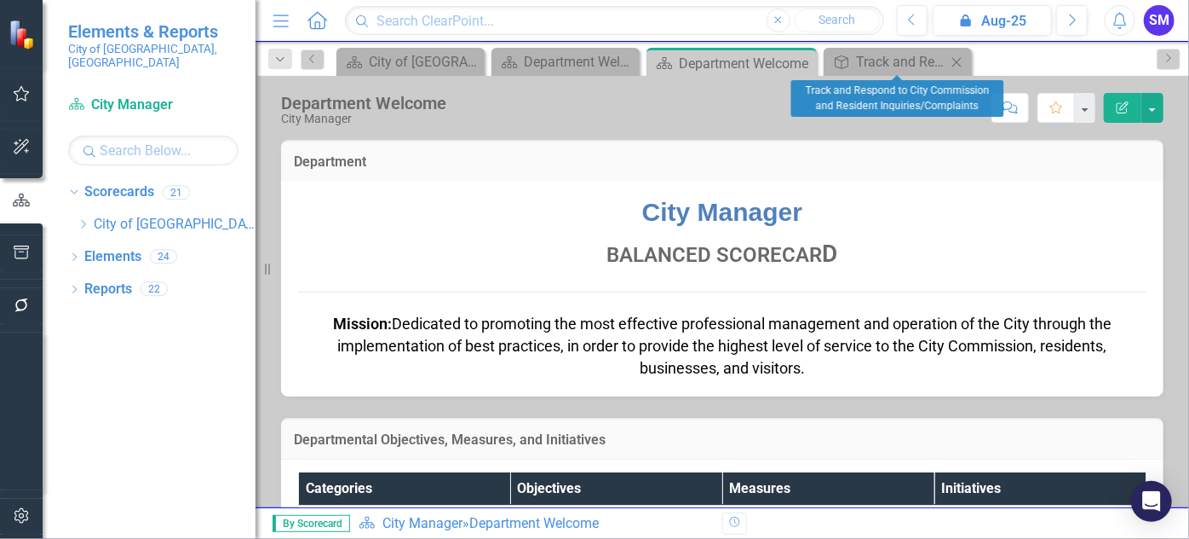
click at [960, 61] on icon "Close" at bounding box center [956, 62] width 17 height 14
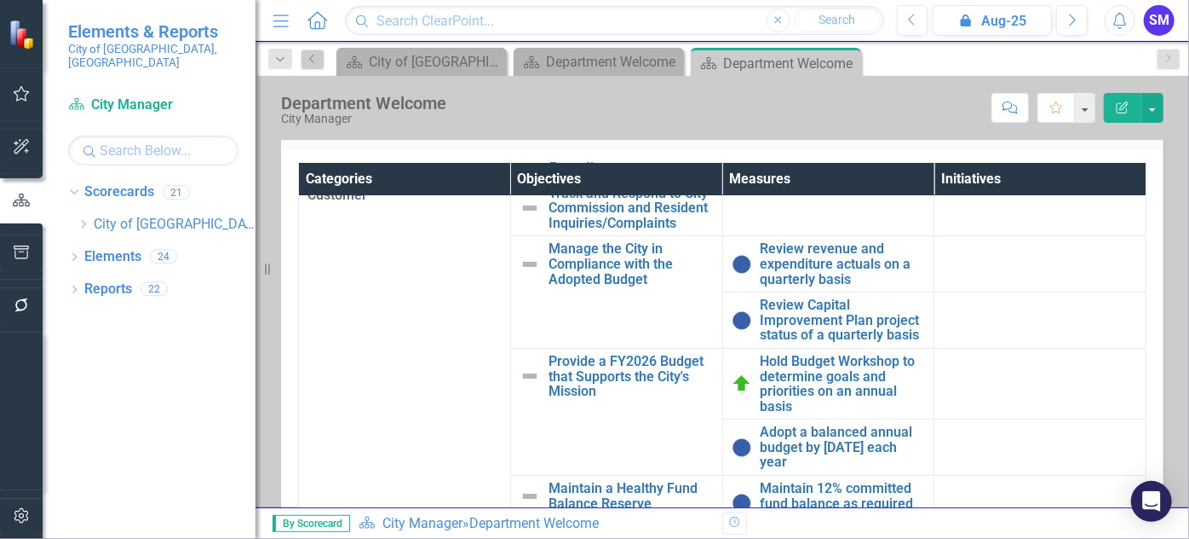
scroll to position [232, 0]
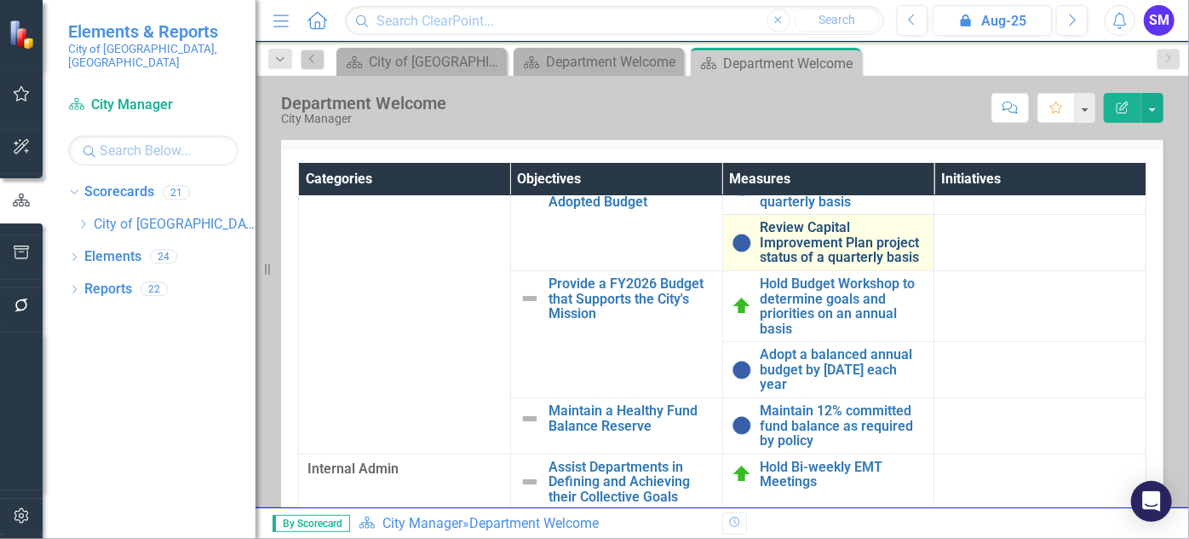
click at [815, 263] on link "Review Capital Improvement Plan project status of a quarterly basis" at bounding box center [843, 242] width 165 height 45
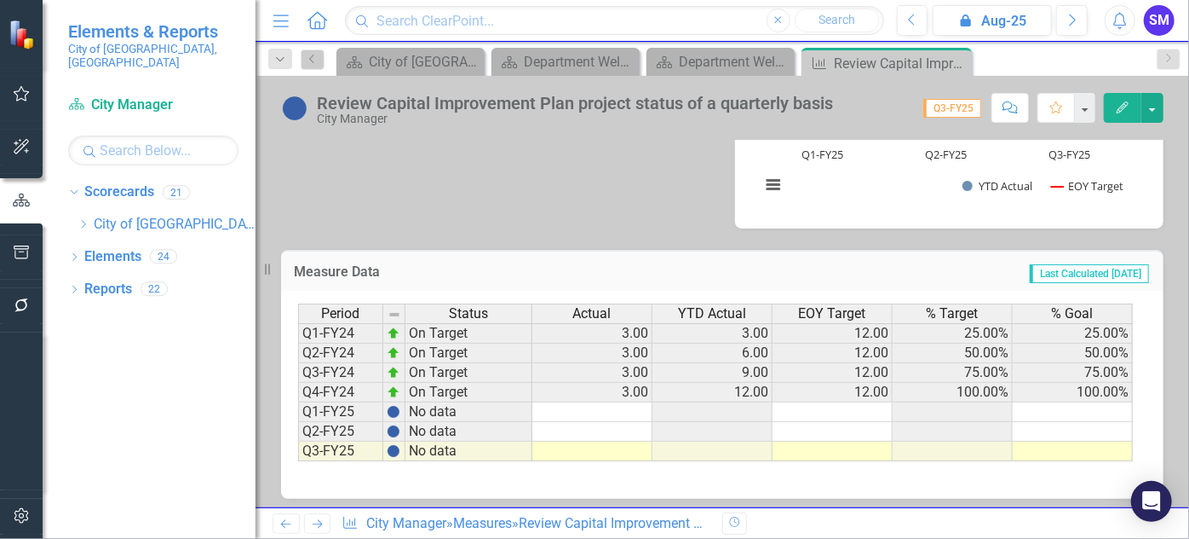
scroll to position [706, 0]
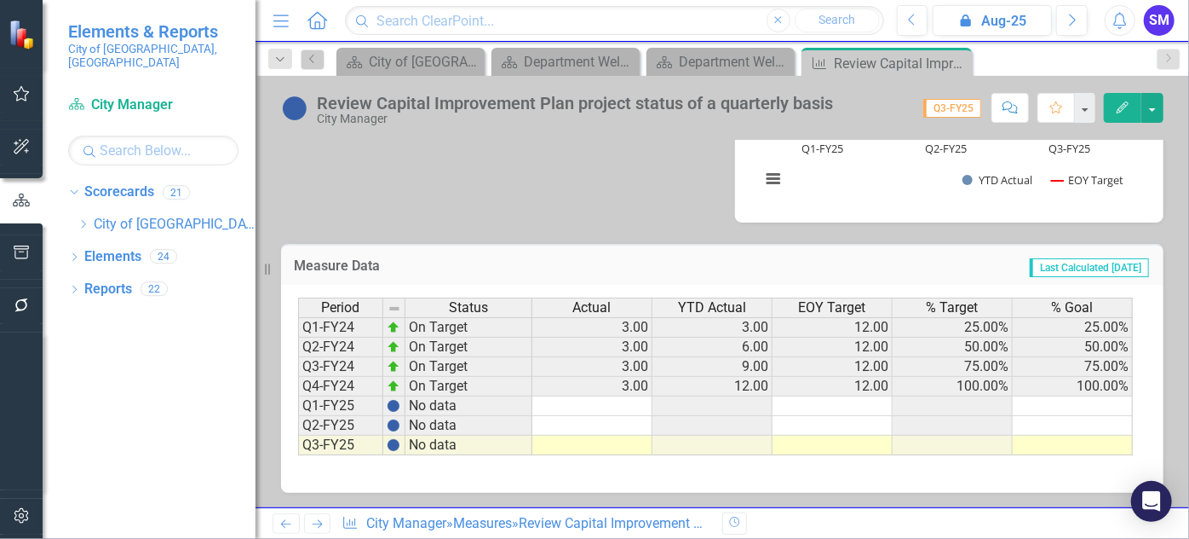
click at [633, 405] on td at bounding box center [593, 406] width 120 height 20
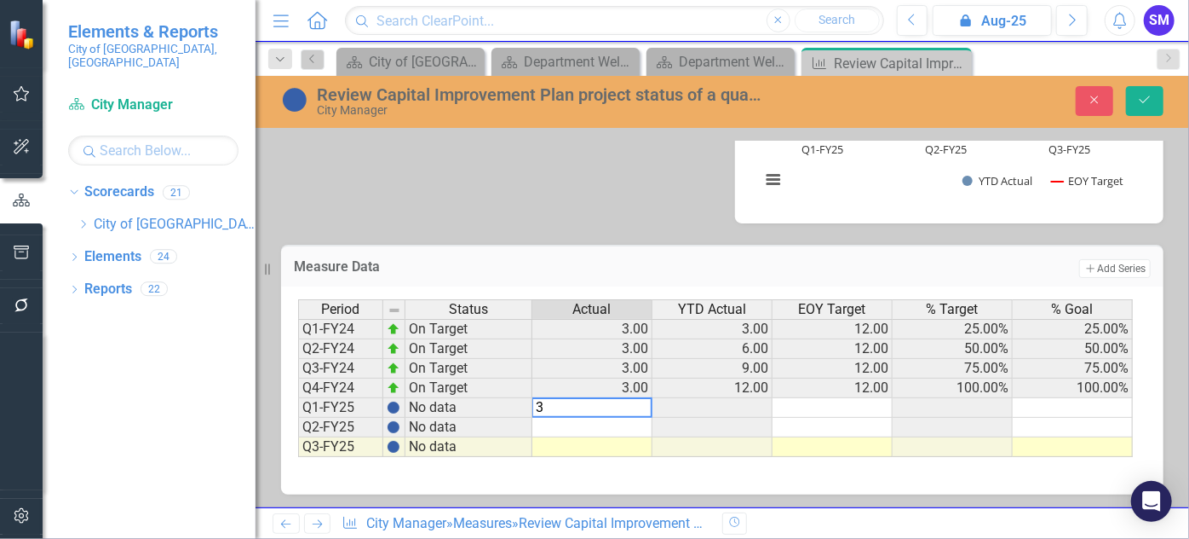
type textarea "3"
click at [813, 412] on td at bounding box center [833, 408] width 120 height 20
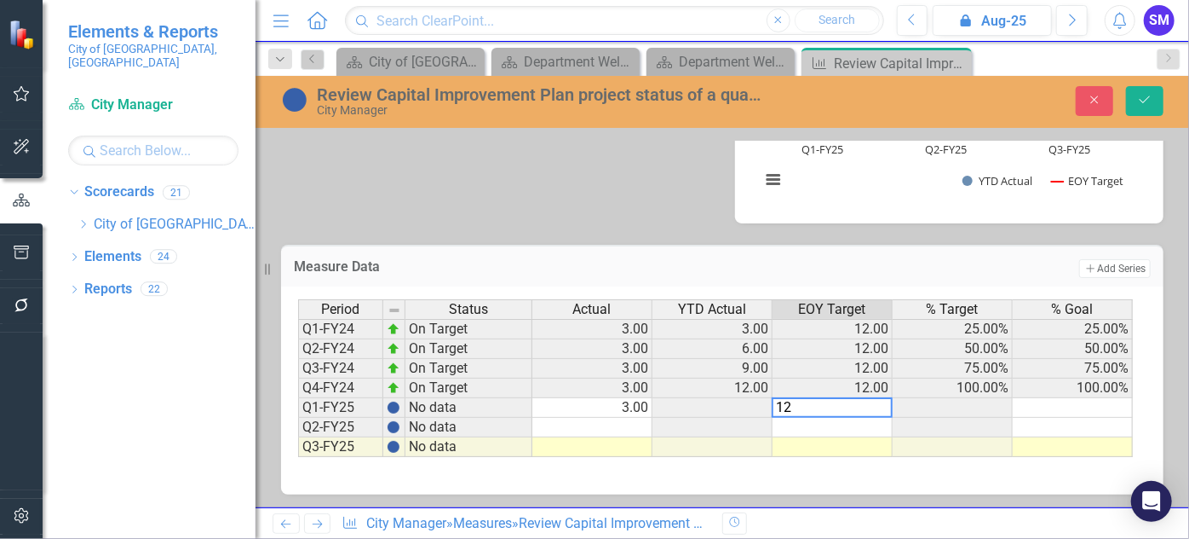
type textarea "12"
click at [567, 426] on td at bounding box center [593, 428] width 120 height 20
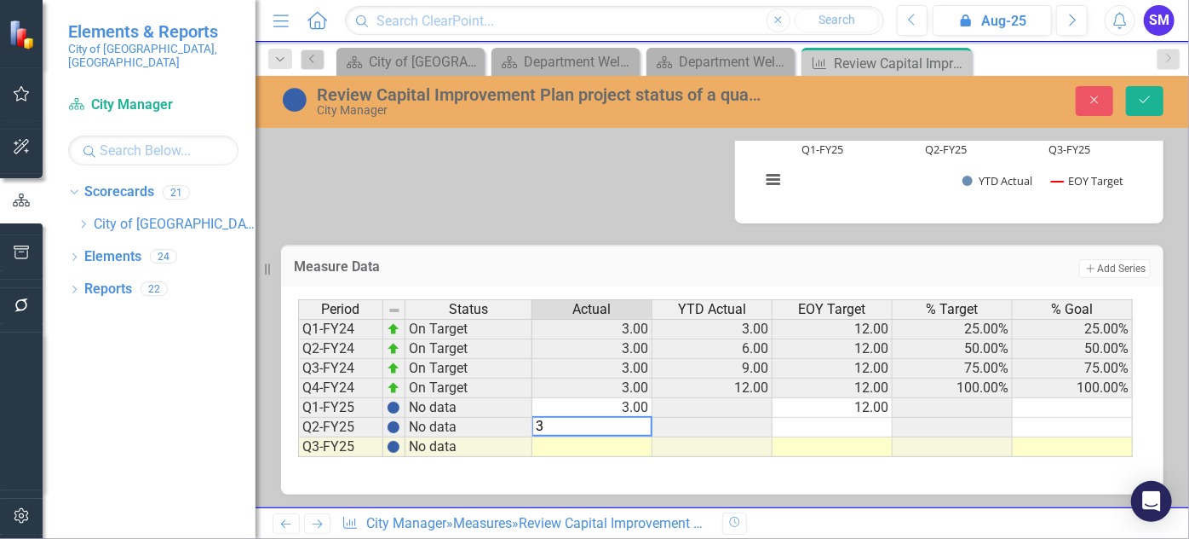
type textarea "3"
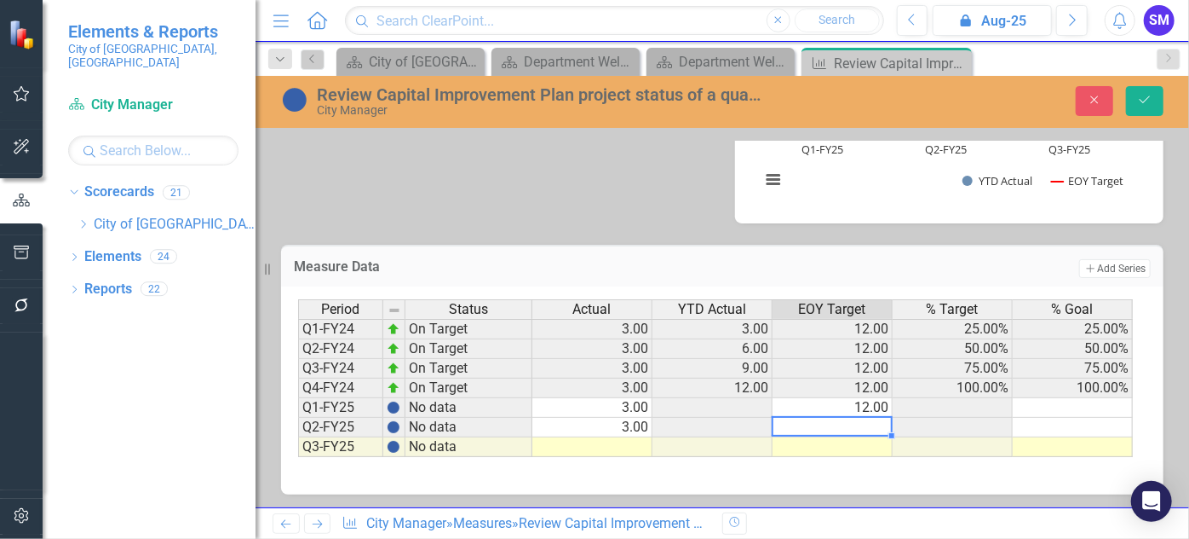
click at [832, 418] on td at bounding box center [833, 428] width 120 height 20
type textarea "12"
click at [625, 445] on td at bounding box center [593, 447] width 120 height 20
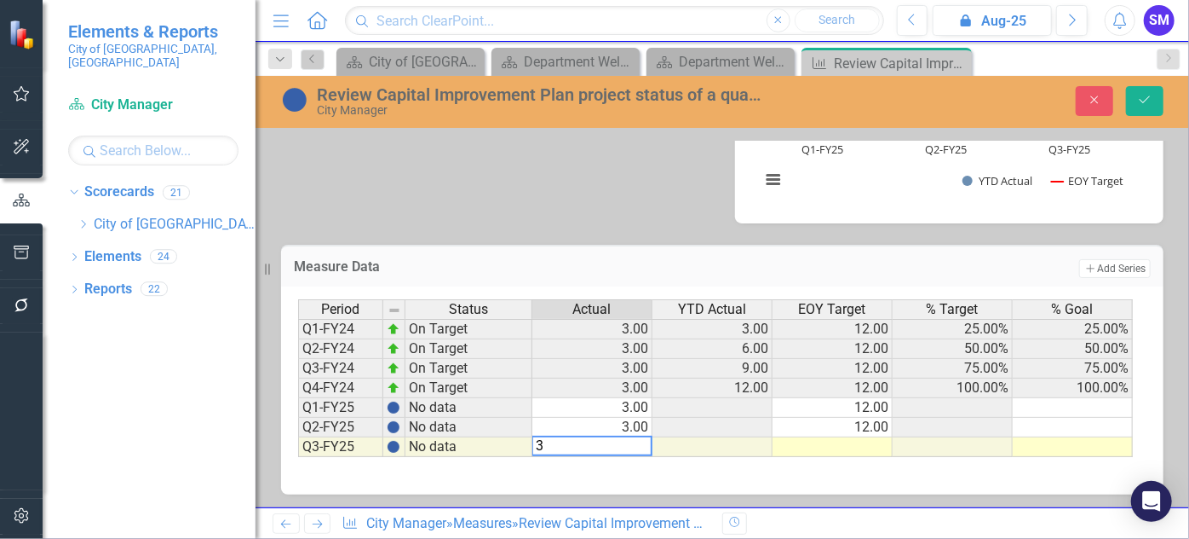
type textarea "3"
click at [839, 440] on td at bounding box center [833, 447] width 120 height 20
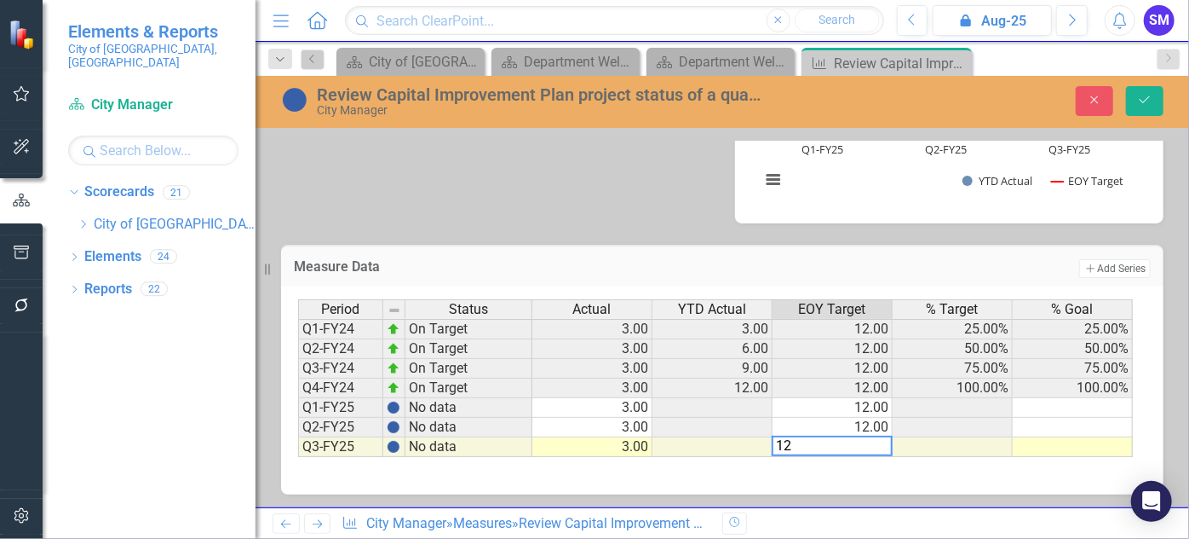
type textarea "12"
click at [1066, 411] on td at bounding box center [1073, 408] width 120 height 20
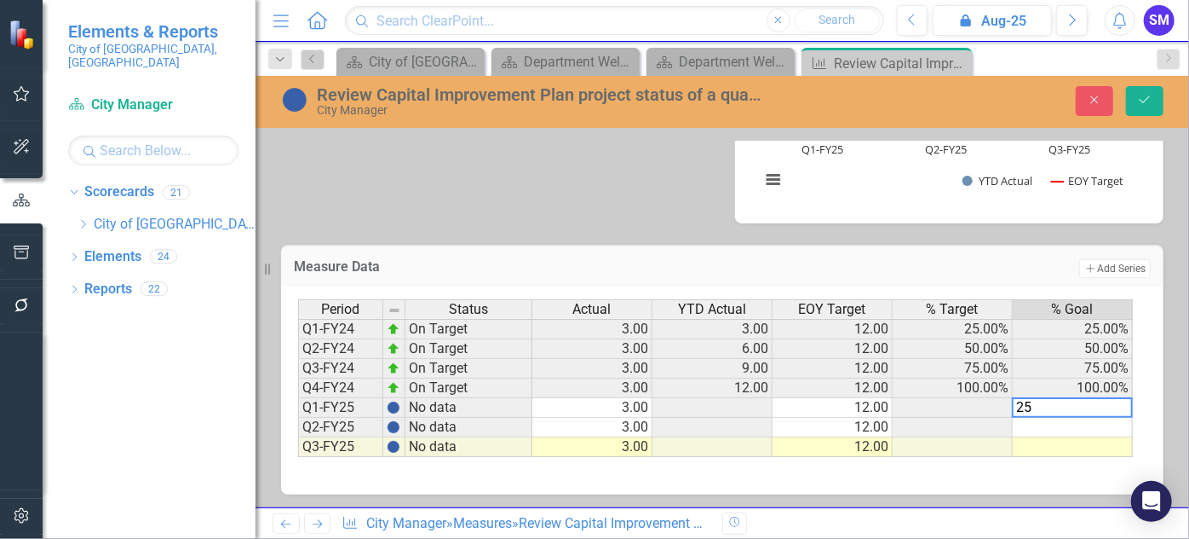
type textarea "25"
click at [1072, 425] on td at bounding box center [1073, 428] width 120 height 20
type textarea "50"
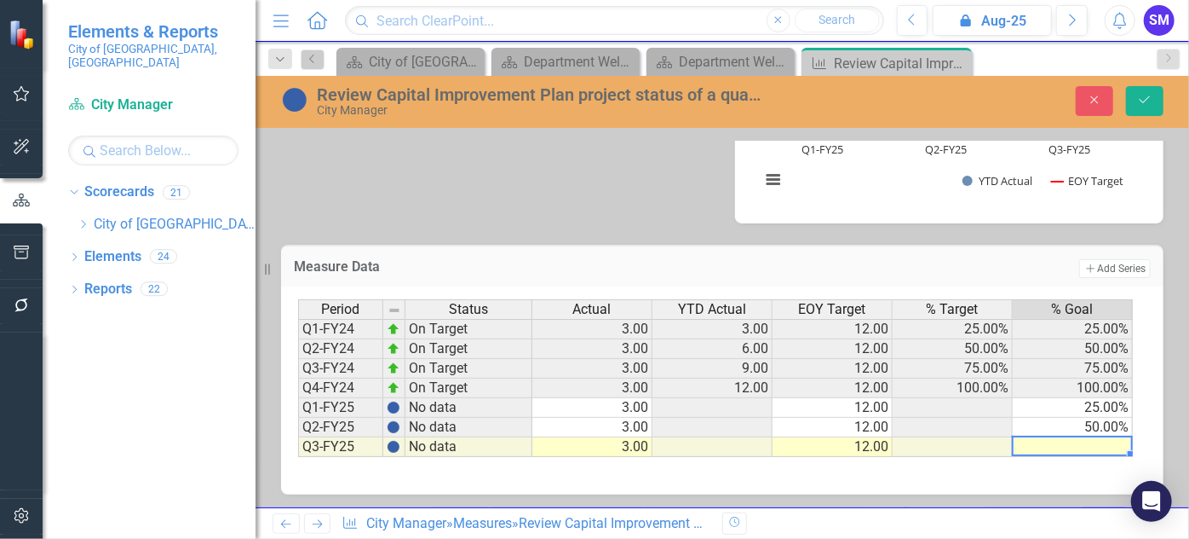
click at [1079, 446] on td at bounding box center [1073, 447] width 120 height 20
type textarea "75"
click at [1149, 102] on icon "Save" at bounding box center [1145, 100] width 15 height 12
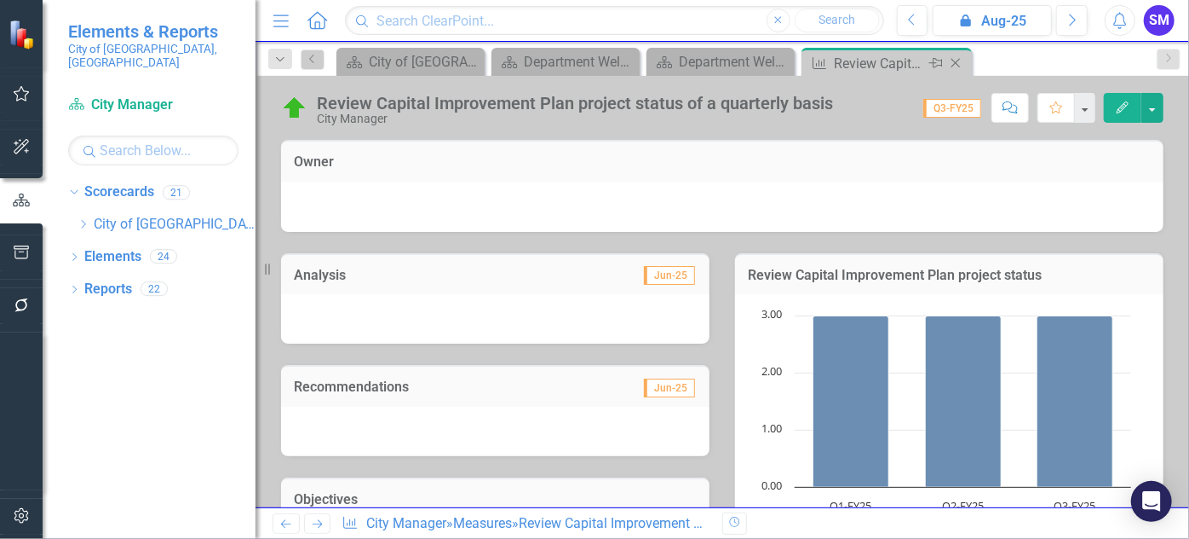
click at [959, 56] on icon "Close" at bounding box center [955, 63] width 17 height 14
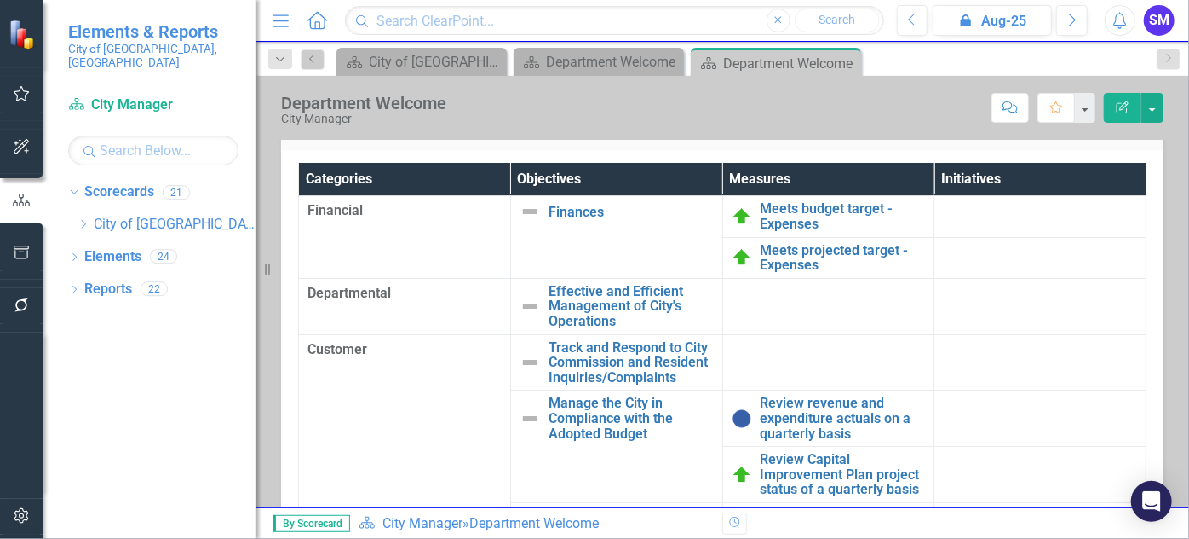
scroll to position [441, 0]
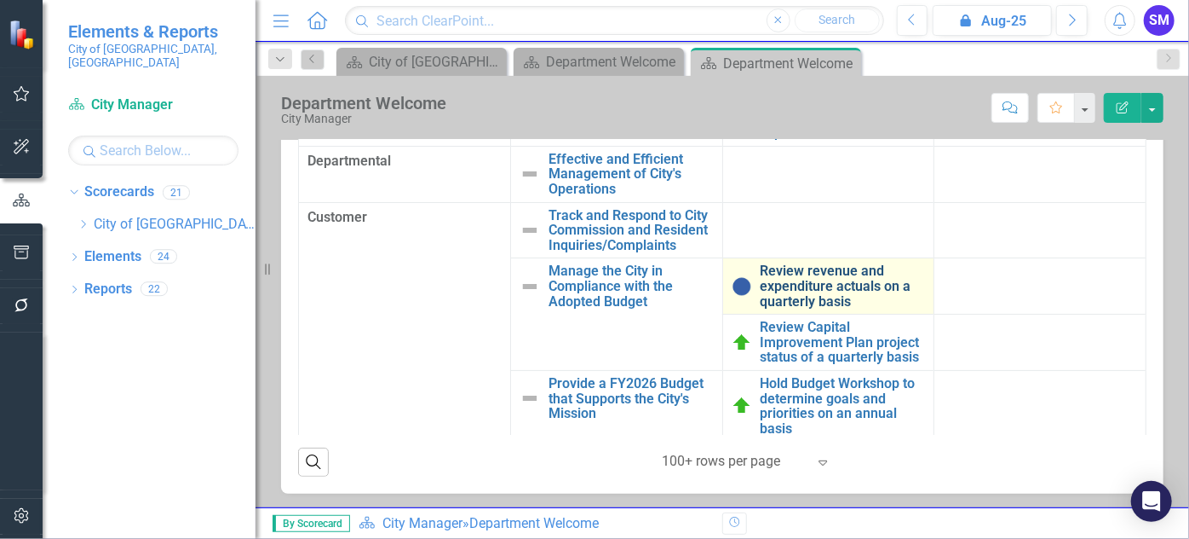
click at [834, 292] on link "Review revenue and expenditure actuals on a quarterly basis" at bounding box center [843, 285] width 165 height 45
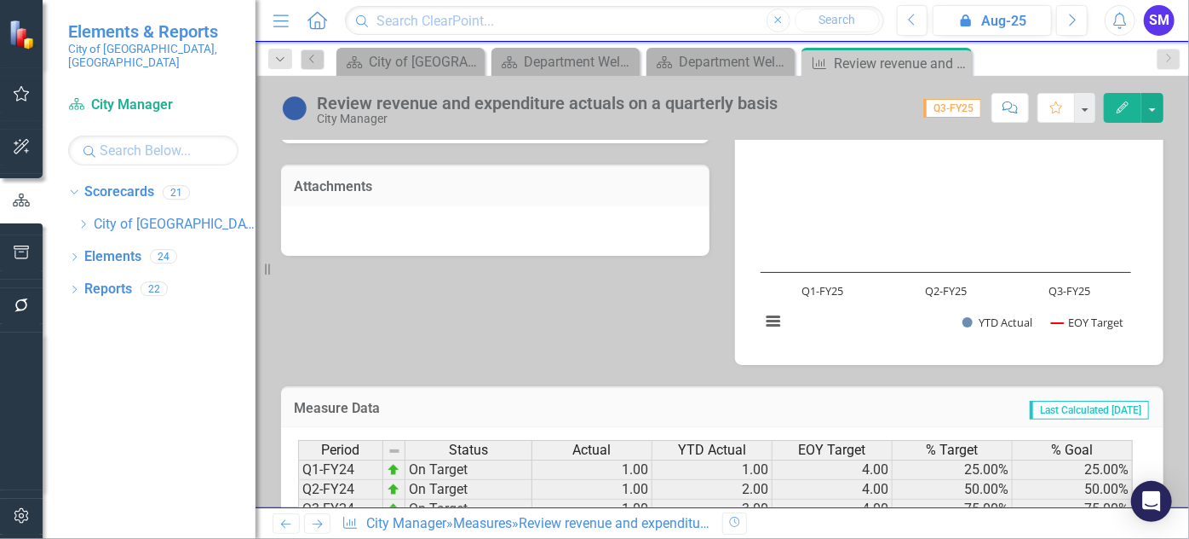
scroll to position [706, 0]
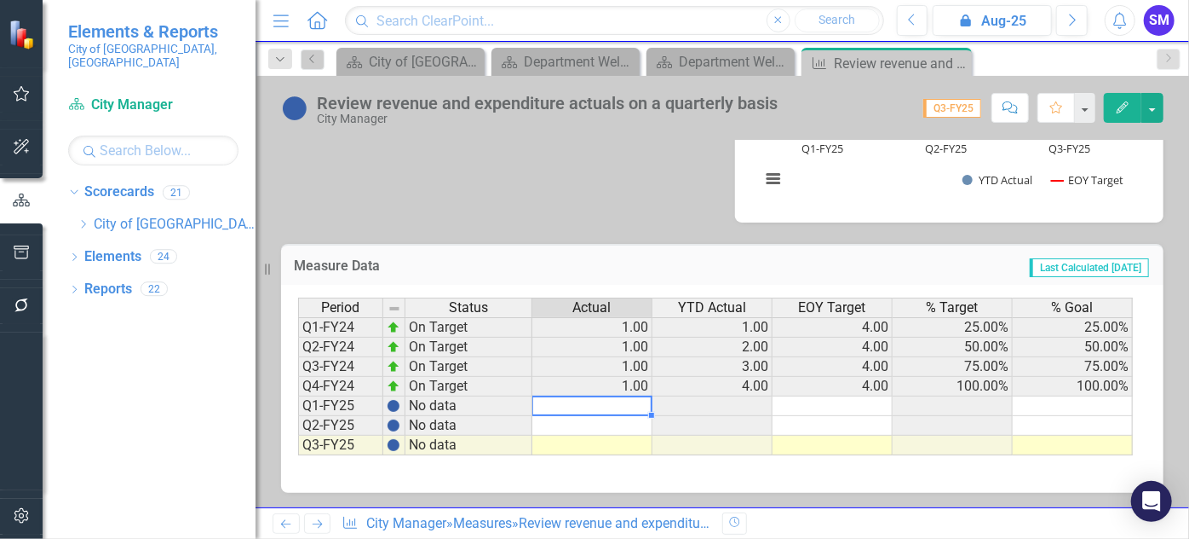
click at [627, 404] on td at bounding box center [593, 406] width 120 height 20
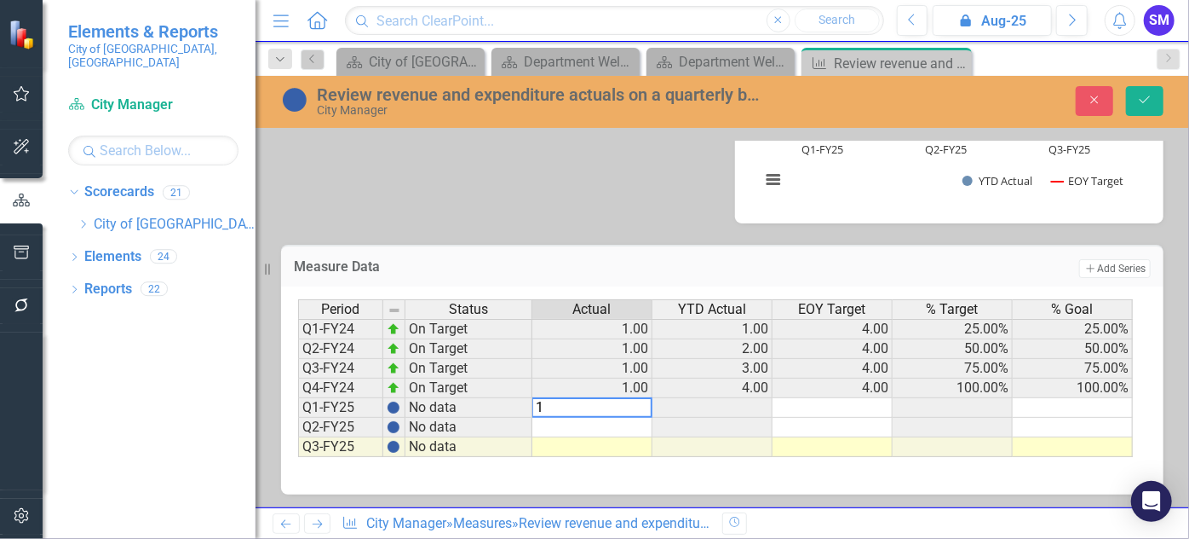
type textarea "1"
click at [627, 423] on td at bounding box center [593, 428] width 120 height 20
type textarea "1"
click at [622, 445] on td at bounding box center [593, 447] width 120 height 20
type textarea "1"
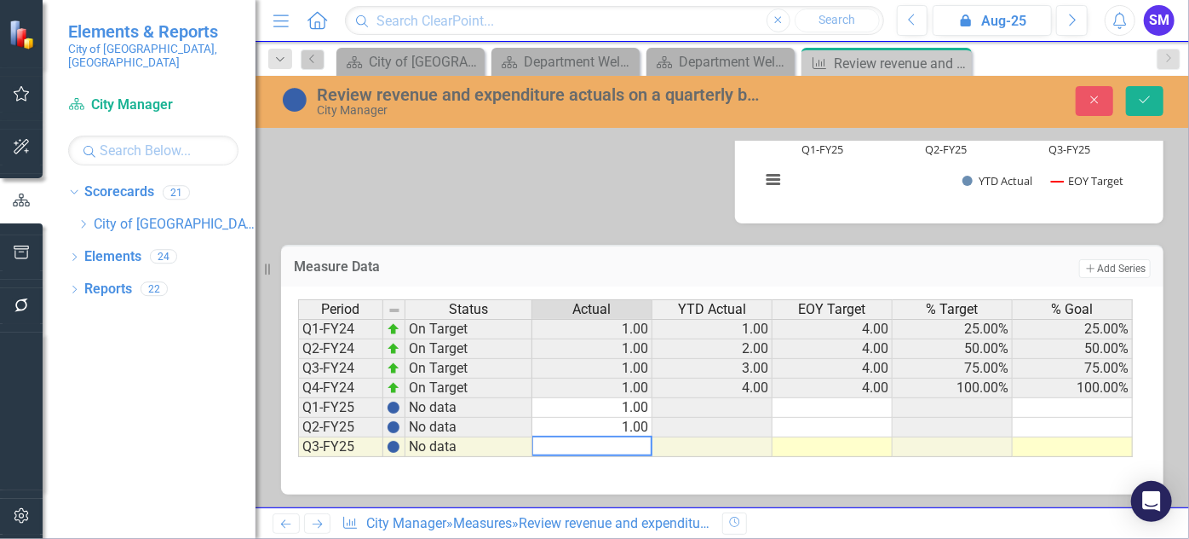
click at [850, 406] on td at bounding box center [833, 408] width 120 height 20
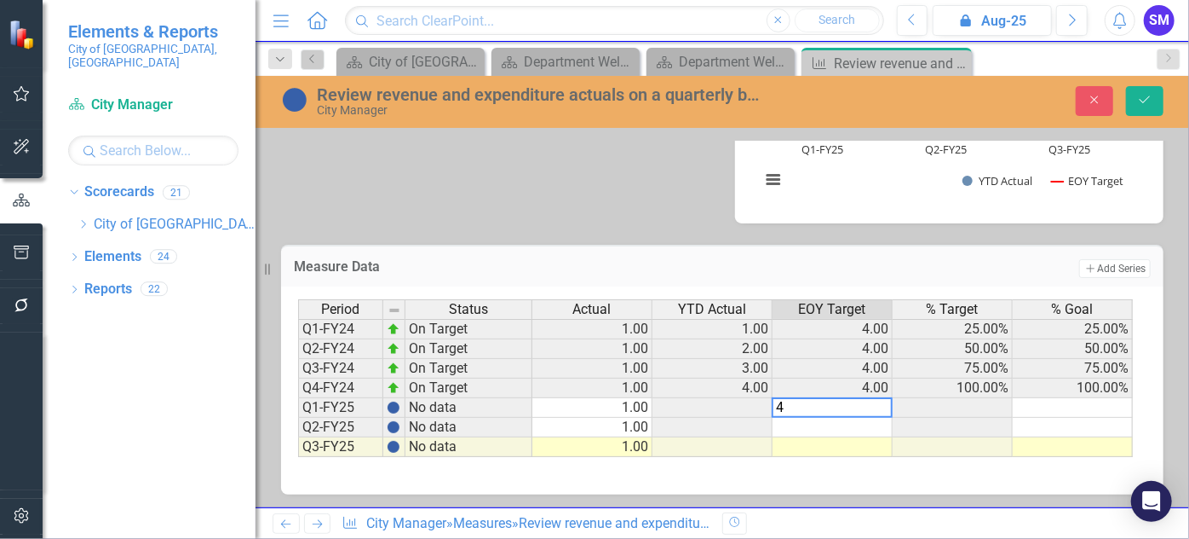
type textarea "4"
click at [860, 424] on td at bounding box center [833, 428] width 120 height 20
type textarea "4"
click at [859, 443] on td at bounding box center [833, 447] width 120 height 20
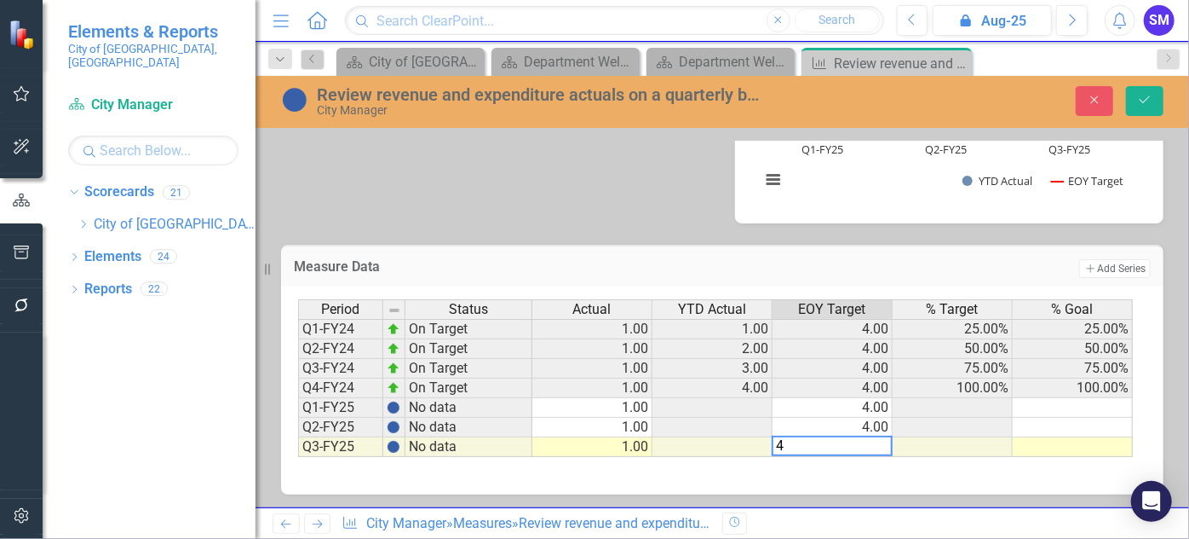
type textarea "4"
click at [1088, 405] on td at bounding box center [1073, 408] width 120 height 20
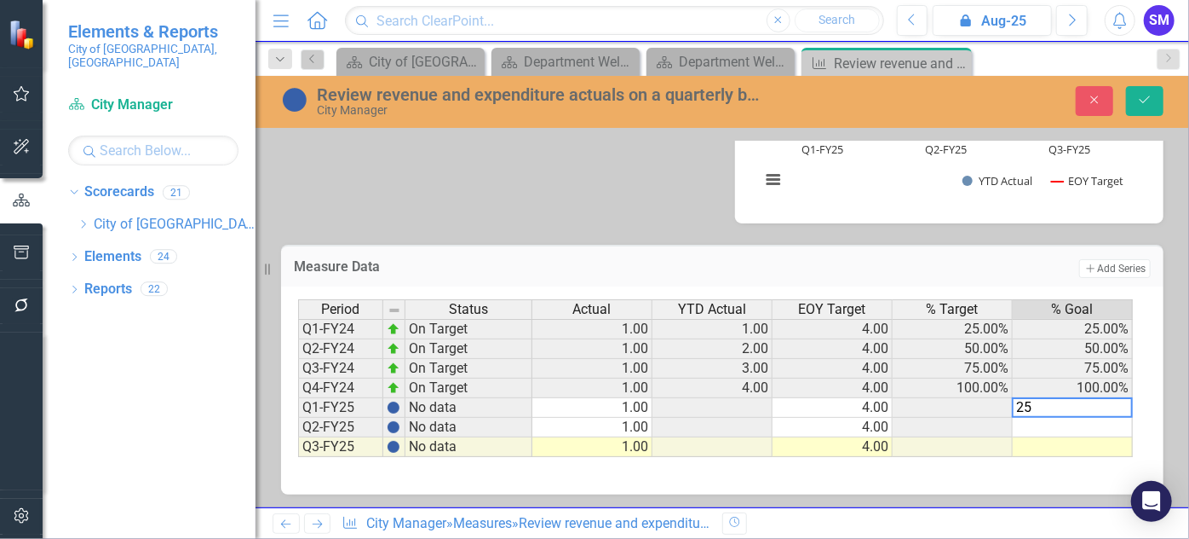
type textarea "25"
click at [1092, 424] on td at bounding box center [1073, 428] width 120 height 20
type textarea "50"
click at [1090, 444] on td at bounding box center [1073, 447] width 120 height 20
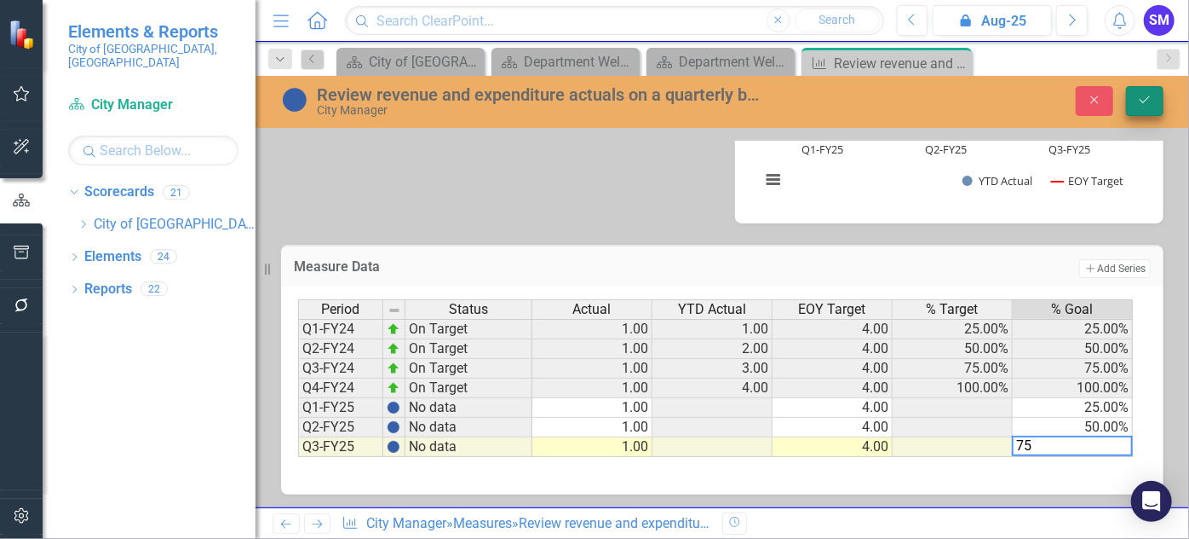
type textarea "75"
click at [1145, 99] on icon "Save" at bounding box center [1145, 100] width 15 height 12
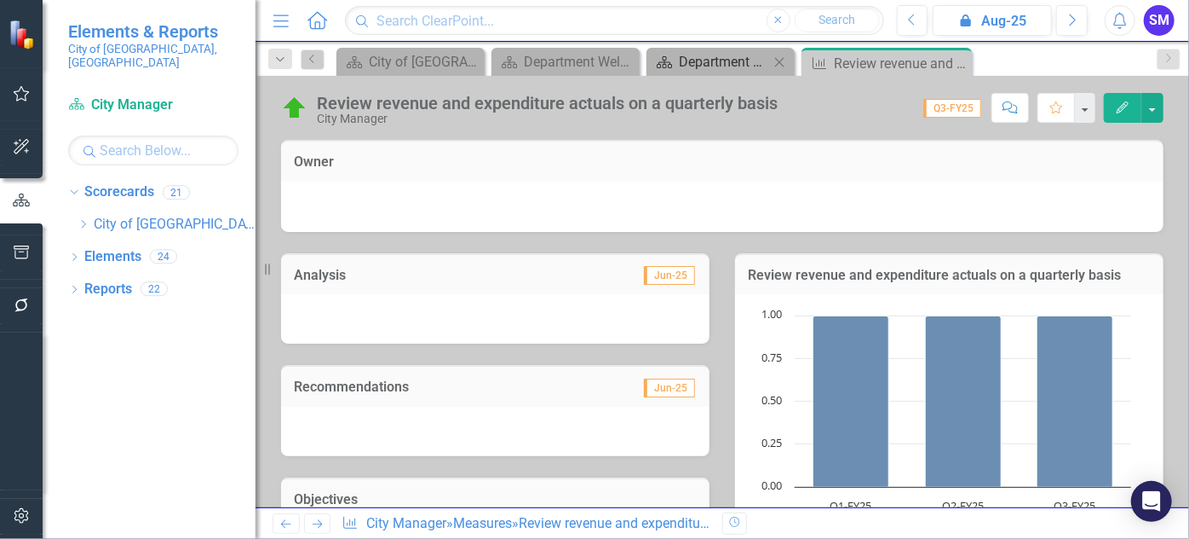
click at [741, 60] on div "Department Welcome" at bounding box center [724, 61] width 90 height 21
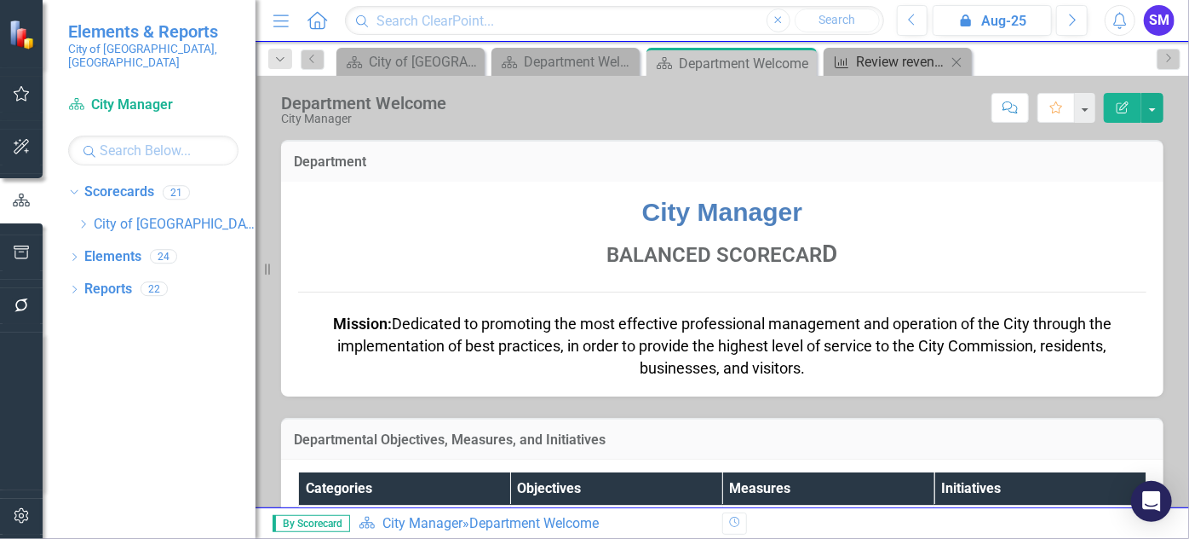
click at [905, 63] on div "Review revenue and expenditure actuals on a quarterly basis" at bounding box center [901, 61] width 90 height 21
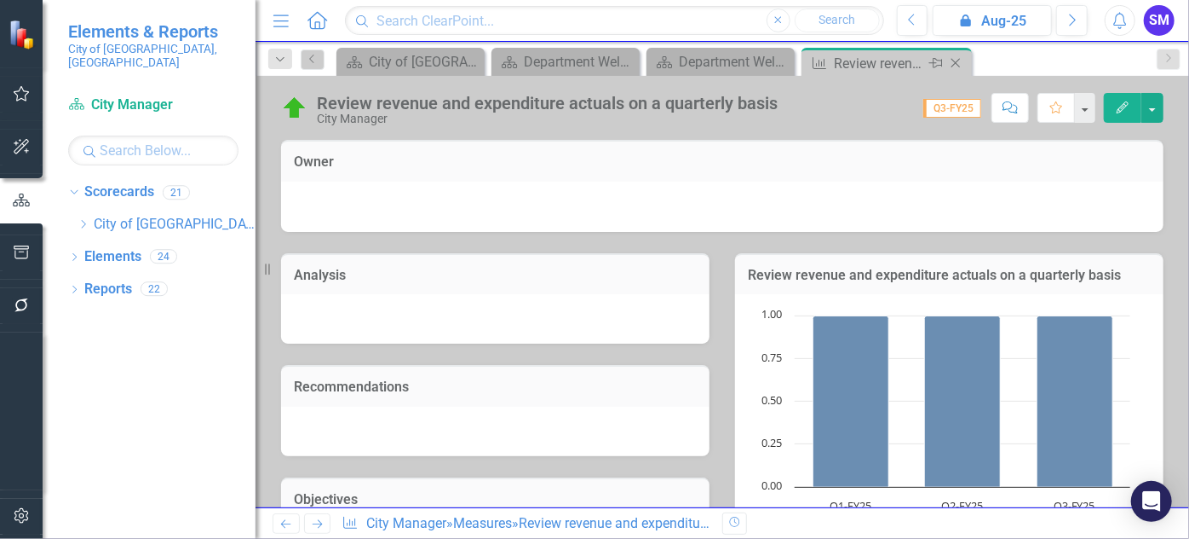
click at [959, 59] on icon at bounding box center [956, 63] width 9 height 9
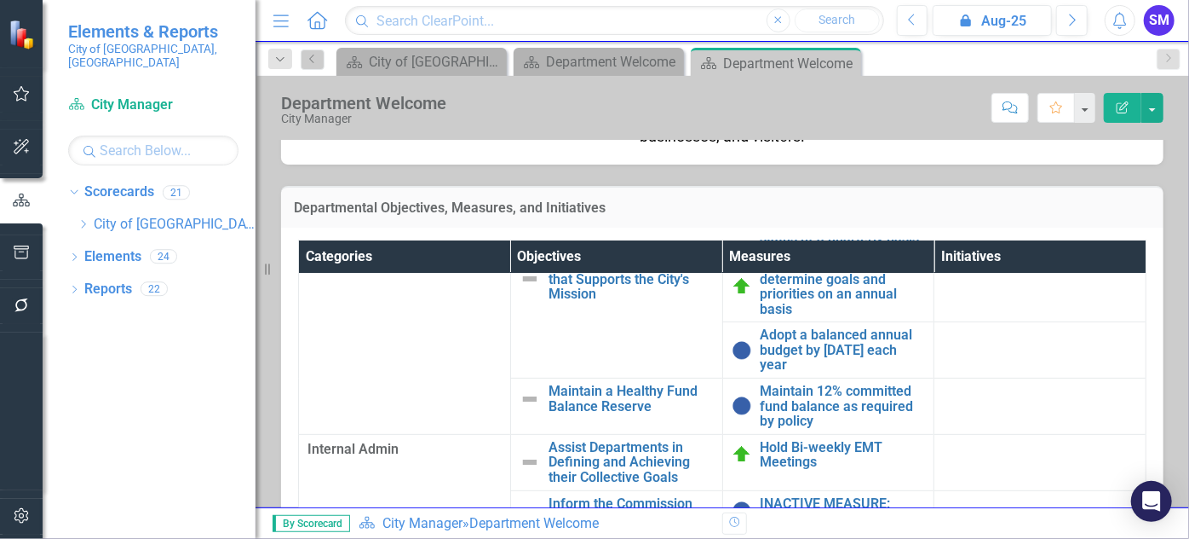
scroll to position [308, 0]
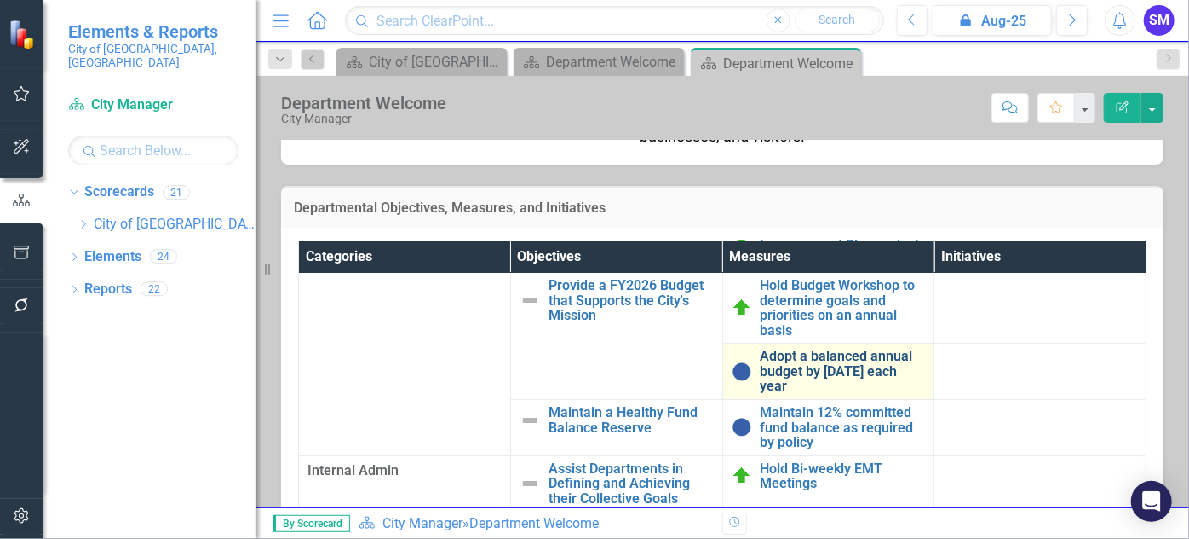
click at [804, 379] on link "Adopt a balanced annual budget by [DATE] each year" at bounding box center [843, 370] width 165 height 45
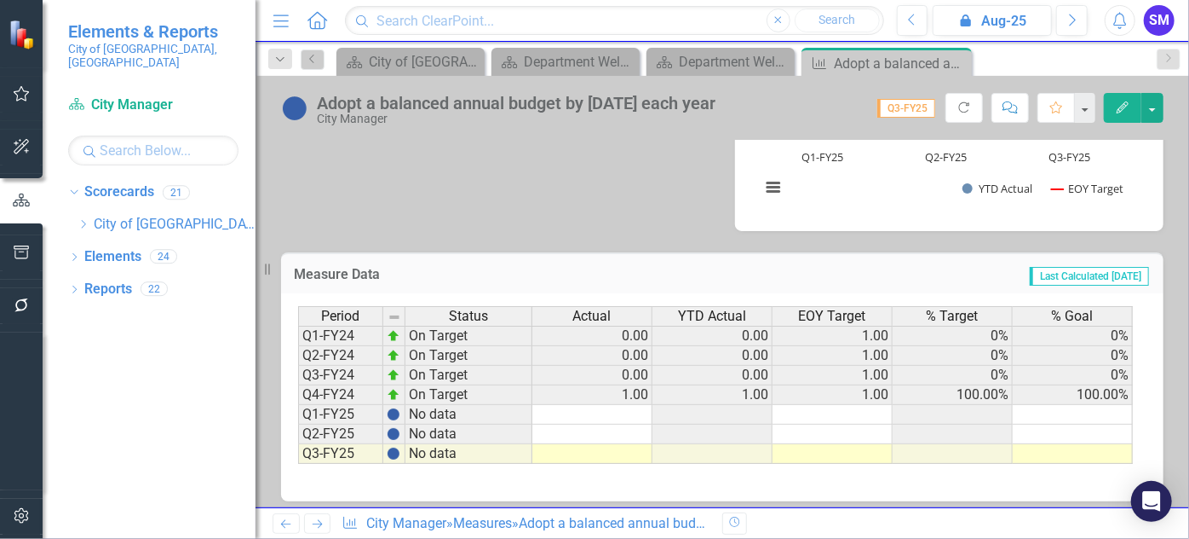
scroll to position [706, 0]
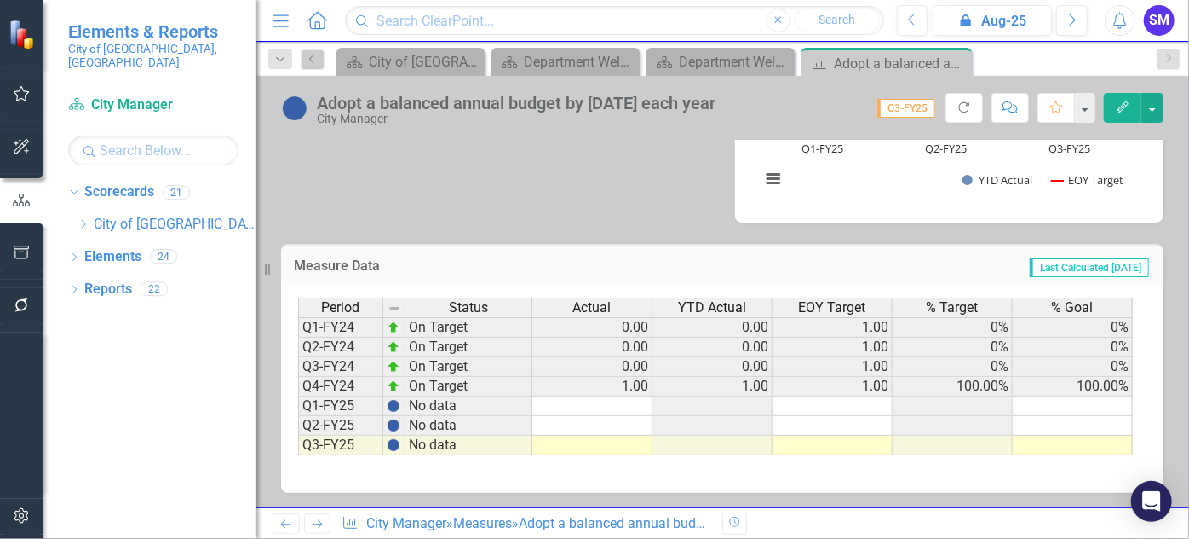
click at [631, 408] on td at bounding box center [593, 406] width 120 height 20
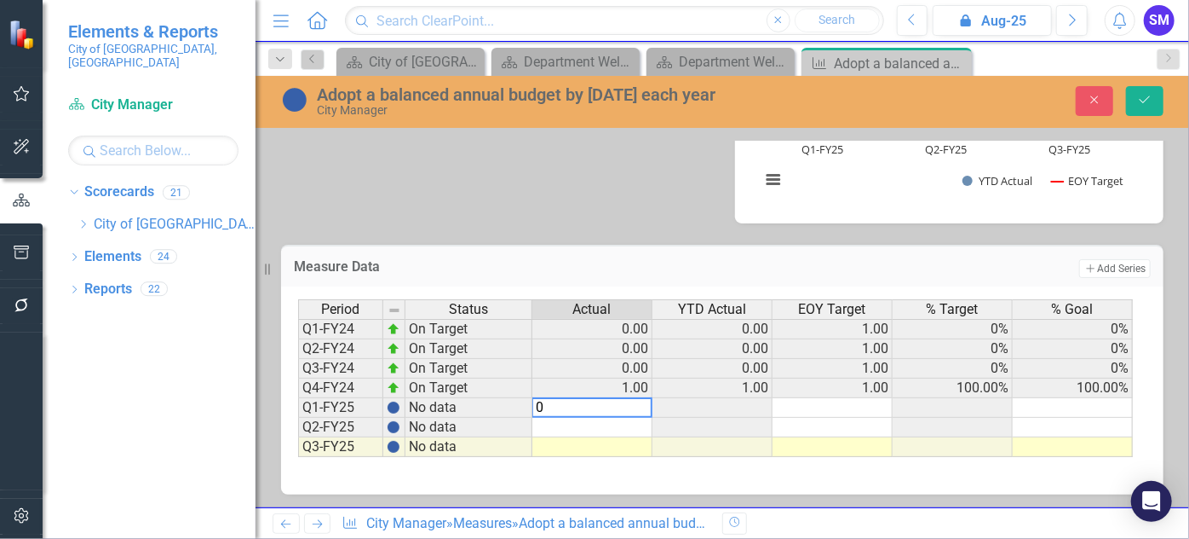
type textarea "0"
click at [620, 420] on td at bounding box center [593, 428] width 120 height 20
type textarea "0"
click at [618, 445] on td at bounding box center [593, 447] width 120 height 20
type textarea "0"
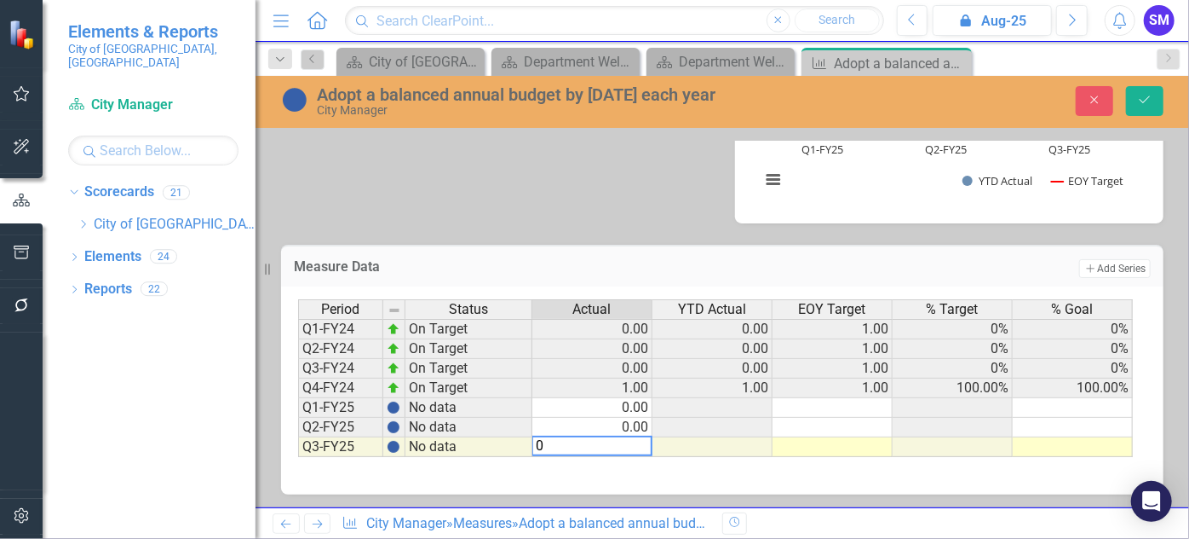
click at [830, 400] on td at bounding box center [833, 408] width 120 height 20
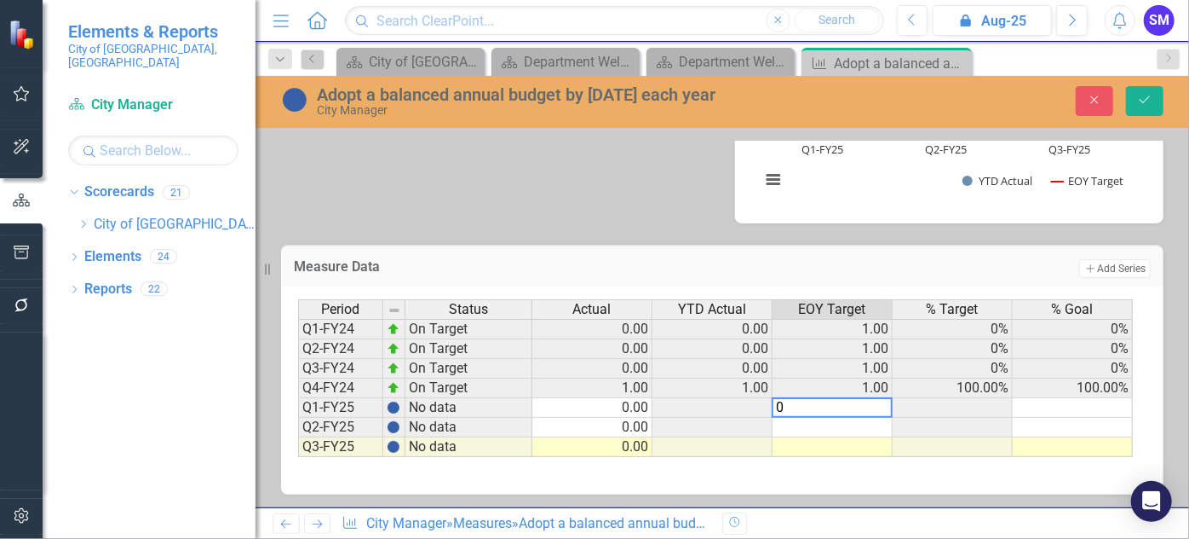
type textarea "0"
click at [838, 426] on td at bounding box center [833, 428] width 120 height 20
type textarea "0"
click at [851, 446] on td at bounding box center [833, 447] width 120 height 20
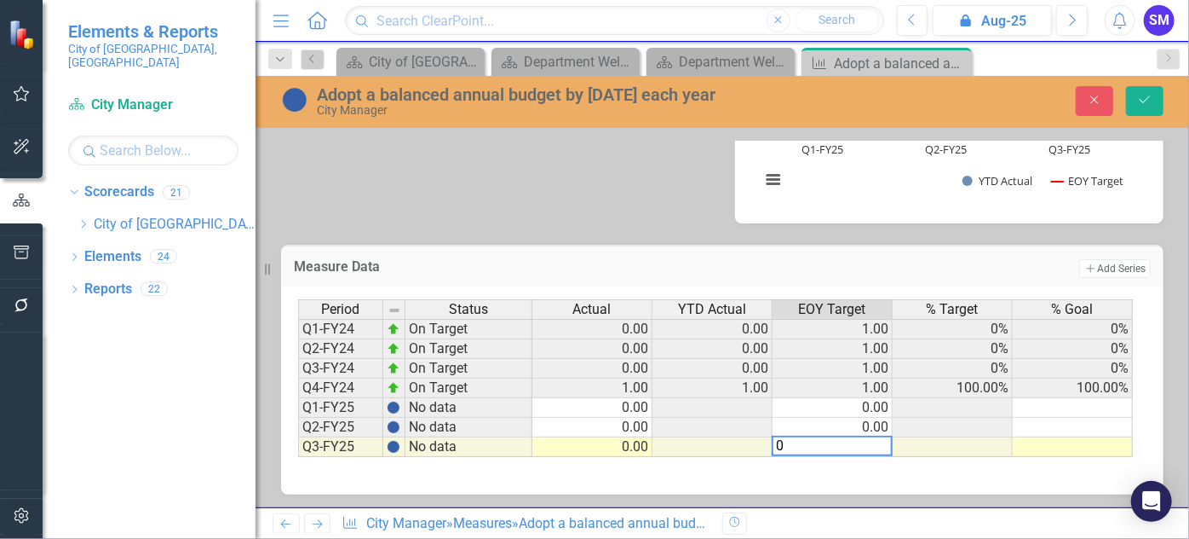
type textarea "0"
click at [1079, 407] on td at bounding box center [1073, 408] width 120 height 20
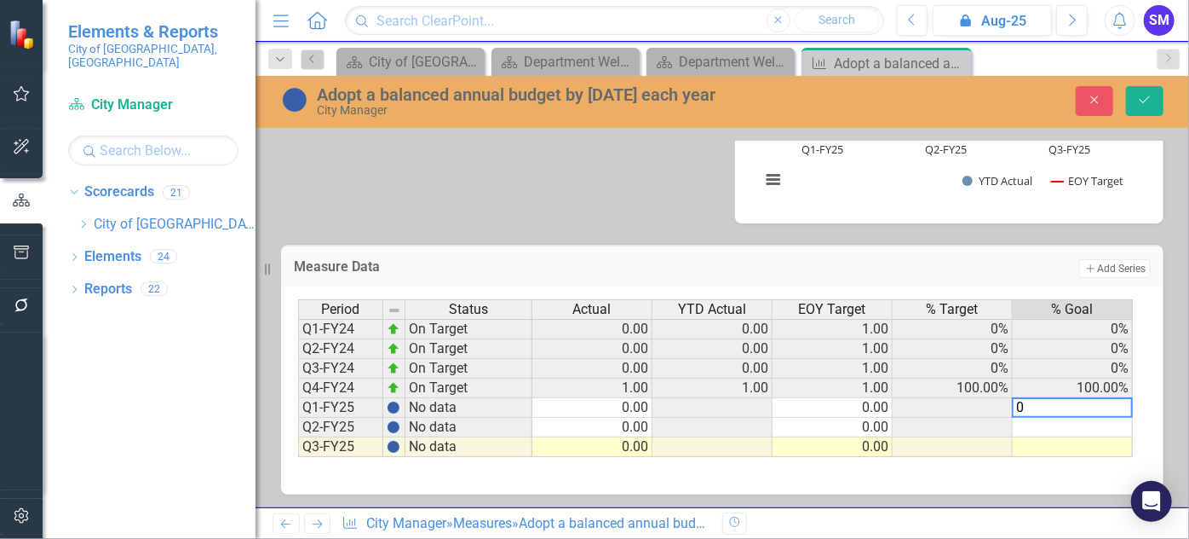
type textarea "0"
click at [1079, 424] on td at bounding box center [1073, 428] width 120 height 20
type textarea "0"
click at [1082, 442] on td at bounding box center [1073, 447] width 120 height 20
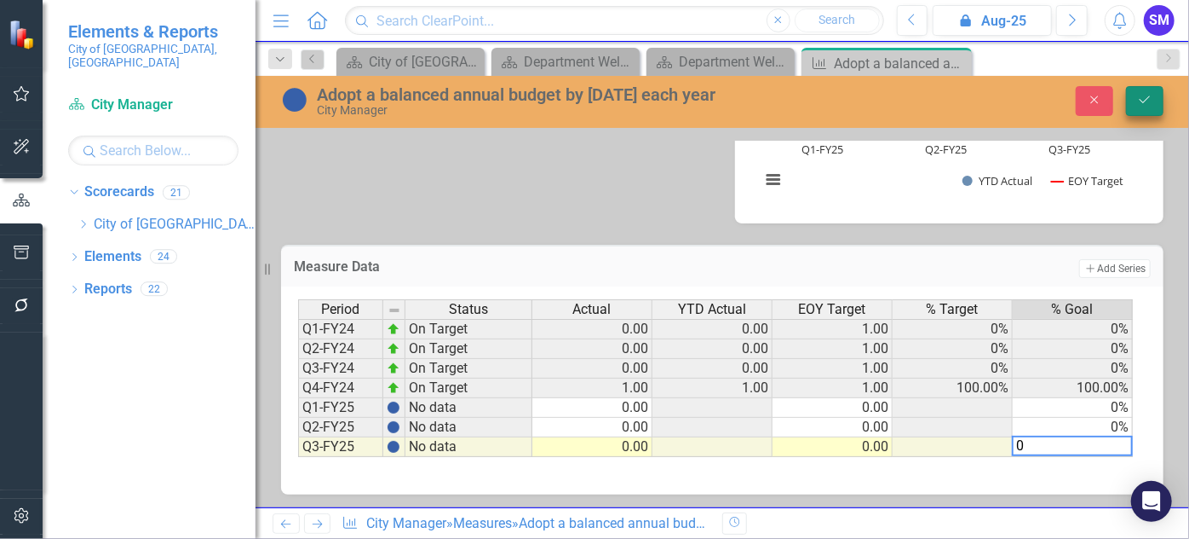
type textarea "0"
click at [1151, 99] on icon "Save" at bounding box center [1145, 100] width 15 height 12
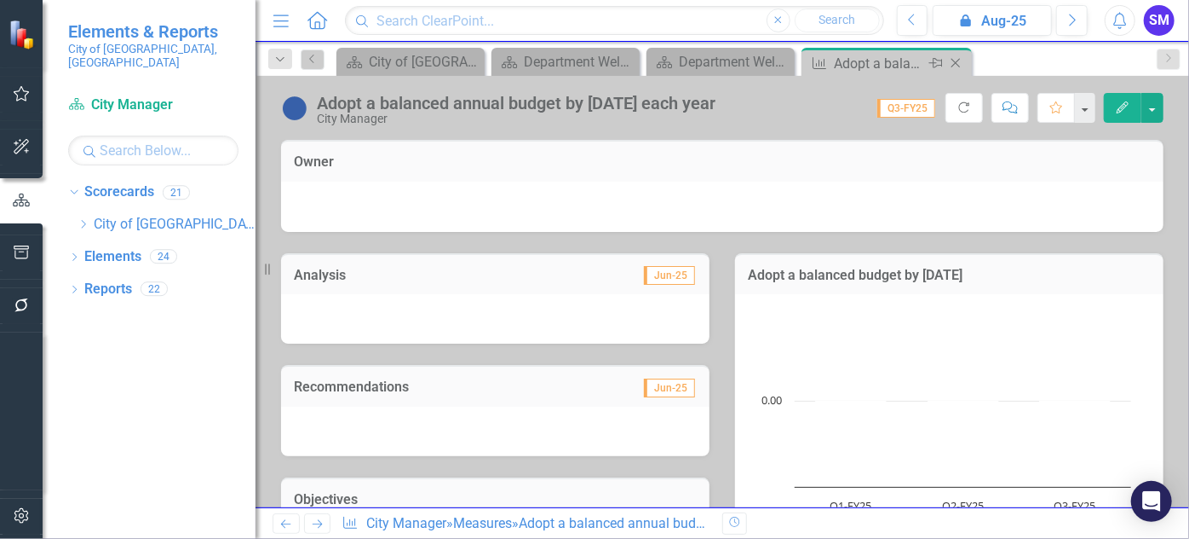
click at [890, 55] on div "Adopt a balanced annual budget by [DATE] each year" at bounding box center [879, 63] width 91 height 21
click at [965, 60] on div "Close" at bounding box center [957, 63] width 21 height 21
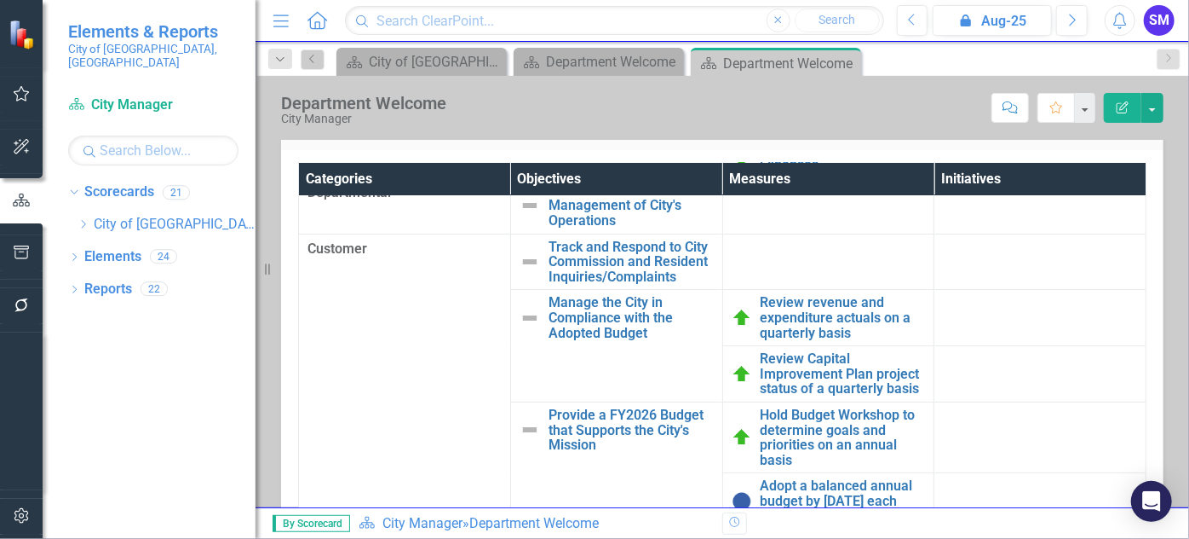
scroll to position [309, 0]
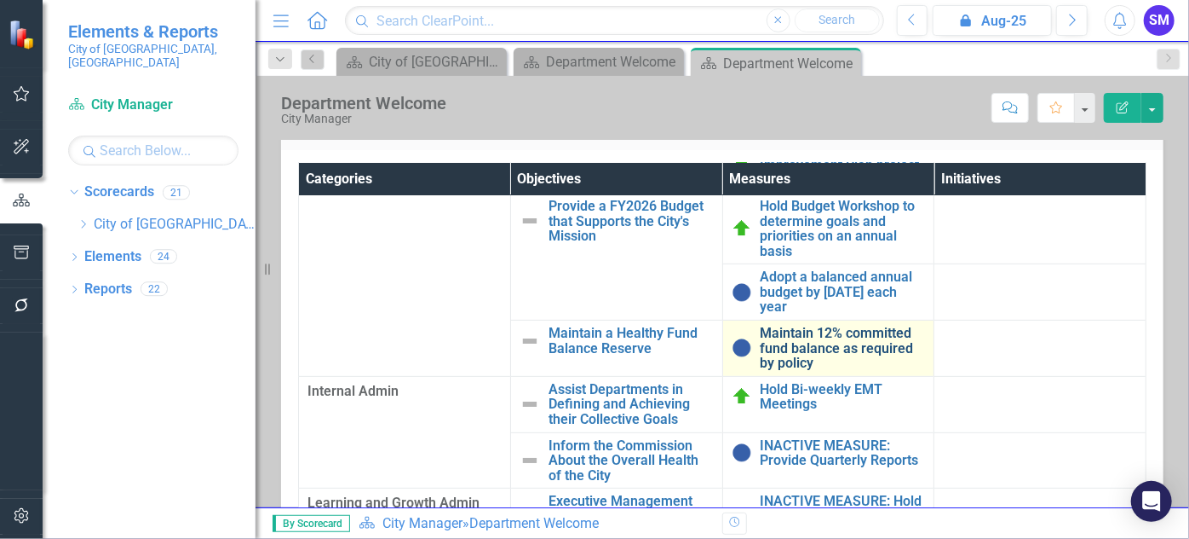
click at [816, 366] on link "Maintain 12% committed fund balance as required by policy" at bounding box center [843, 347] width 165 height 45
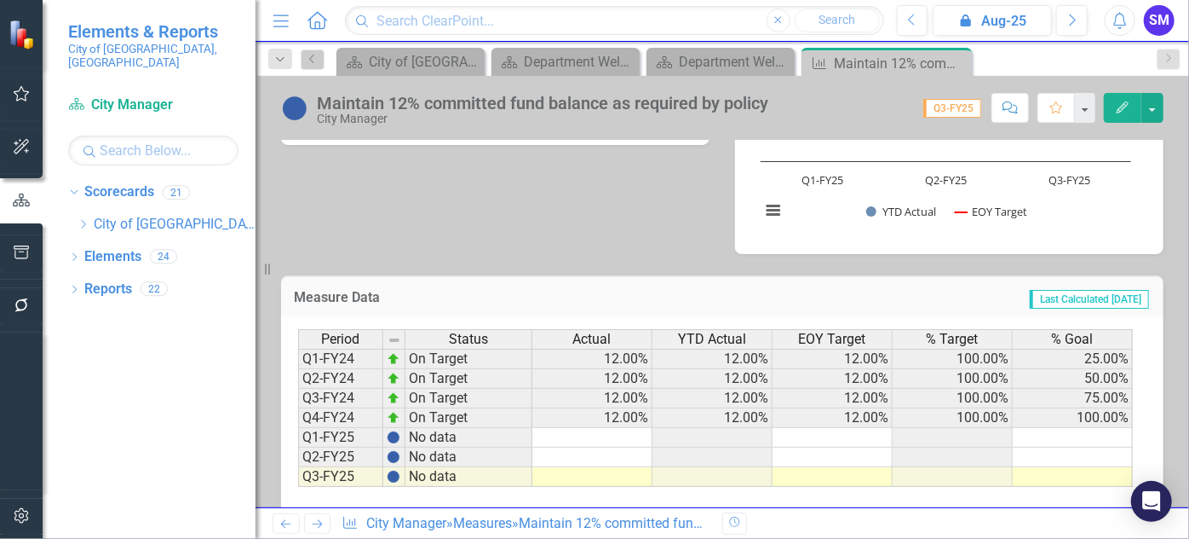
scroll to position [706, 0]
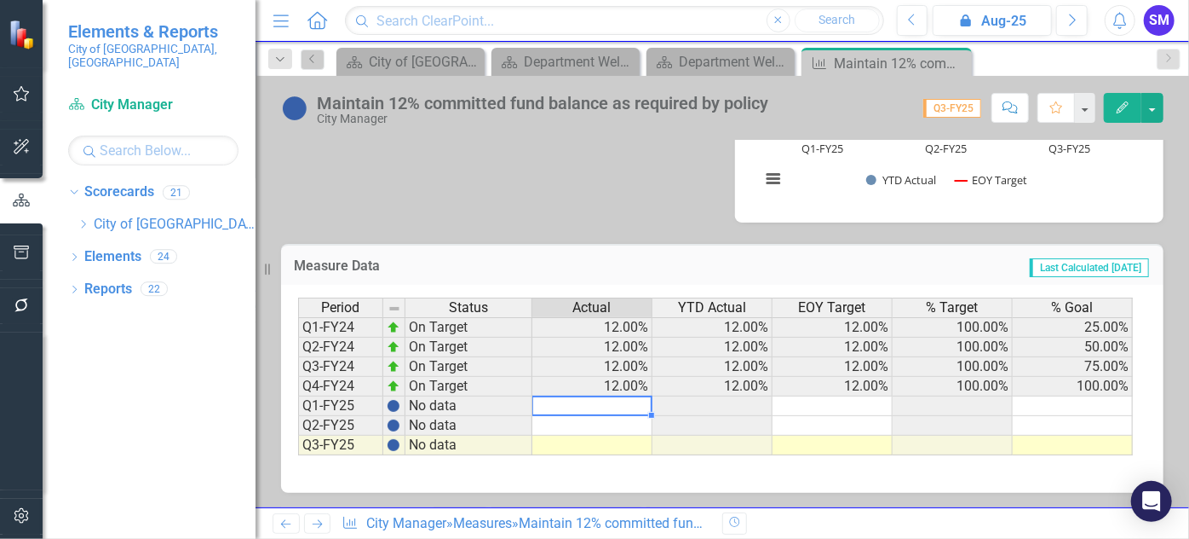
click at [568, 408] on td at bounding box center [593, 406] width 120 height 20
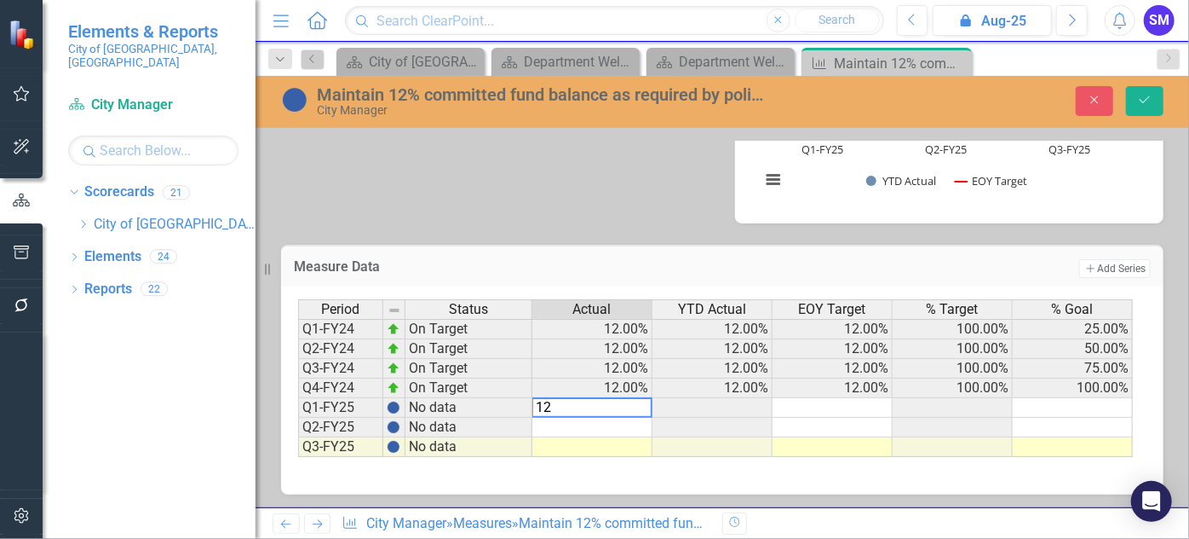
type textarea "12"
click at [585, 421] on td at bounding box center [593, 428] width 120 height 20
type textarea "12"
click at [584, 443] on td at bounding box center [593, 447] width 120 height 20
type textarea "12"
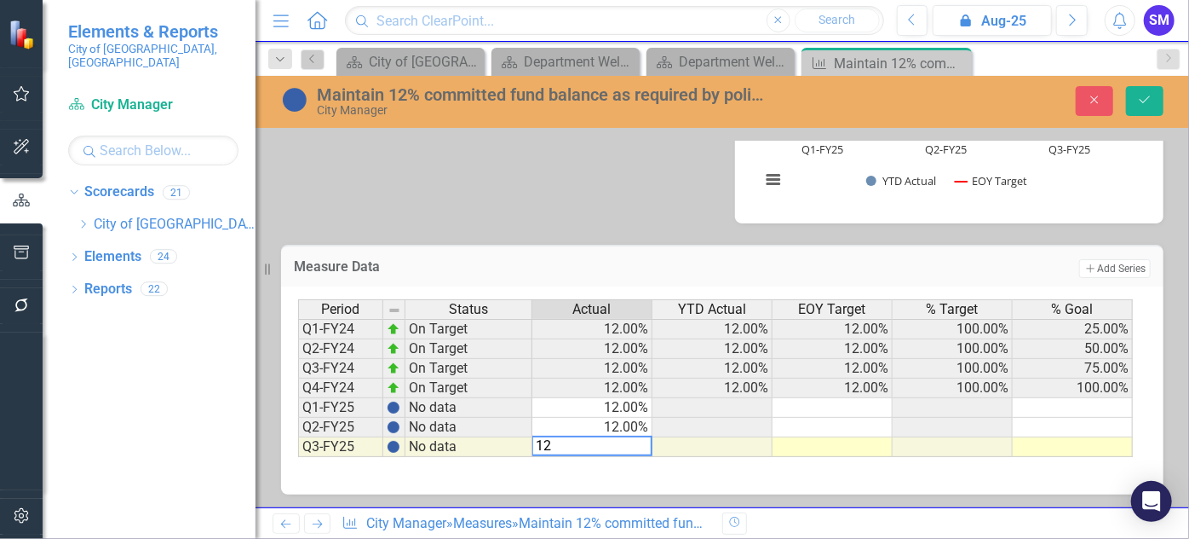
click at [298, 413] on div "Period Status Actual YTD Actual EOY Target % Target % Goal Q1-FY24 On Target 12…" at bounding box center [298, 378] width 0 height 158
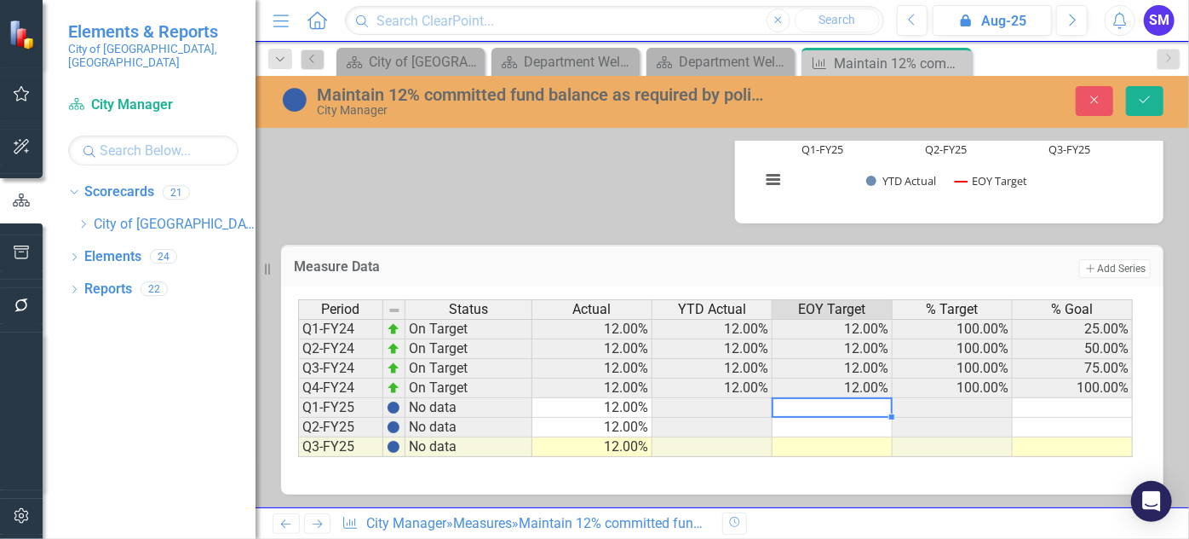
click at [869, 402] on td at bounding box center [833, 408] width 120 height 20
type textarea "12"
click at [858, 422] on td at bounding box center [833, 428] width 120 height 20
type textarea "12"
click at [852, 446] on td at bounding box center [833, 447] width 120 height 20
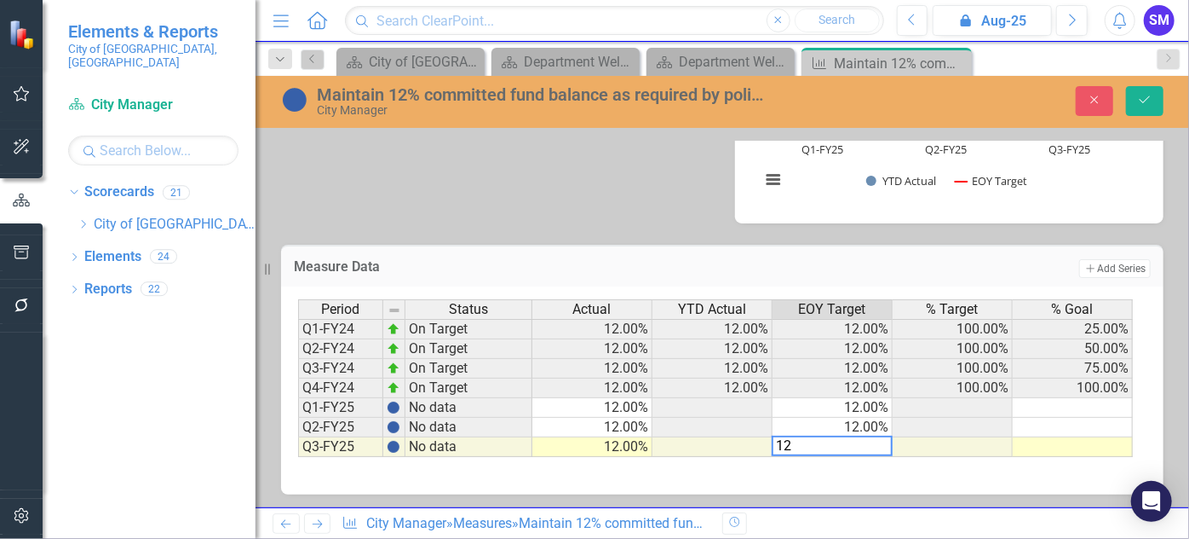
type textarea "12"
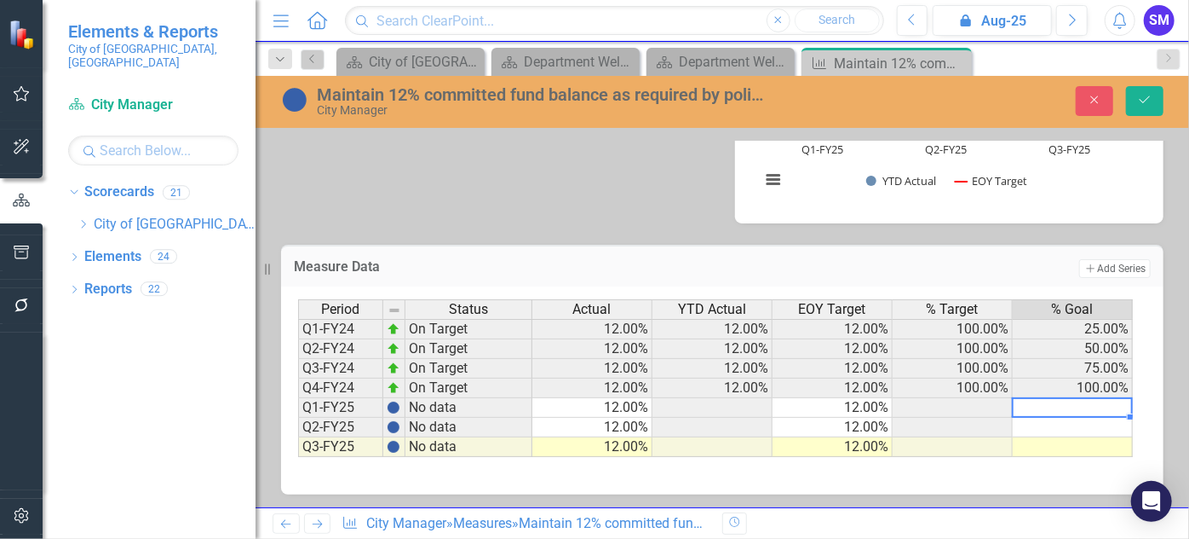
click at [1088, 403] on td at bounding box center [1073, 408] width 120 height 20
type textarea "25"
click at [1086, 426] on td at bounding box center [1073, 428] width 120 height 20
type textarea "50"
click at [1086, 443] on td at bounding box center [1073, 447] width 120 height 20
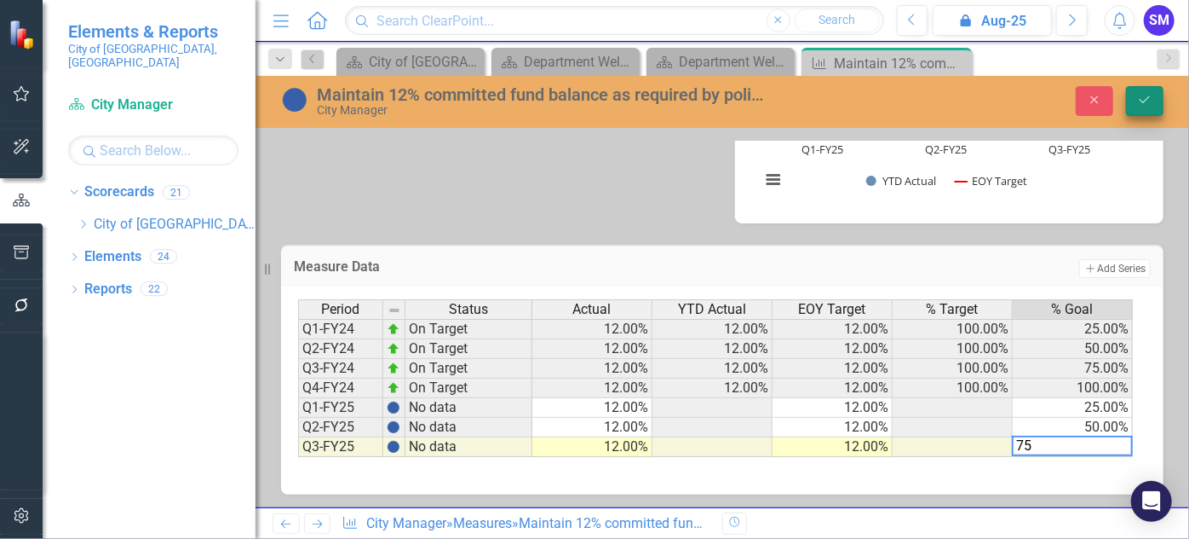
type textarea "75"
click at [1145, 88] on button "Save" at bounding box center [1144, 101] width 37 height 30
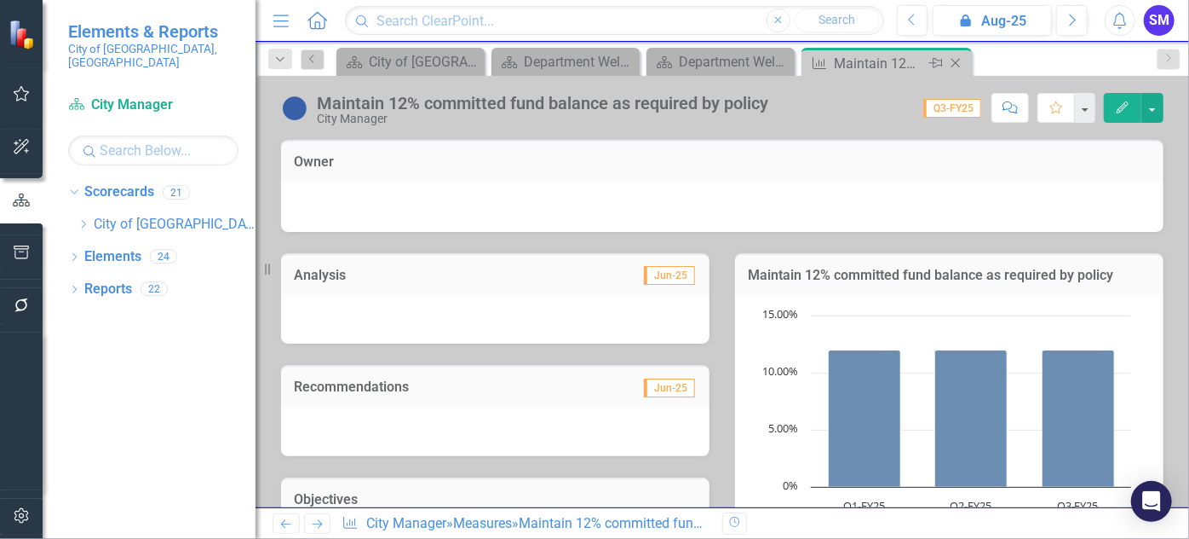
click at [959, 63] on icon "Close" at bounding box center [955, 63] width 17 height 14
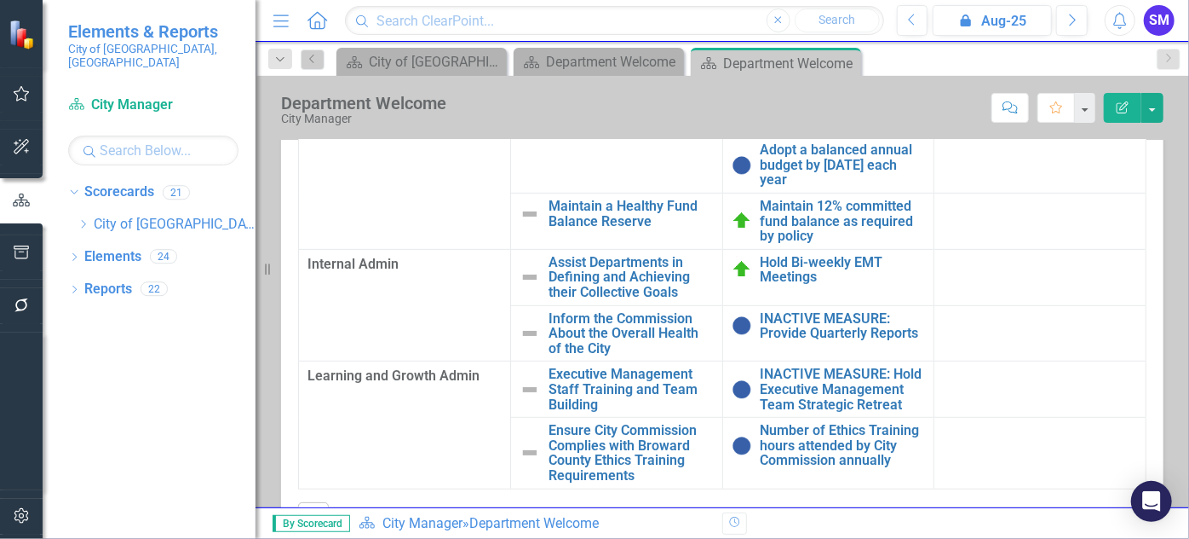
scroll to position [441, 0]
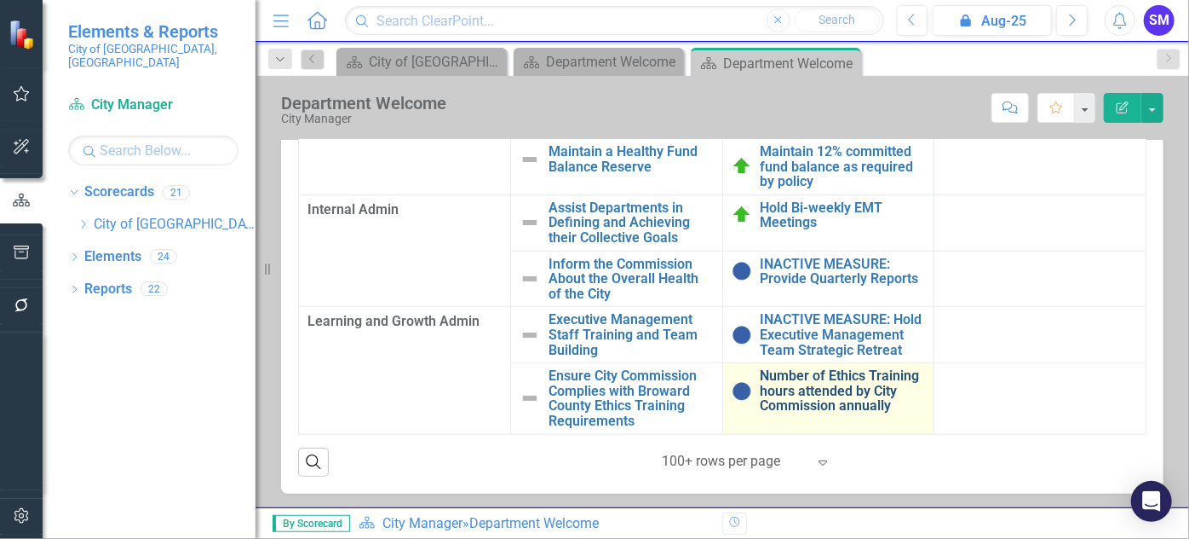
click at [843, 395] on link "Number of Ethics Training hours attended by City Commission annually" at bounding box center [843, 390] width 165 height 45
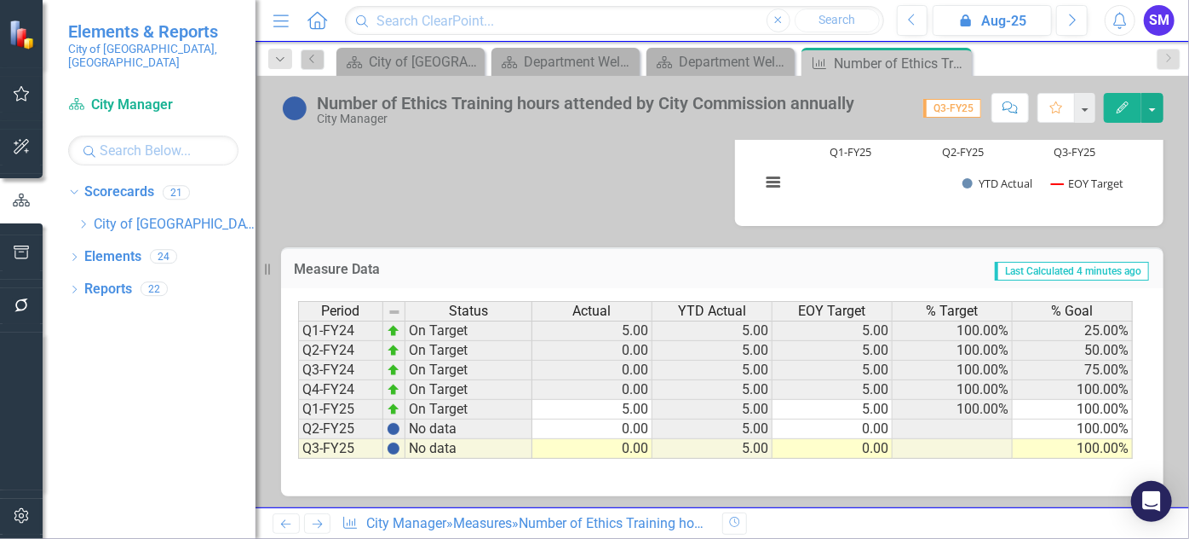
scroll to position [706, 0]
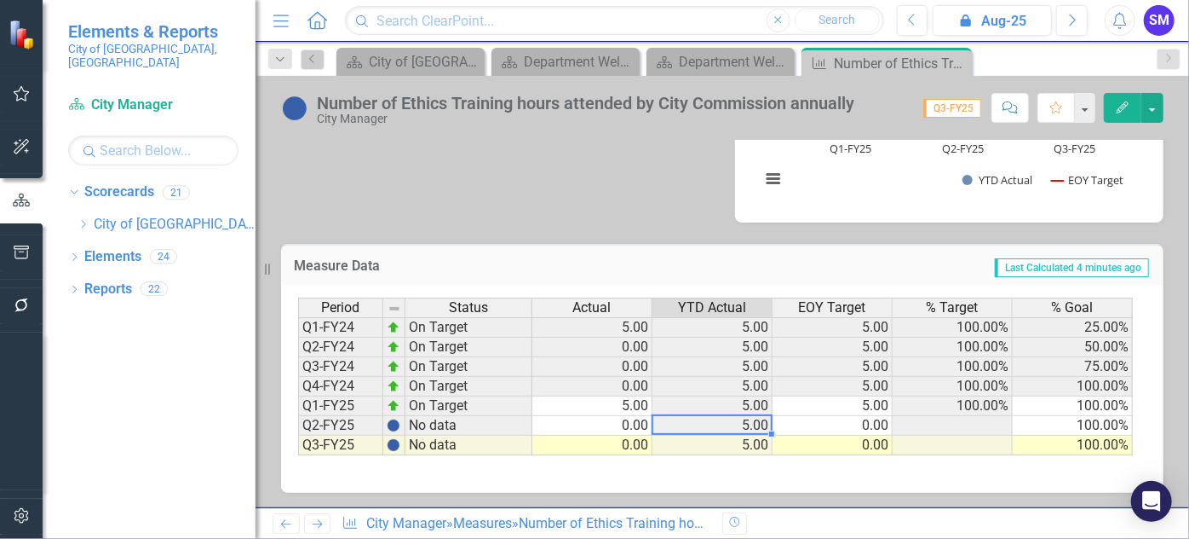
click at [694, 424] on td "5.00" at bounding box center [713, 426] width 120 height 20
click at [861, 425] on td "0.00" at bounding box center [833, 426] width 120 height 20
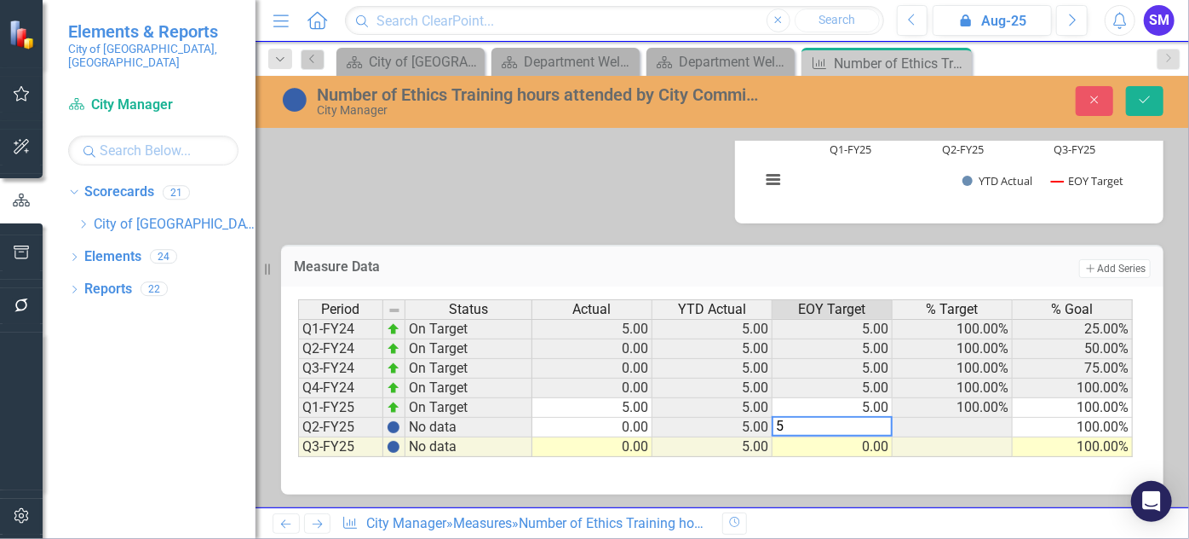
click at [863, 439] on td "0.00" at bounding box center [833, 447] width 120 height 20
type textarea "5"
click at [942, 446] on td at bounding box center [953, 447] width 120 height 20
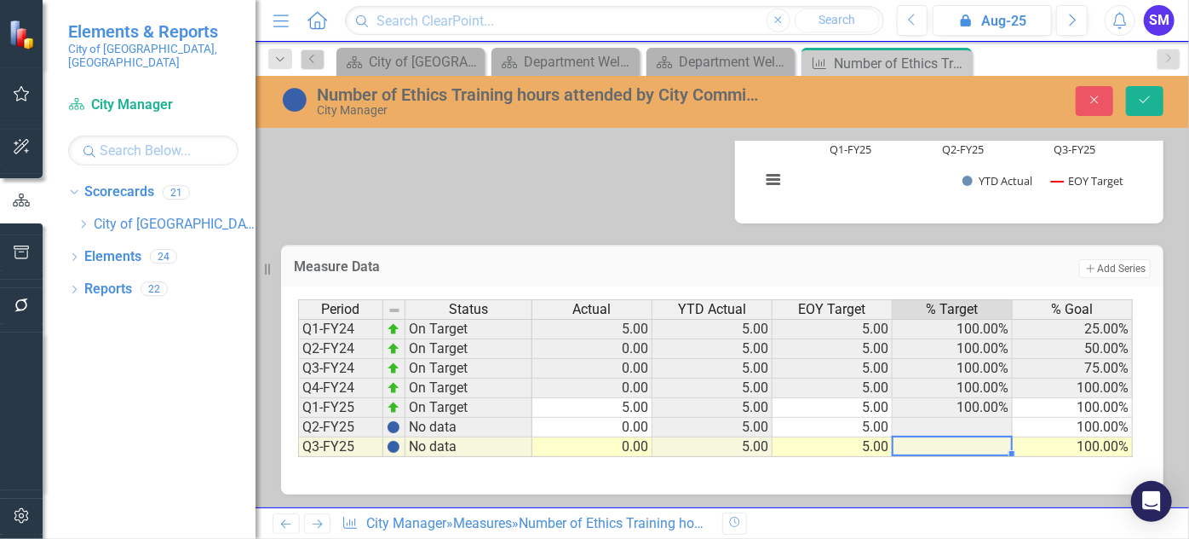
click at [641, 426] on td "0.00" at bounding box center [593, 428] width 120 height 20
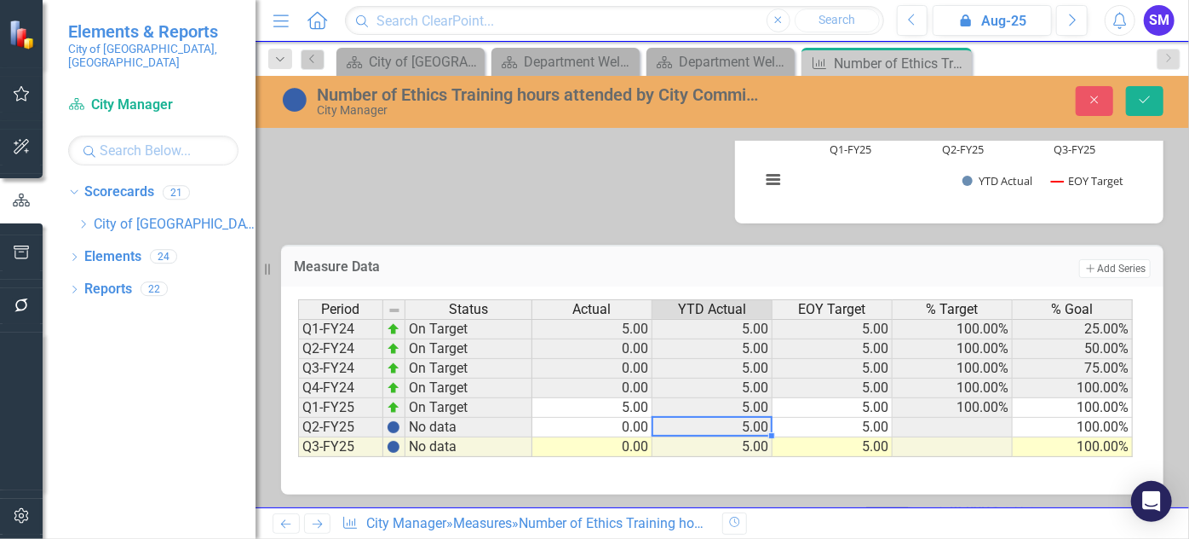
click at [752, 429] on td "5.00" at bounding box center [713, 428] width 120 height 20
click at [1140, 95] on icon "Save" at bounding box center [1145, 100] width 15 height 12
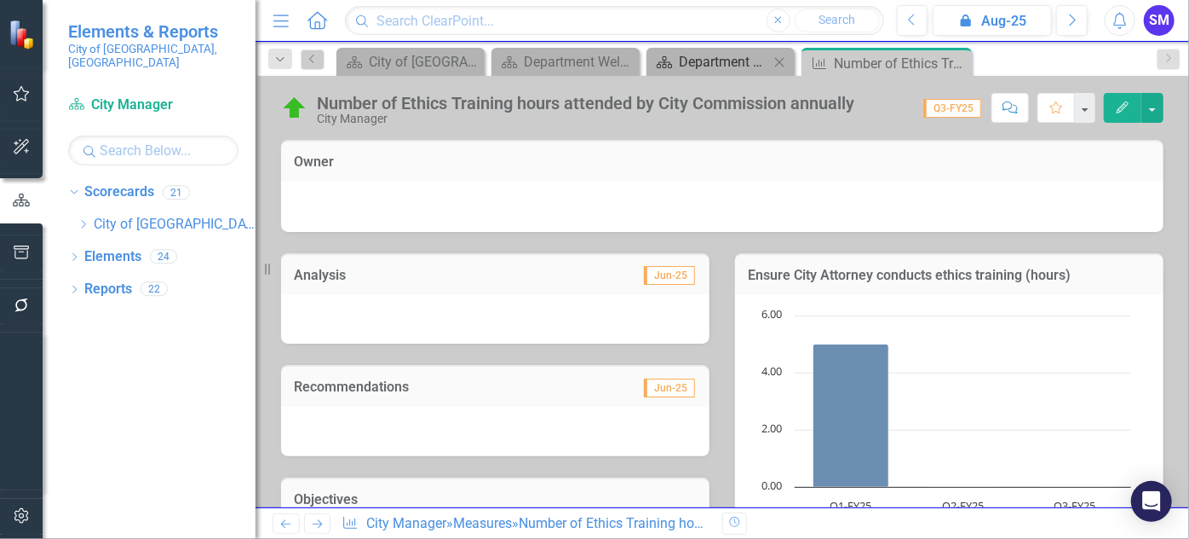
click at [739, 58] on div "Department Welcome" at bounding box center [724, 61] width 90 height 21
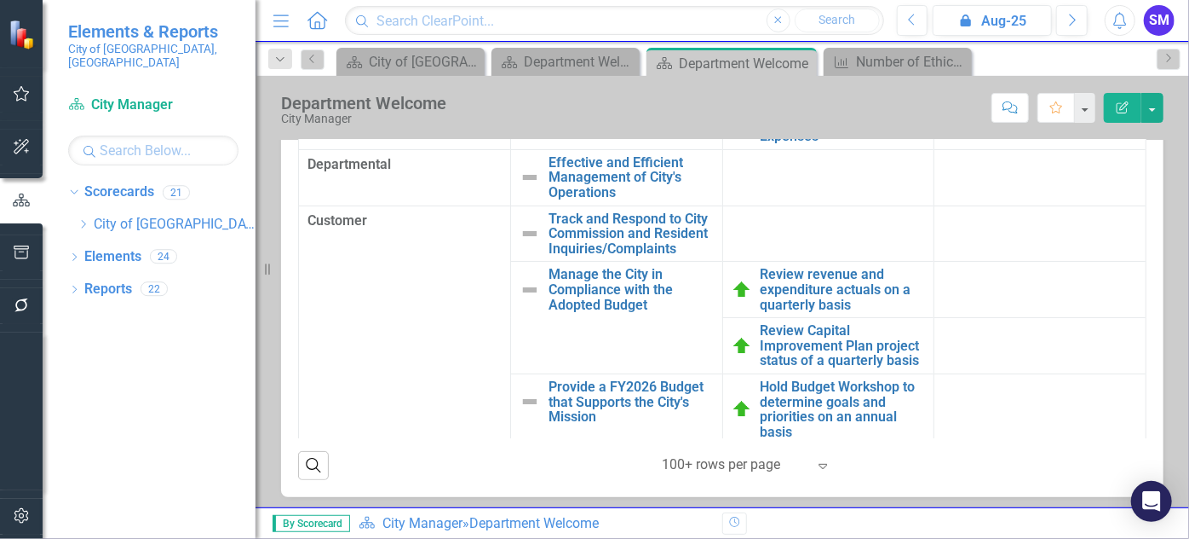
scroll to position [441, 0]
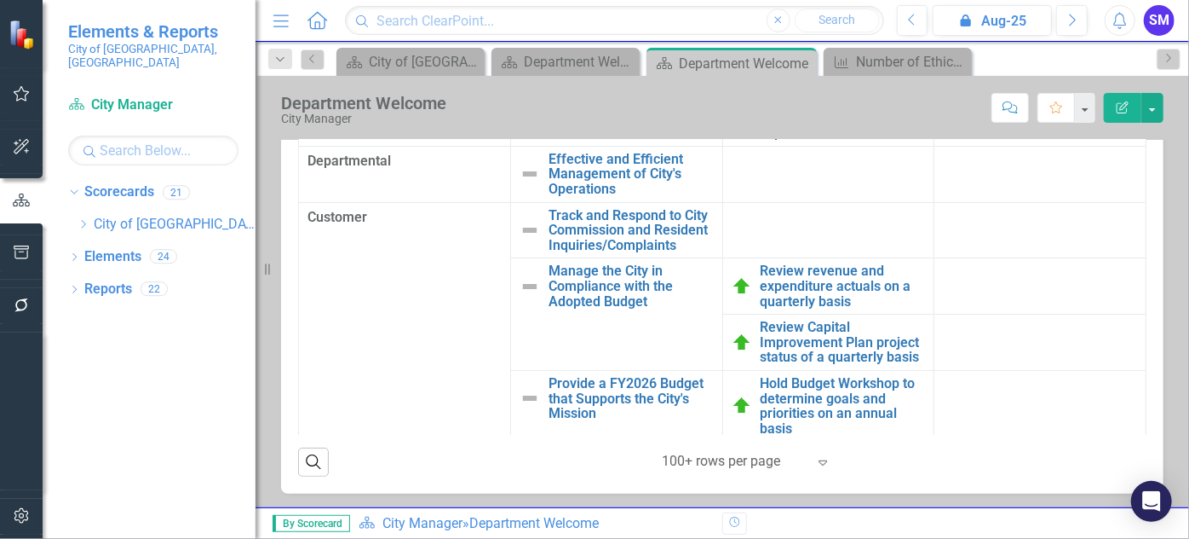
click at [752, 458] on div at bounding box center [734, 461] width 145 height 23
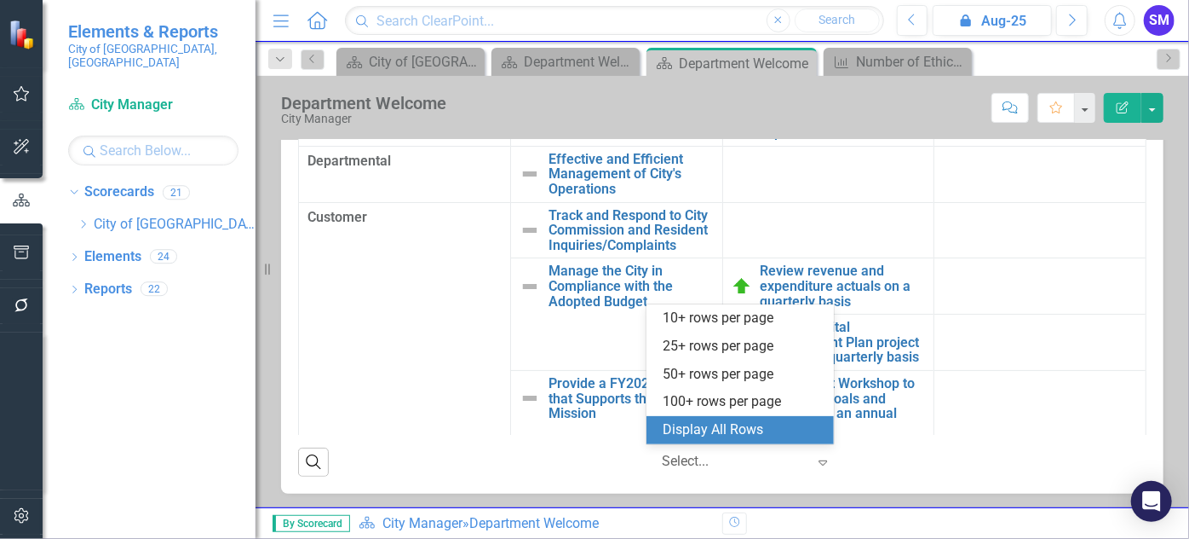
click at [740, 425] on div "Display All Rows" at bounding box center [744, 430] width 160 height 20
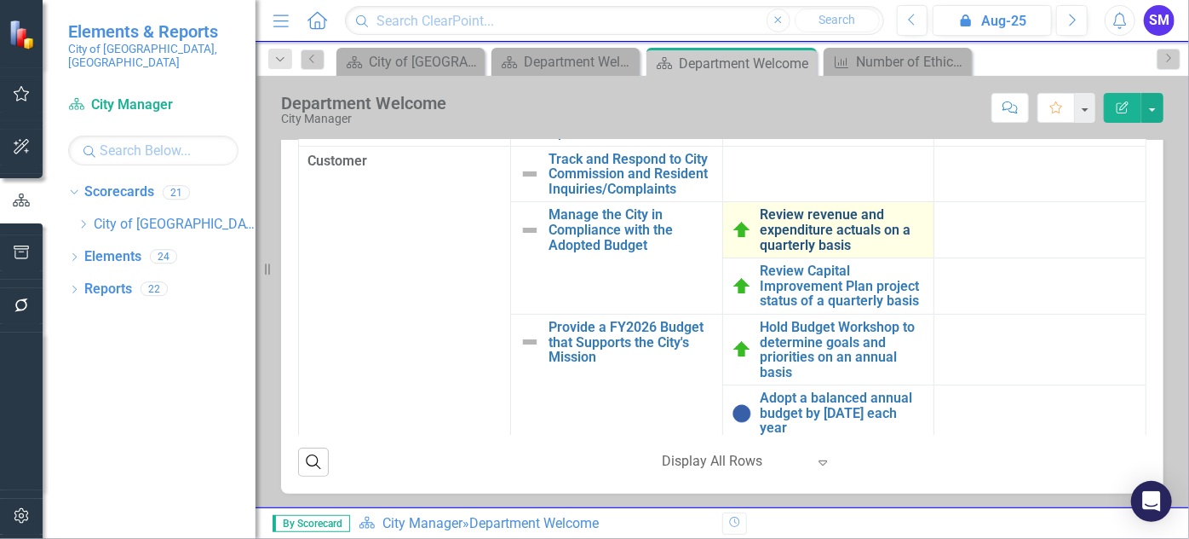
scroll to position [0, 0]
